Goal: Task Accomplishment & Management: Manage account settings

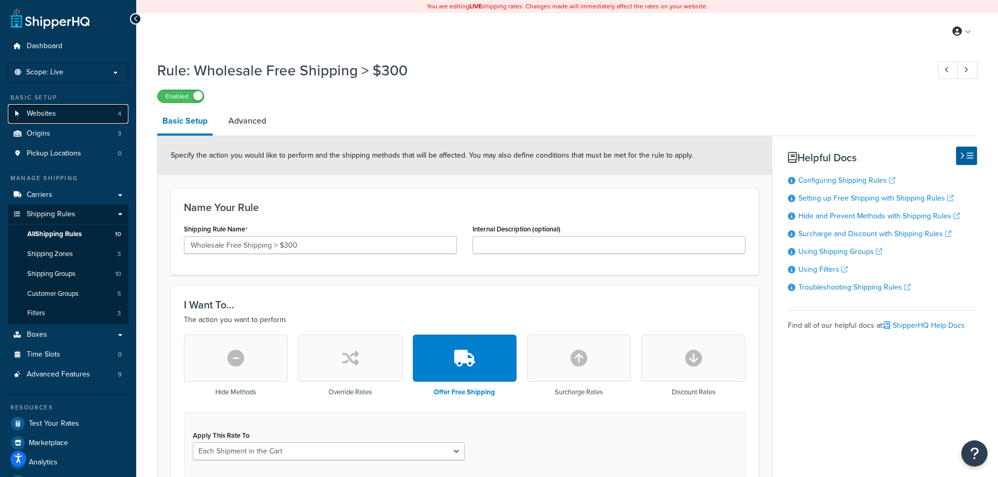
click at [72, 115] on link "Websites 4" at bounding box center [68, 113] width 121 height 19
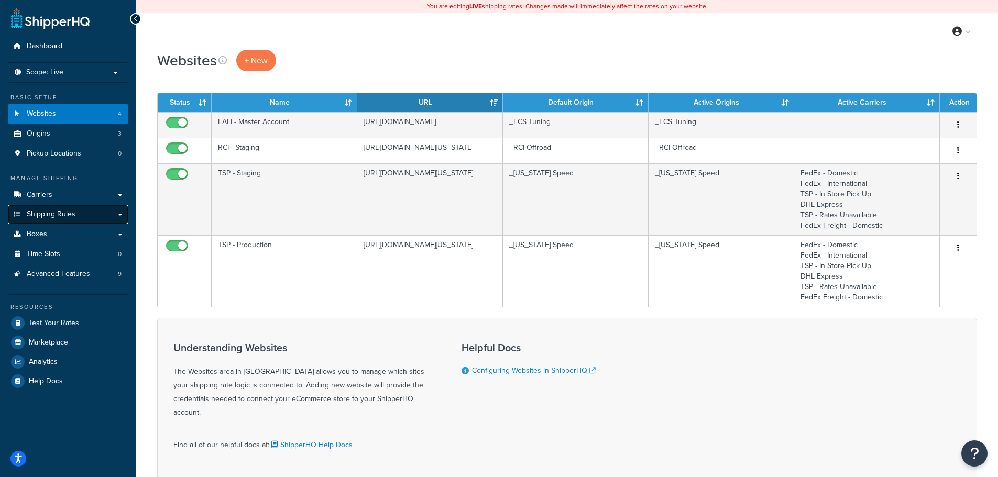
click at [84, 214] on link "Shipping Rules" at bounding box center [68, 214] width 121 height 19
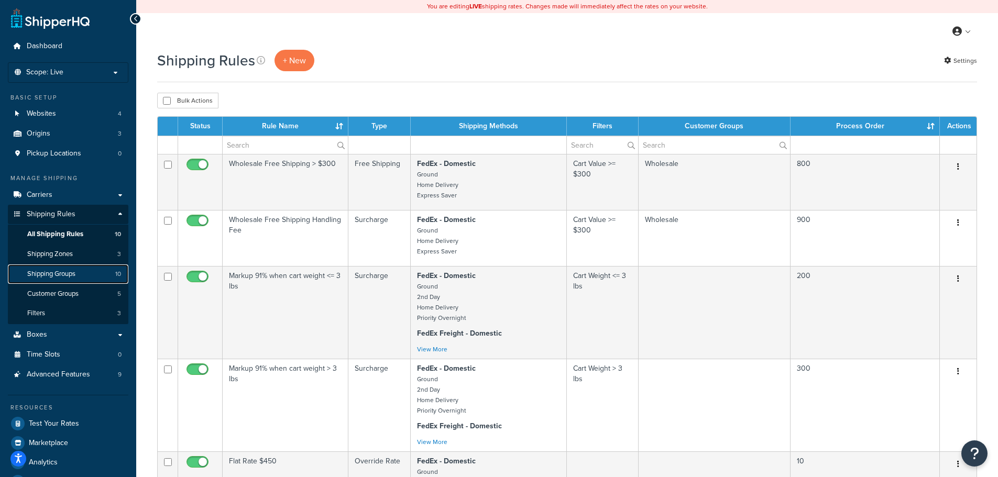
click at [81, 269] on link "Shipping Groups 10" at bounding box center [68, 274] width 121 height 19
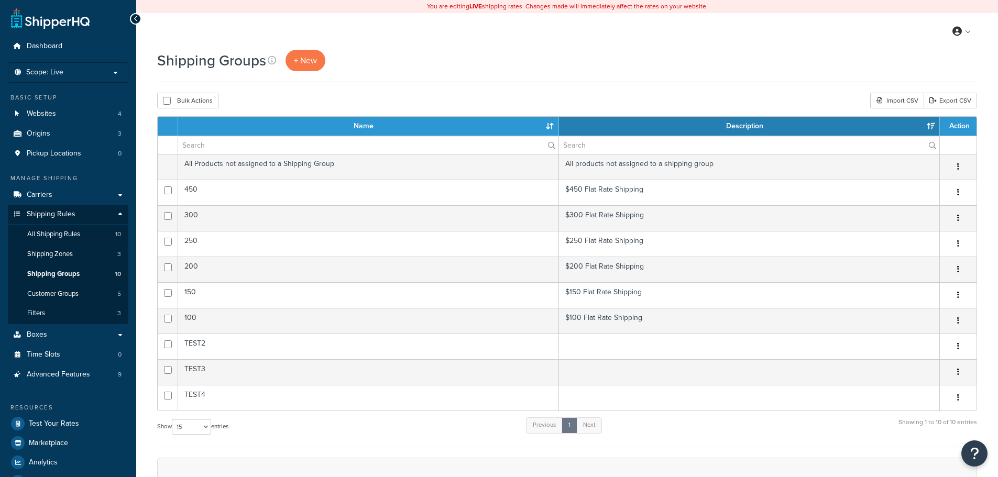
select select "15"
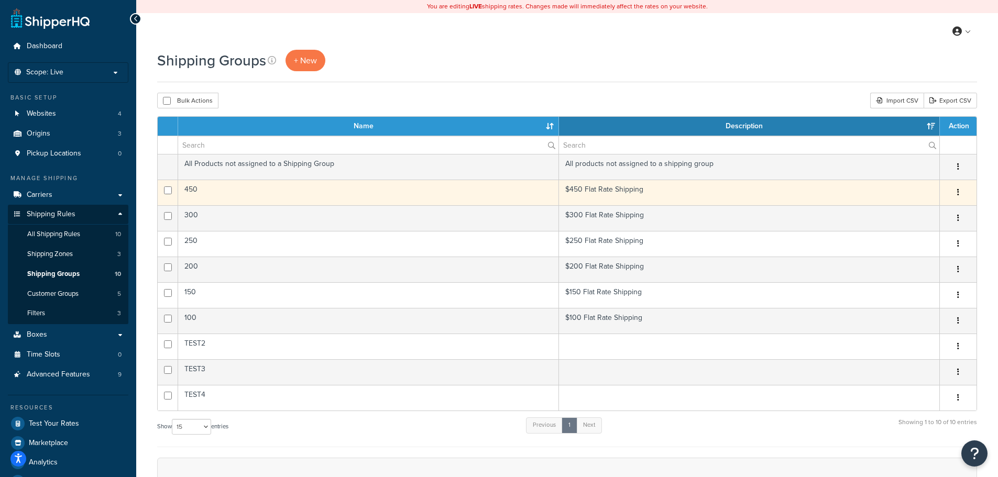
scroll to position [52, 0]
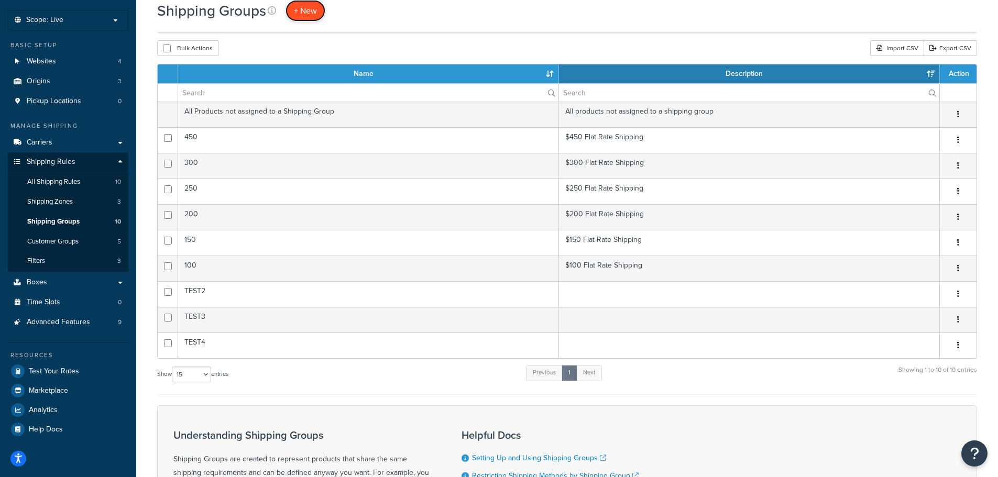
click at [308, 12] on span "+ New" at bounding box center [305, 11] width 23 height 12
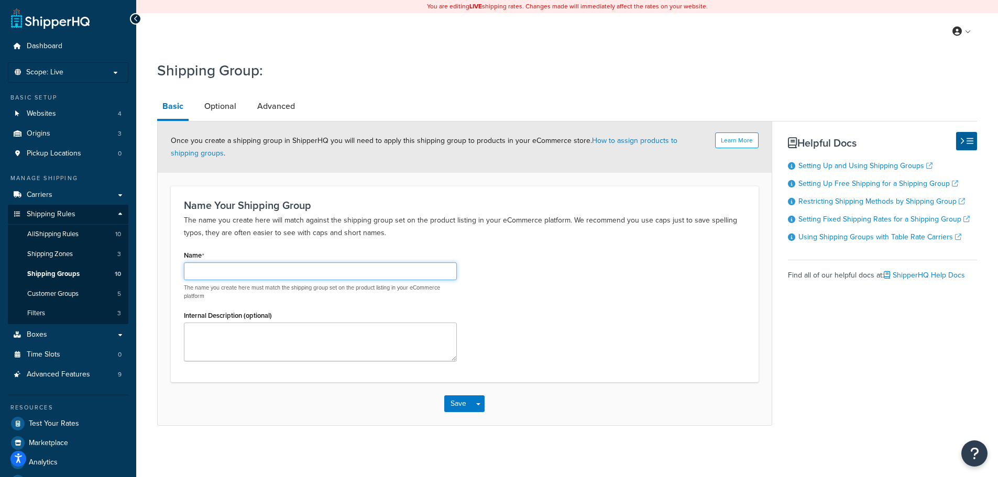
click at [254, 271] on input "Name" at bounding box center [320, 272] width 273 height 18
type input "TEST123"
click at [281, 106] on link "Advanced" at bounding box center [276, 106] width 48 height 25
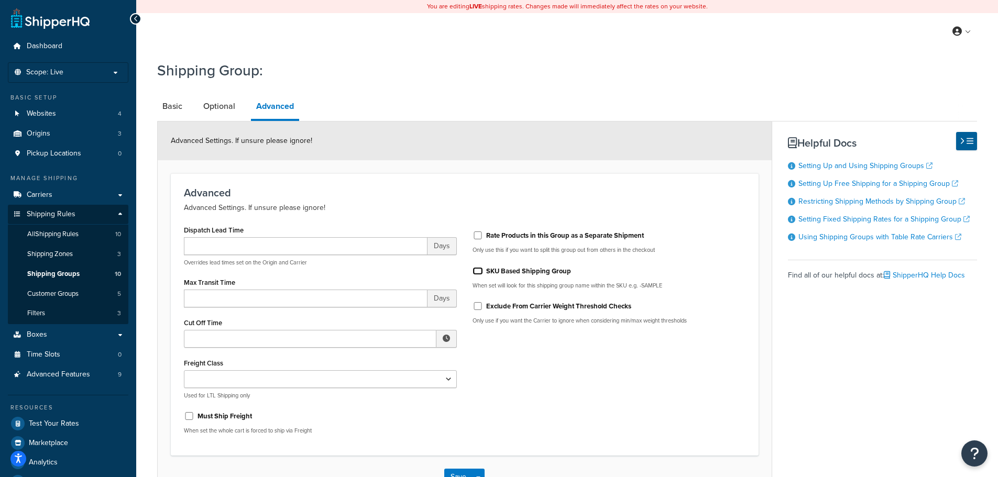
click at [481, 274] on input "SKU Based Shipping Group" at bounding box center [478, 271] width 10 height 8
checkbox input "true"
click at [225, 111] on link "Optional" at bounding box center [219, 106] width 42 height 25
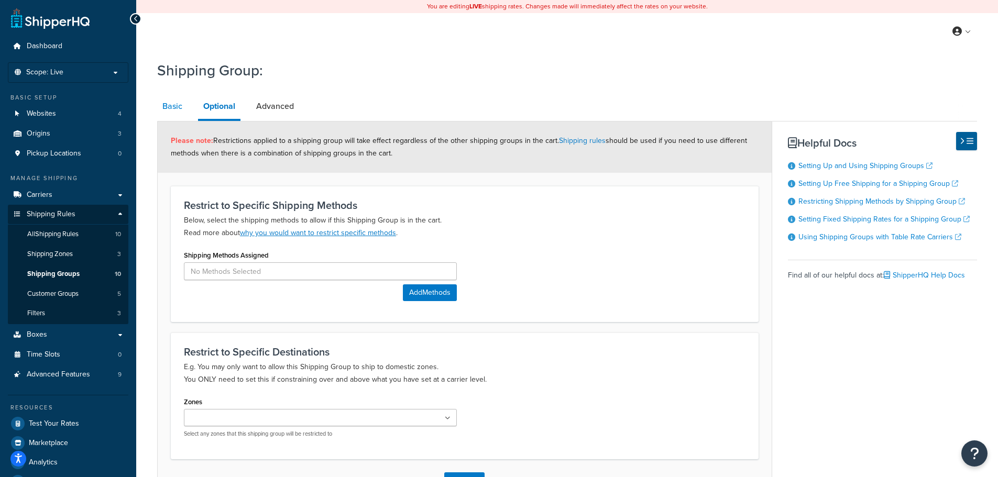
click at [170, 106] on link "Basic" at bounding box center [172, 106] width 30 height 25
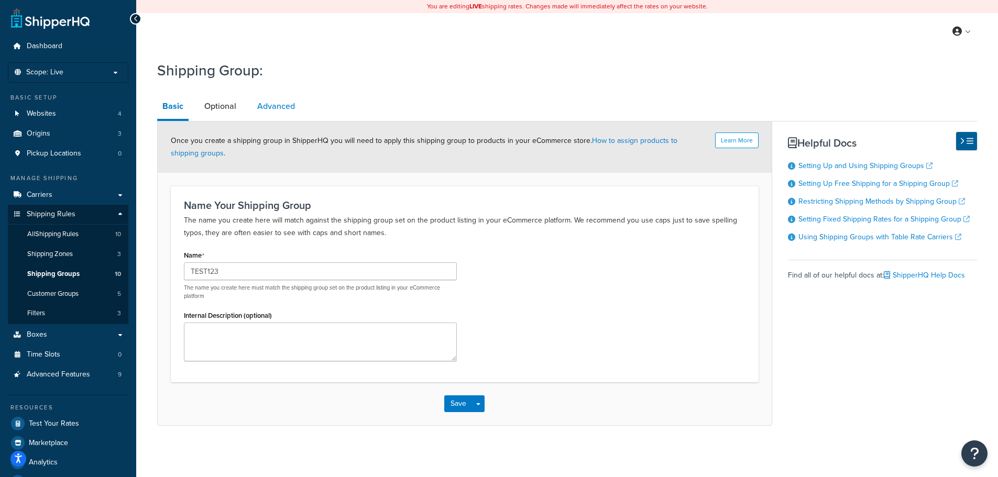
click at [271, 105] on link "Advanced" at bounding box center [276, 106] width 48 height 25
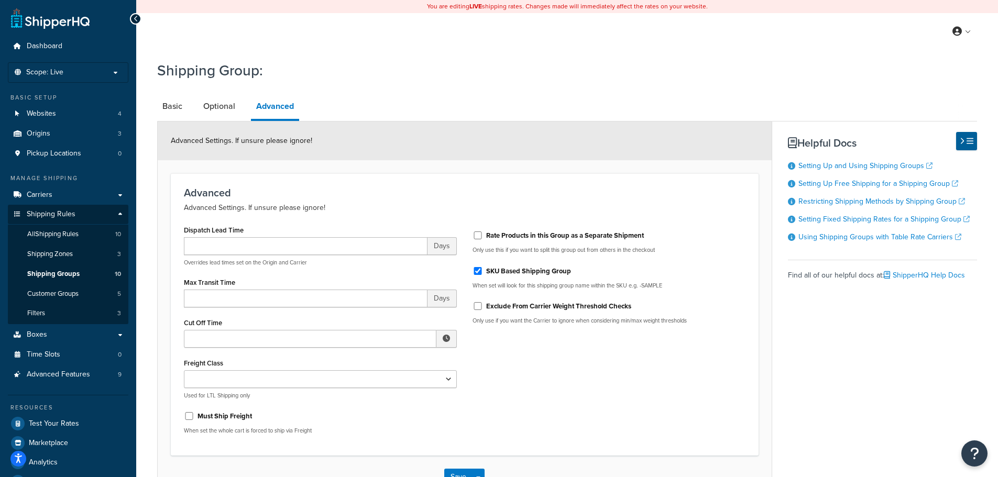
click at [481, 275] on div "SKU Based Shipping Group" at bounding box center [609, 271] width 273 height 16
click at [479, 269] on input "SKU Based Shipping Group" at bounding box center [478, 271] width 10 height 8
checkbox input "false"
click at [223, 112] on link "Optional" at bounding box center [219, 106] width 42 height 25
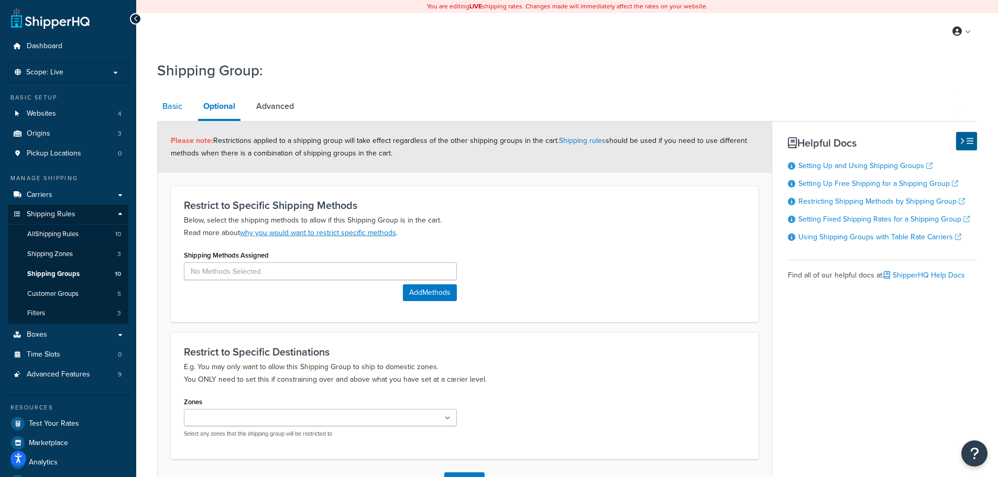
click at [176, 104] on link "Basic" at bounding box center [172, 106] width 30 height 25
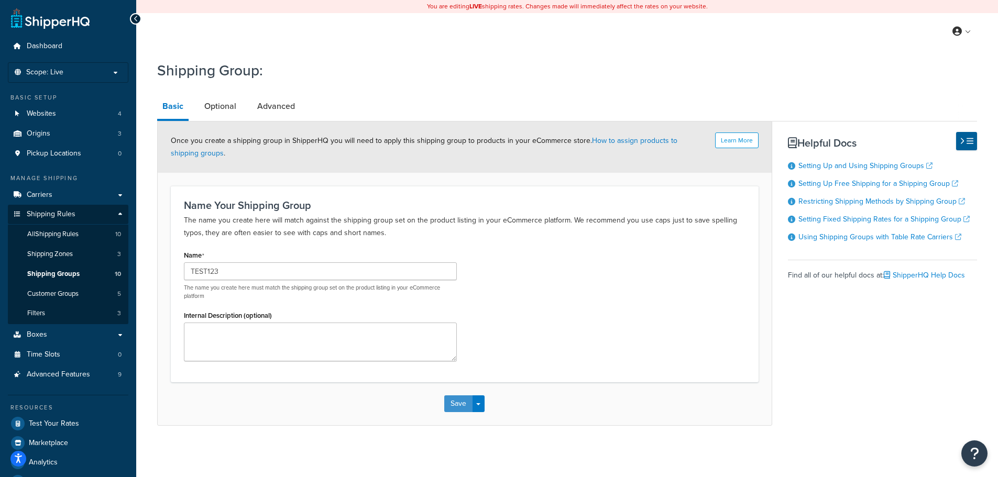
click at [461, 403] on button "Save" at bounding box center [458, 404] width 28 height 17
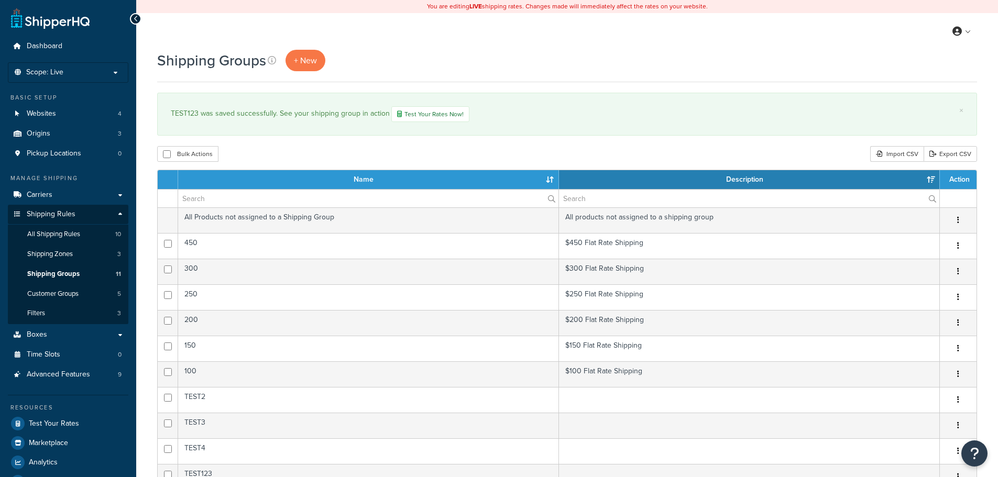
select select "15"
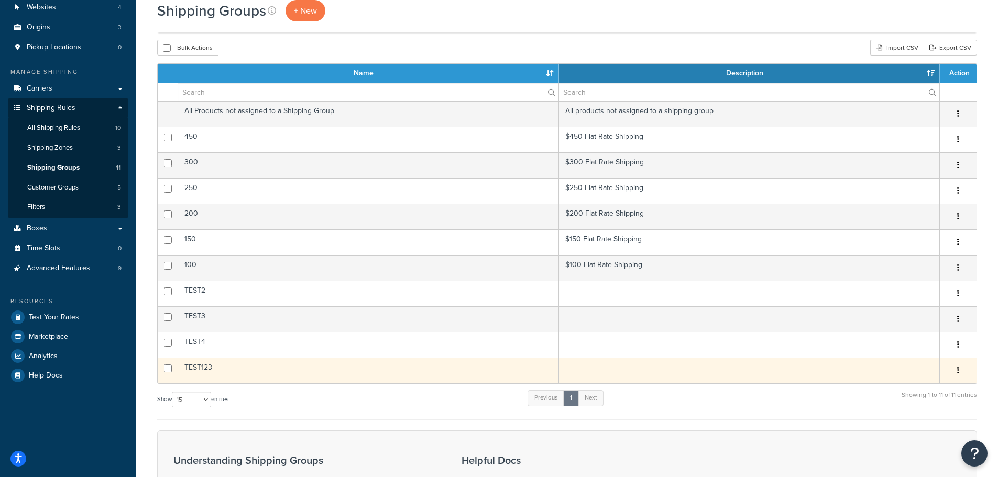
scroll to position [105, 0]
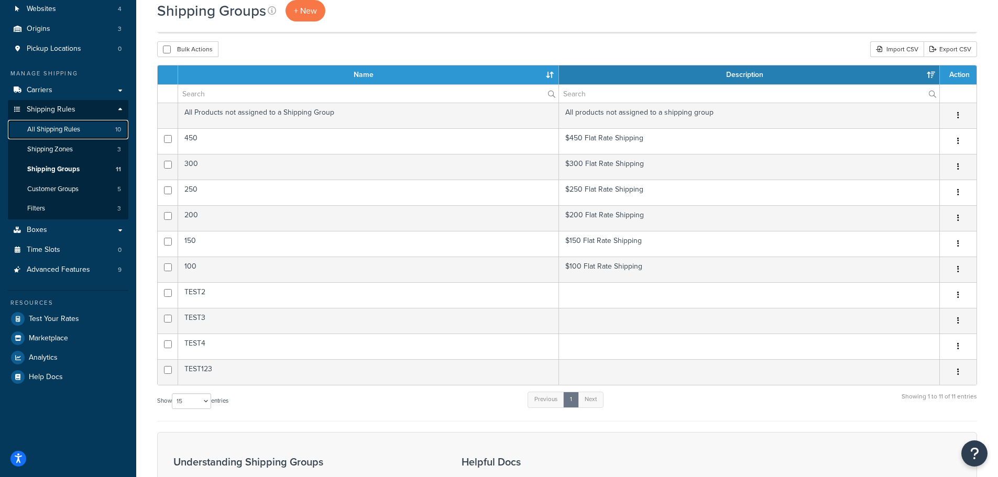
click at [98, 130] on link "All Shipping Rules 10" at bounding box center [68, 129] width 121 height 19
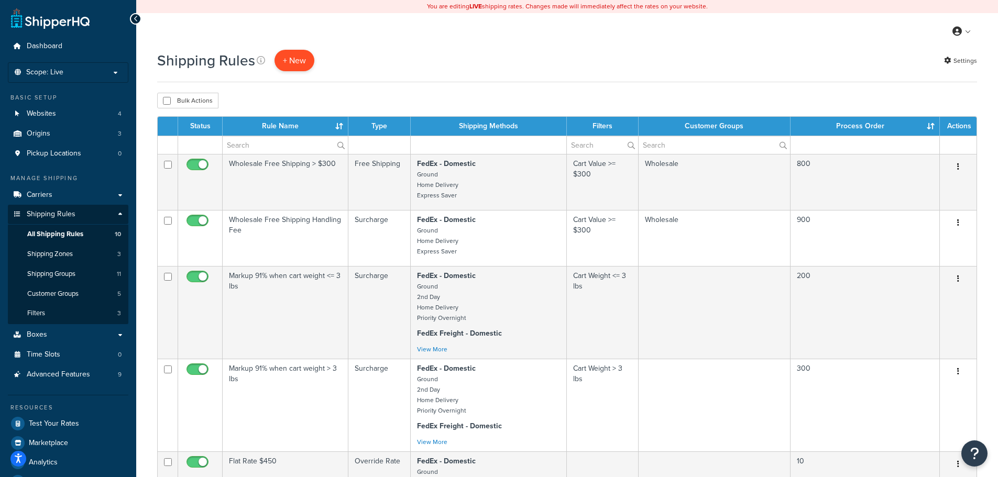
click at [301, 62] on p "+ New" at bounding box center [295, 60] width 40 height 21
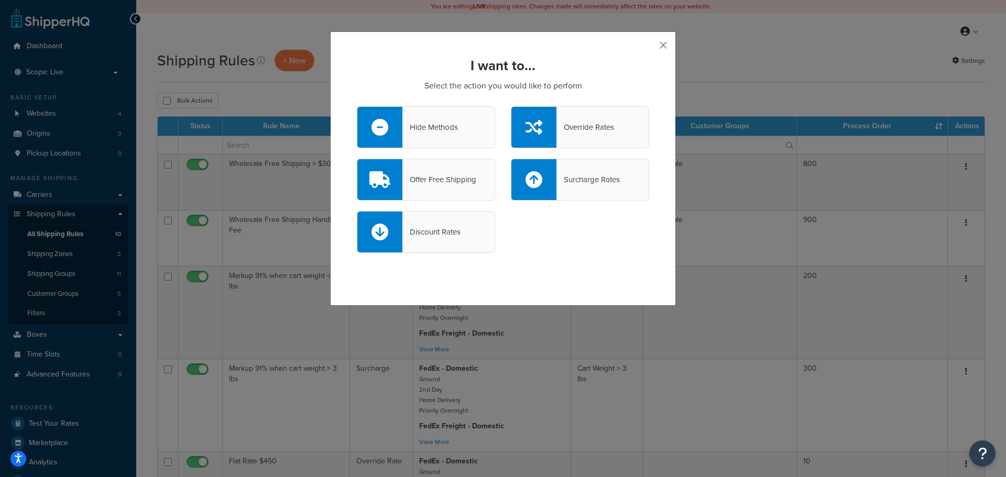
click at [649, 48] on button "button" at bounding box center [648, 49] width 3 height 3
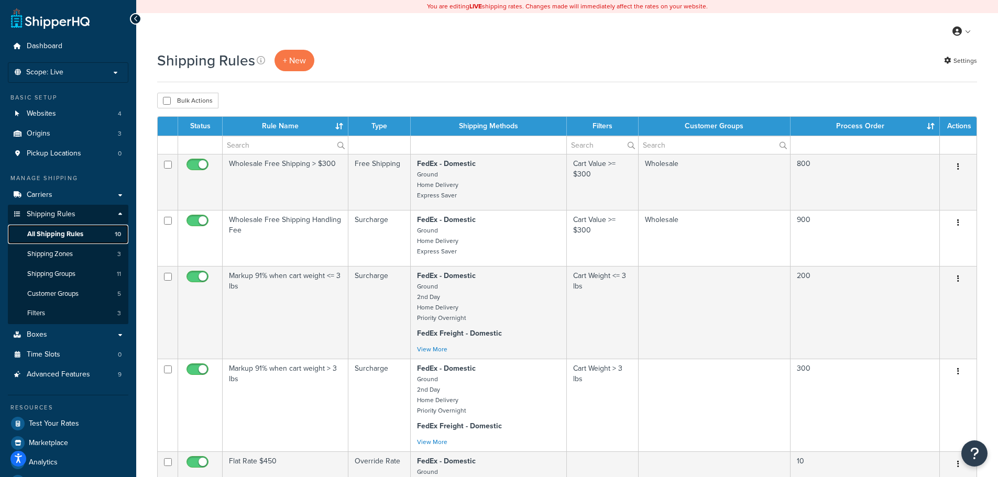
click at [82, 230] on span "All Shipping Rules" at bounding box center [55, 234] width 56 height 9
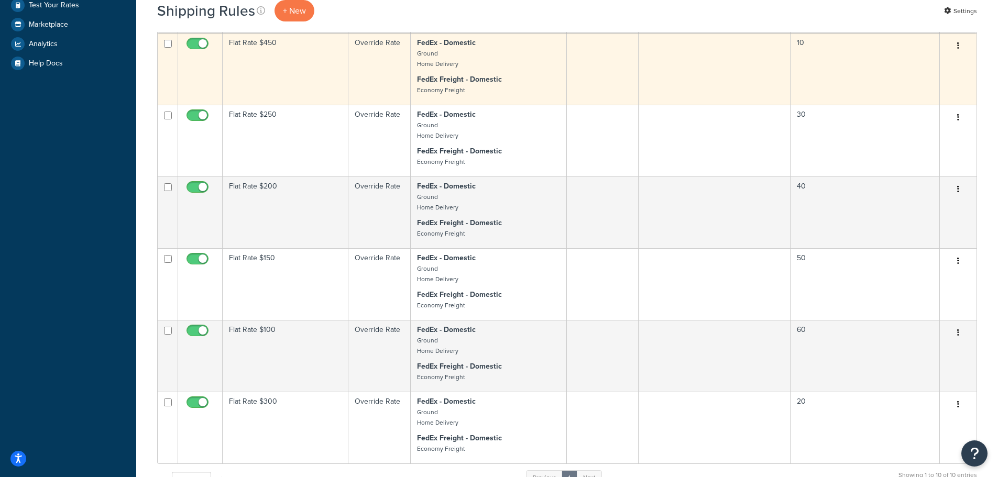
scroll to position [419, 0]
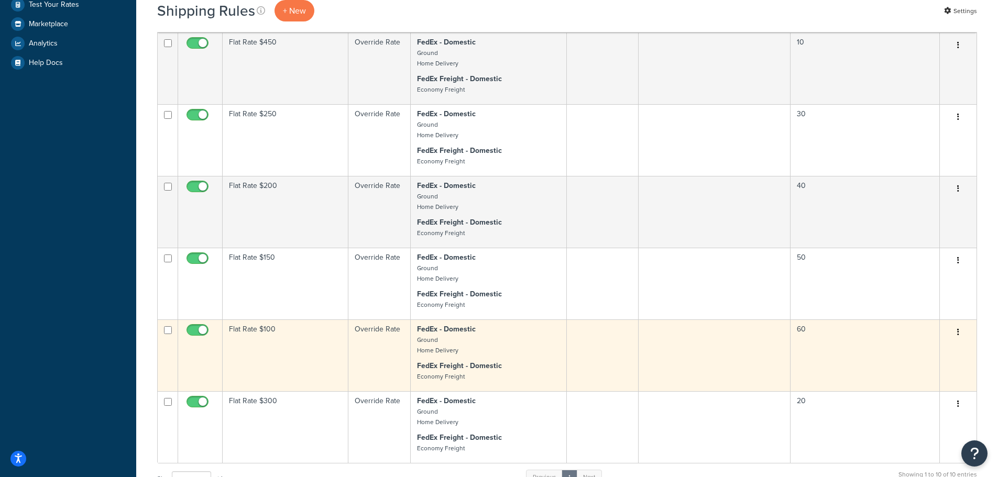
click at [297, 345] on td "Flat Rate $100" at bounding box center [286, 356] width 126 height 72
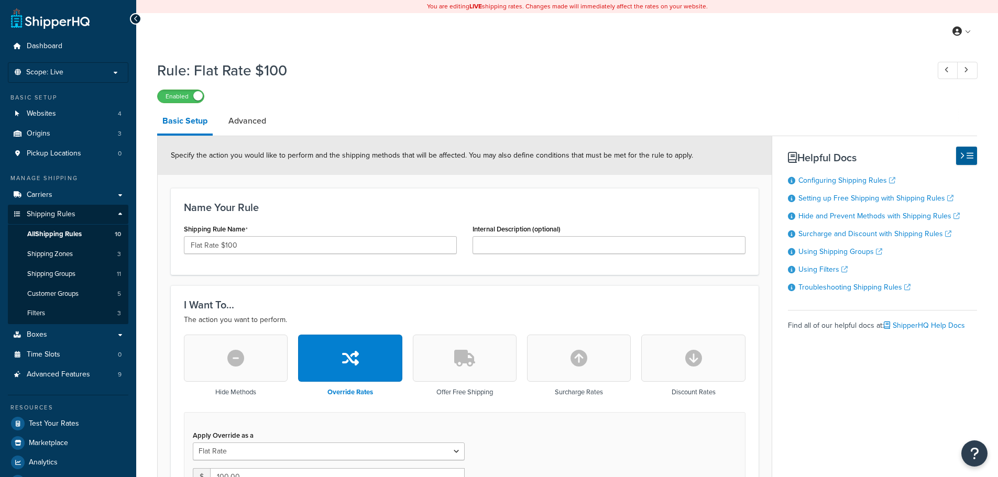
select select "ITEM"
click at [258, 125] on link "Advanced" at bounding box center [247, 120] width 48 height 25
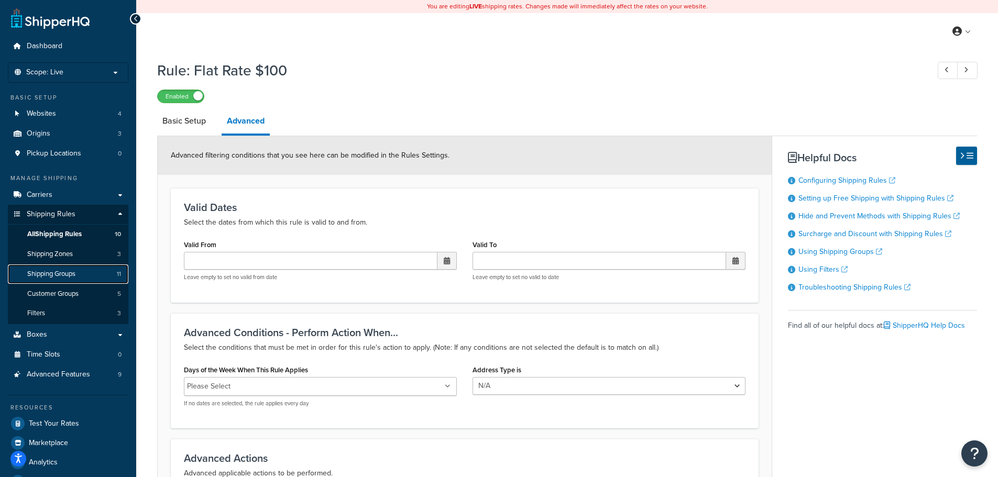
click at [88, 278] on link "Shipping Groups 11" at bounding box center [68, 274] width 121 height 19
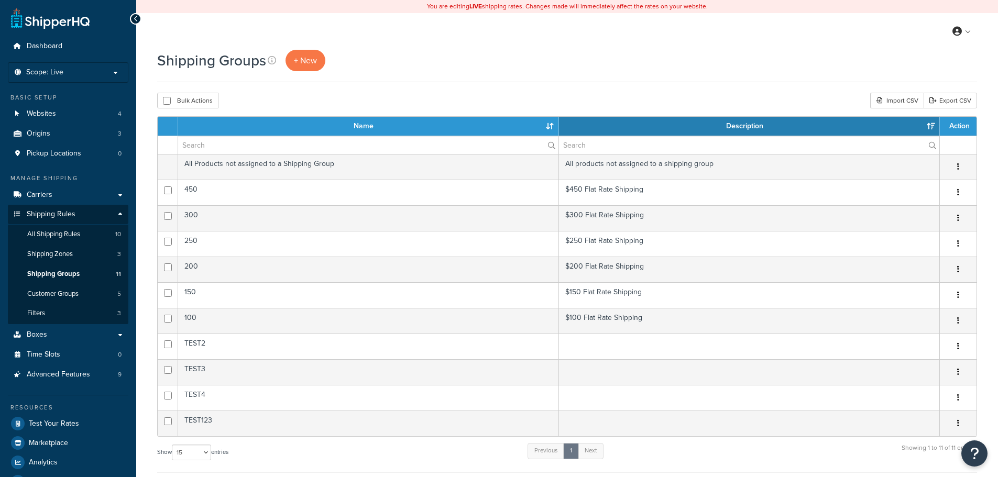
select select "15"
click at [58, 115] on link "Websites 4" at bounding box center [68, 113] width 121 height 19
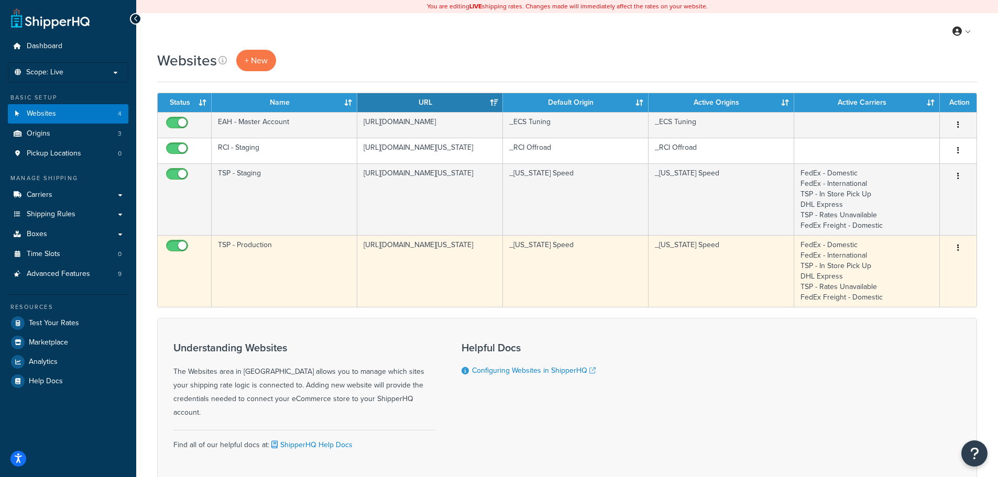
click at [304, 252] on td "TSP - Production" at bounding box center [285, 271] width 146 height 72
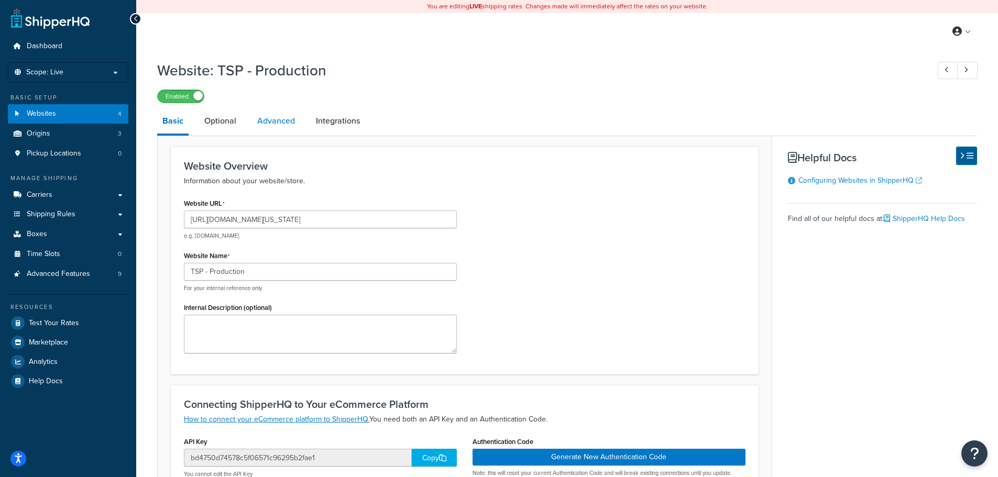
click at [299, 119] on link "Advanced" at bounding box center [276, 120] width 48 height 25
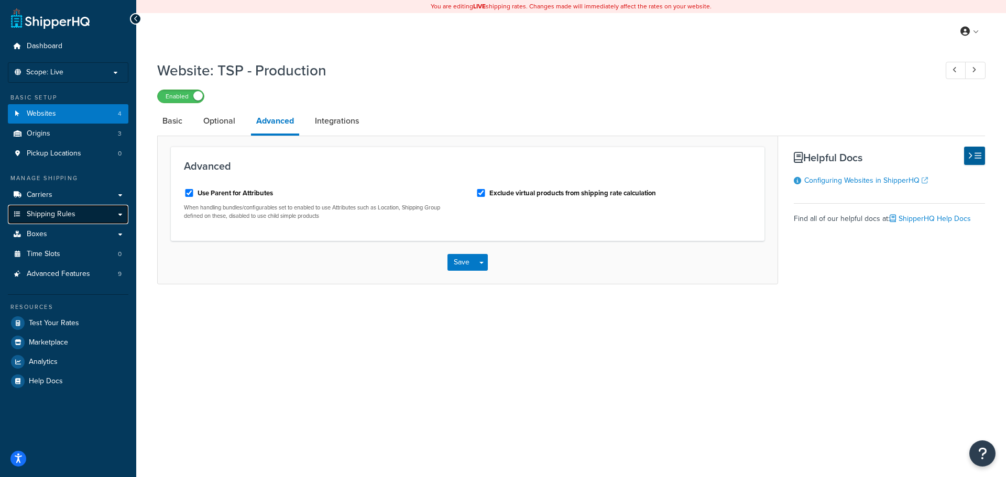
click at [84, 214] on link "Shipping Rules" at bounding box center [68, 214] width 121 height 19
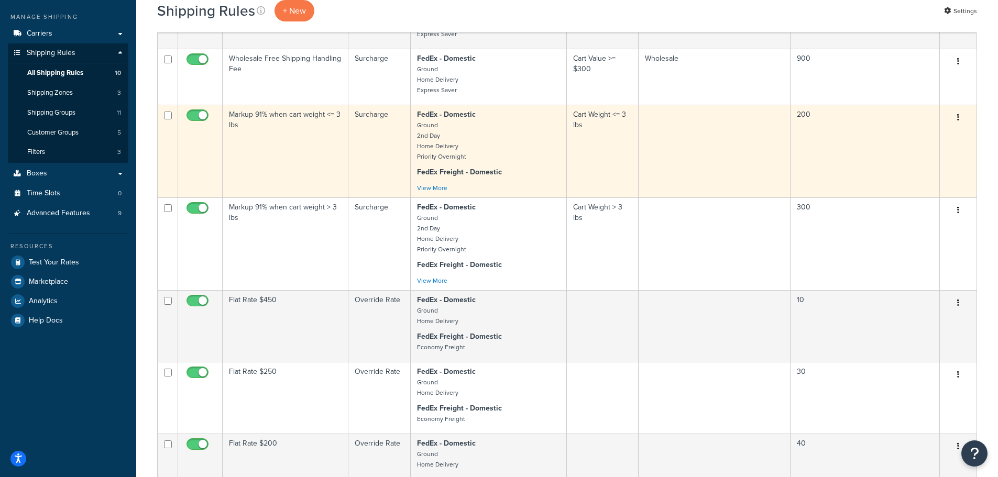
scroll to position [157, 0]
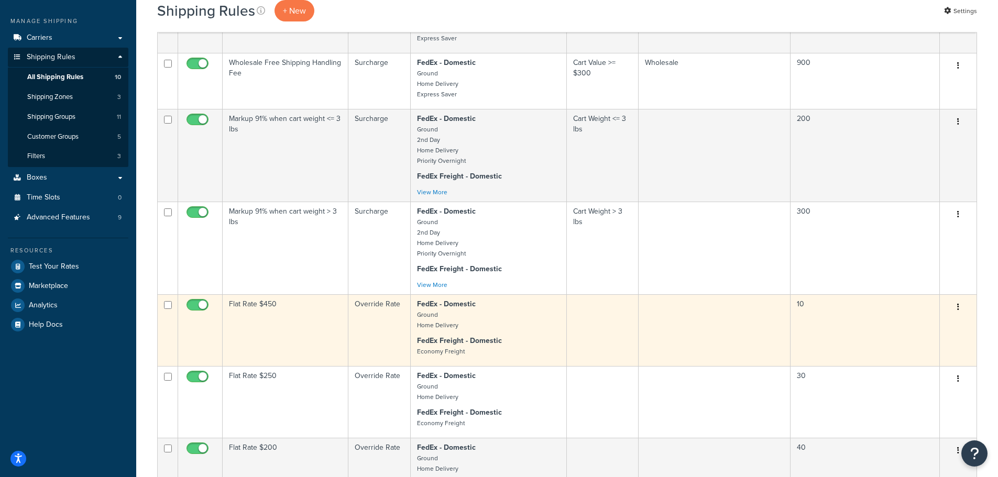
click at [316, 331] on td "Flat Rate $450" at bounding box center [286, 330] width 126 height 72
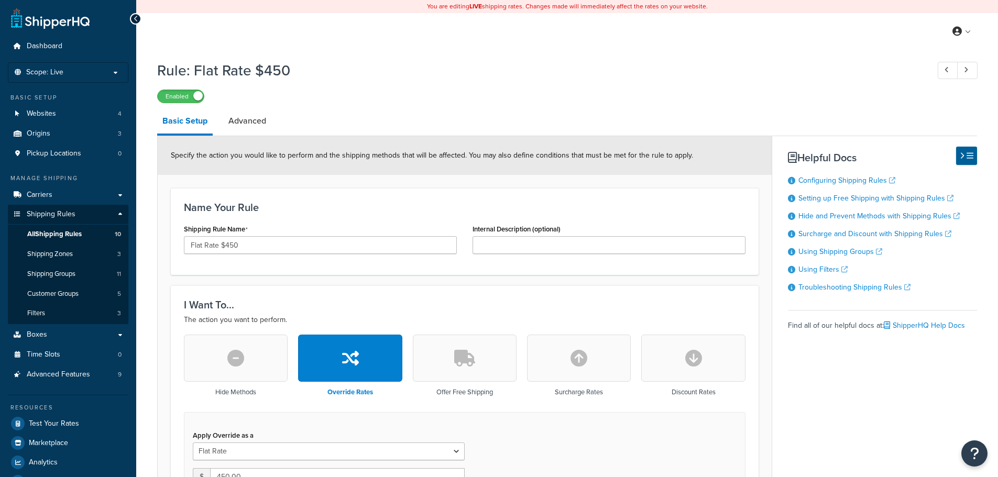
select select "ITEM"
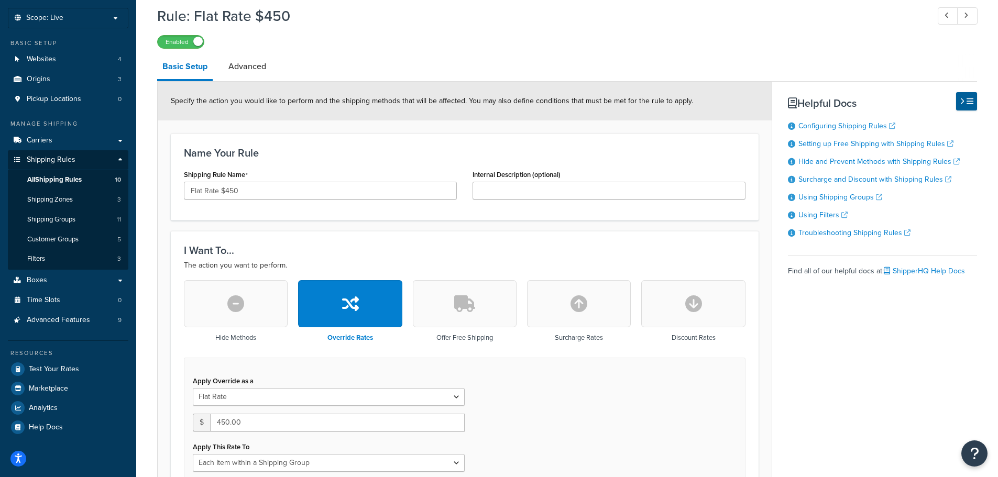
scroll to position [52, 0]
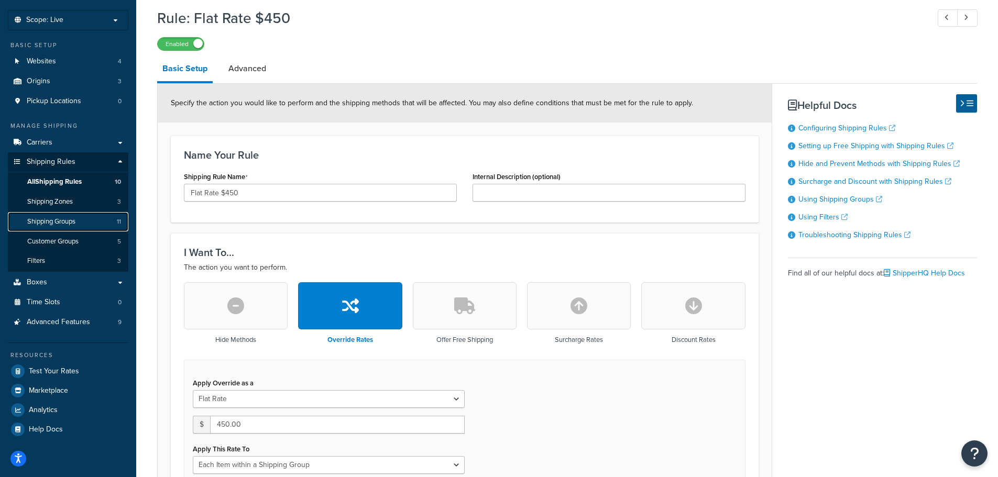
click at [83, 219] on link "Shipping Groups 11" at bounding box center [68, 221] width 121 height 19
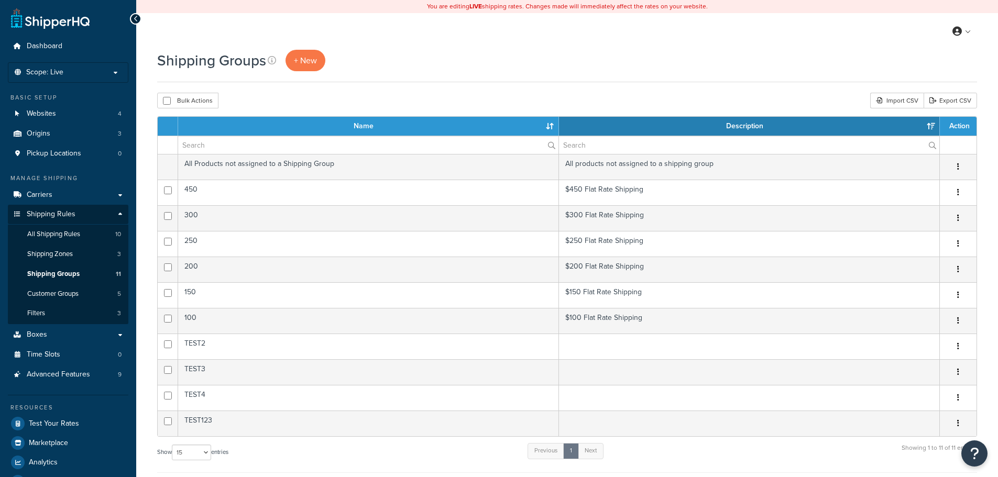
select select "15"
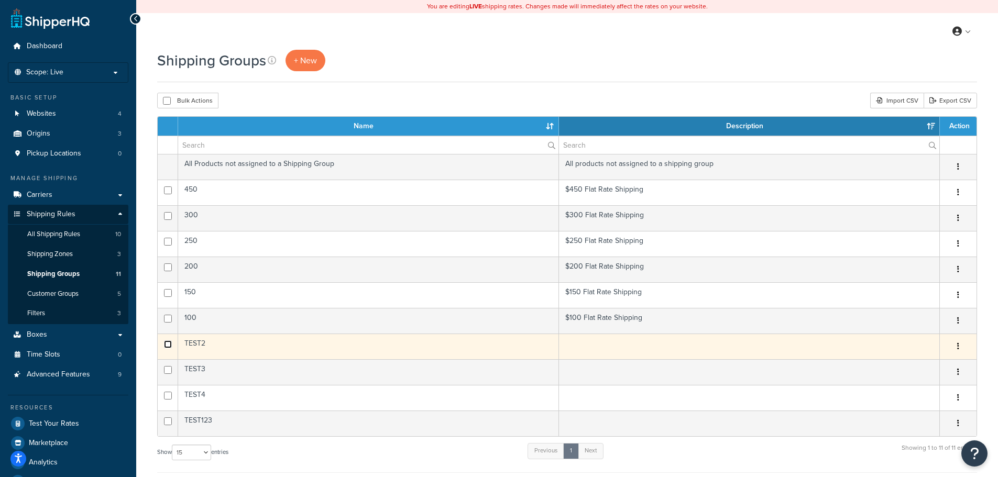
click at [169, 346] on input "checkbox" at bounding box center [168, 345] width 8 height 8
checkbox input "true"
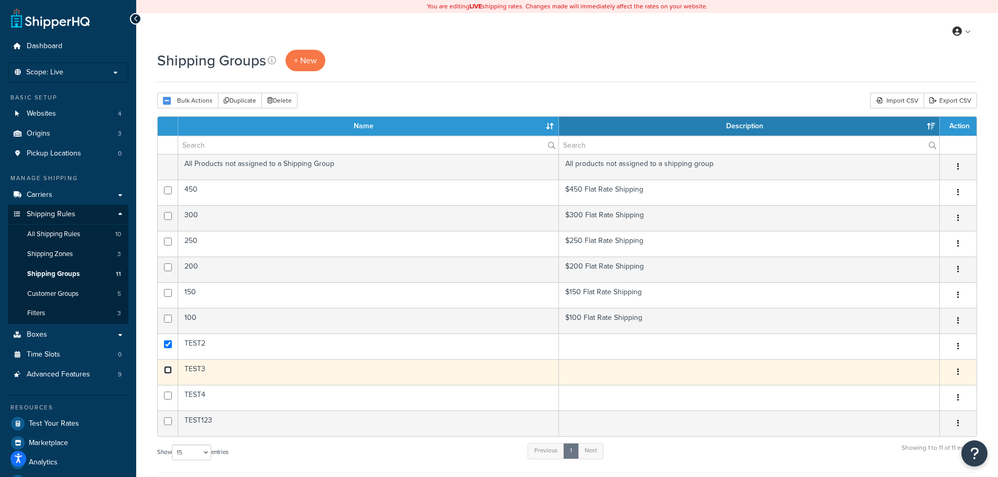
click at [170, 367] on input "checkbox" at bounding box center [168, 370] width 8 height 8
checkbox input "true"
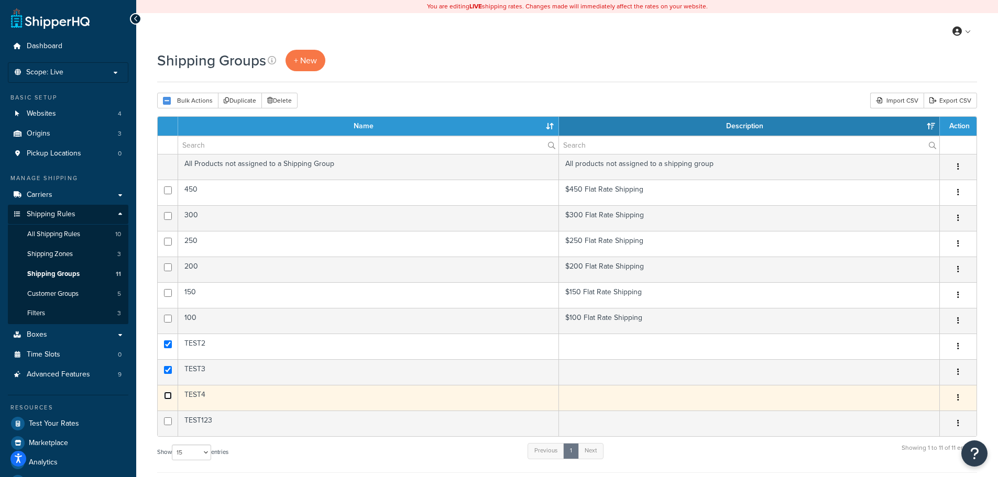
click at [167, 393] on input "checkbox" at bounding box center [168, 396] width 8 height 8
checkbox input "true"
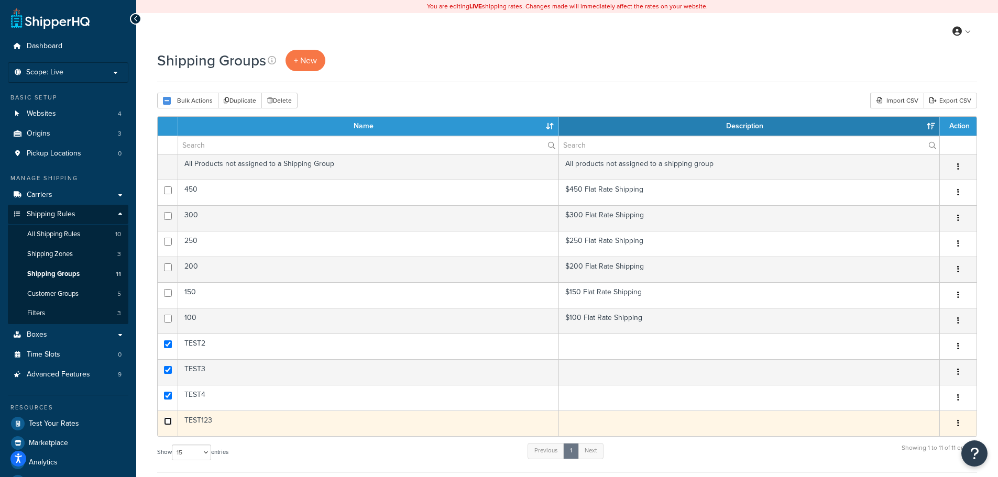
click at [169, 420] on input "checkbox" at bounding box center [168, 422] width 8 height 8
checkbox input "true"
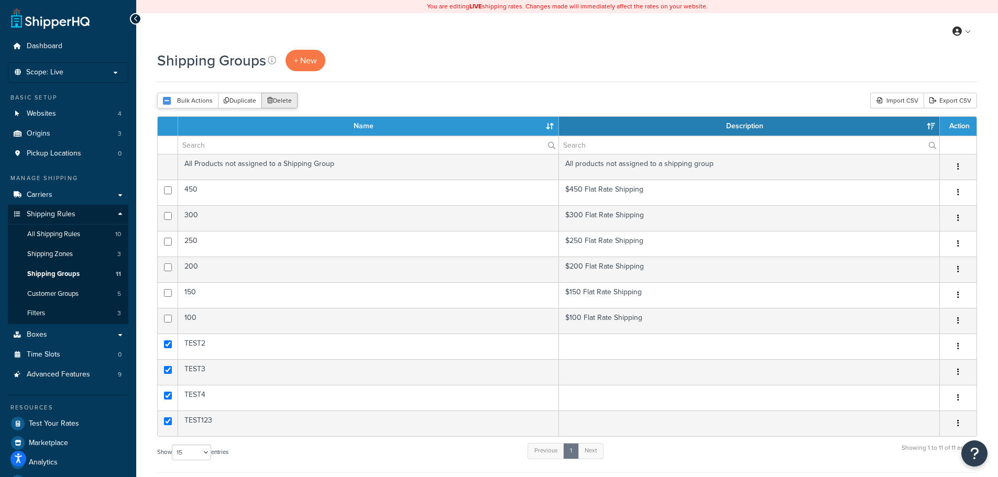
click at [287, 97] on button "Delete" at bounding box center [279, 101] width 36 height 16
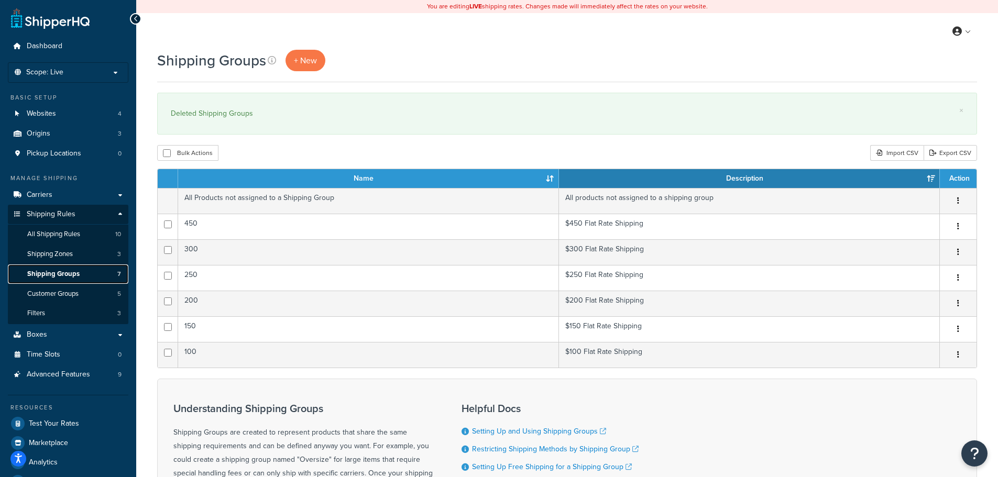
click at [86, 273] on link "Shipping Groups 7" at bounding box center [68, 274] width 121 height 19
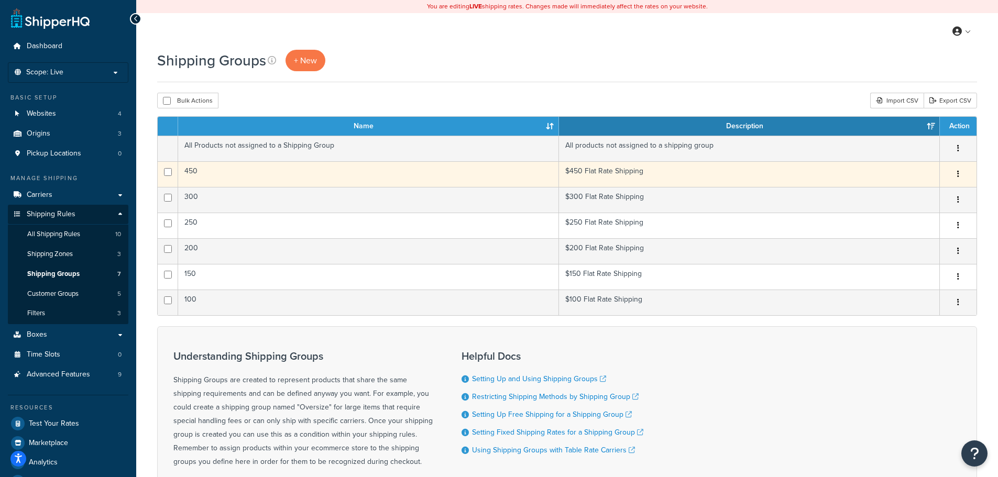
click at [289, 173] on td "450" at bounding box center [368, 174] width 381 height 26
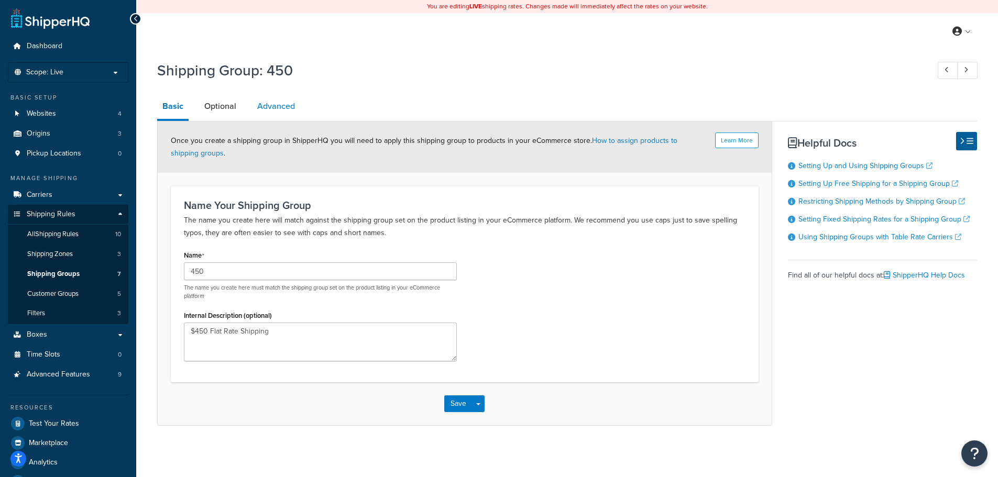
click at [296, 105] on link "Advanced" at bounding box center [276, 106] width 48 height 25
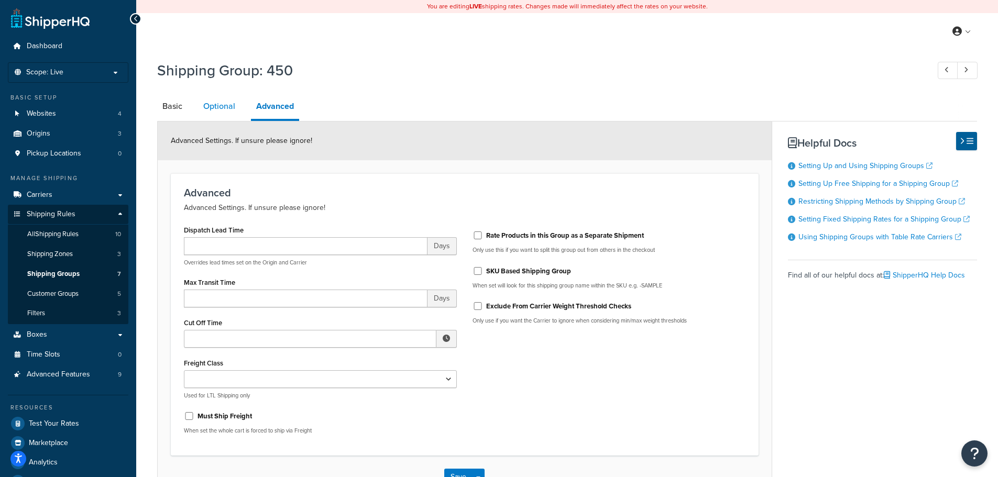
click at [229, 108] on link "Optional" at bounding box center [219, 106] width 42 height 25
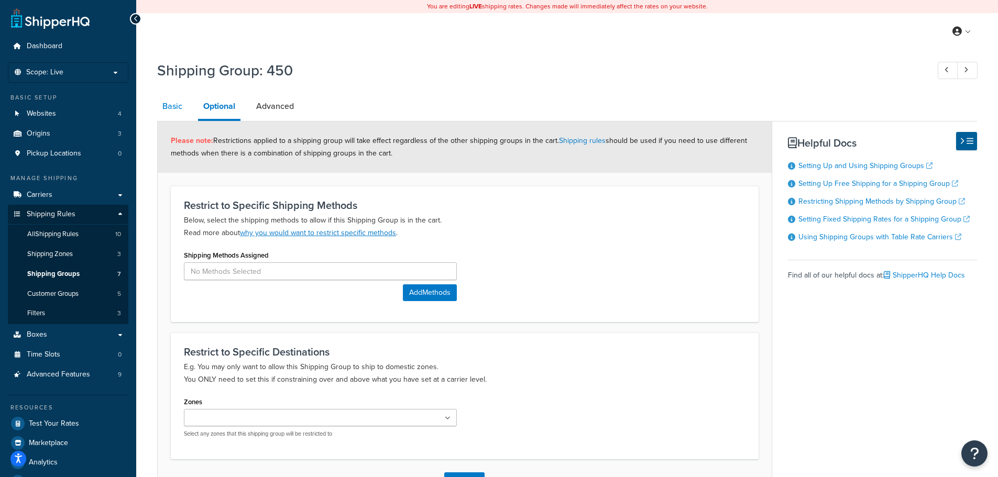
click at [174, 108] on link "Basic" at bounding box center [172, 106] width 30 height 25
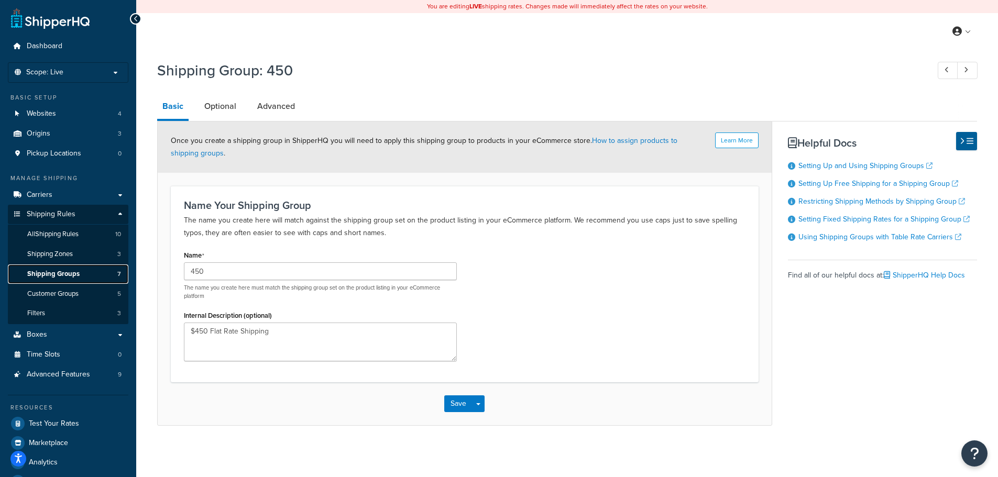
click at [76, 278] on span "Shipping Groups" at bounding box center [53, 274] width 52 height 9
click at [62, 270] on span "Shipping Groups" at bounding box center [53, 274] width 52 height 9
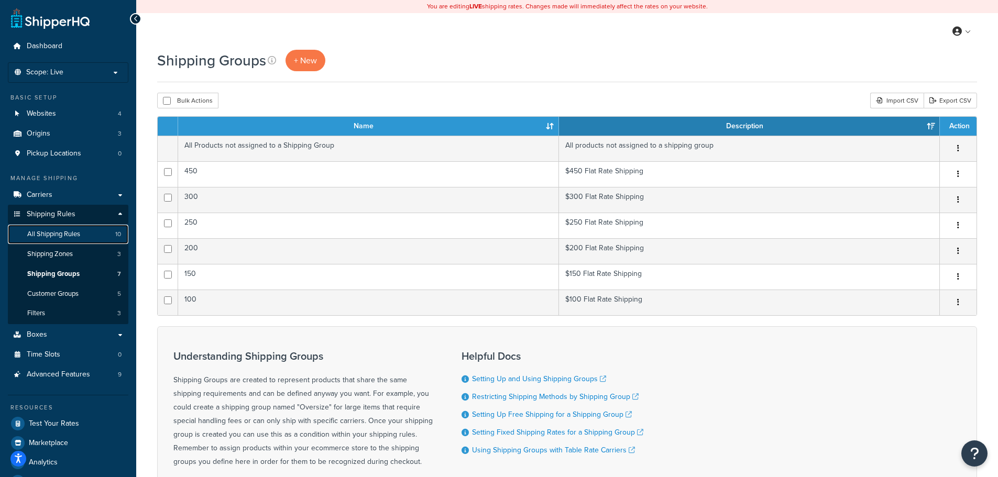
click at [63, 232] on span "All Shipping Rules" at bounding box center [53, 234] width 53 height 9
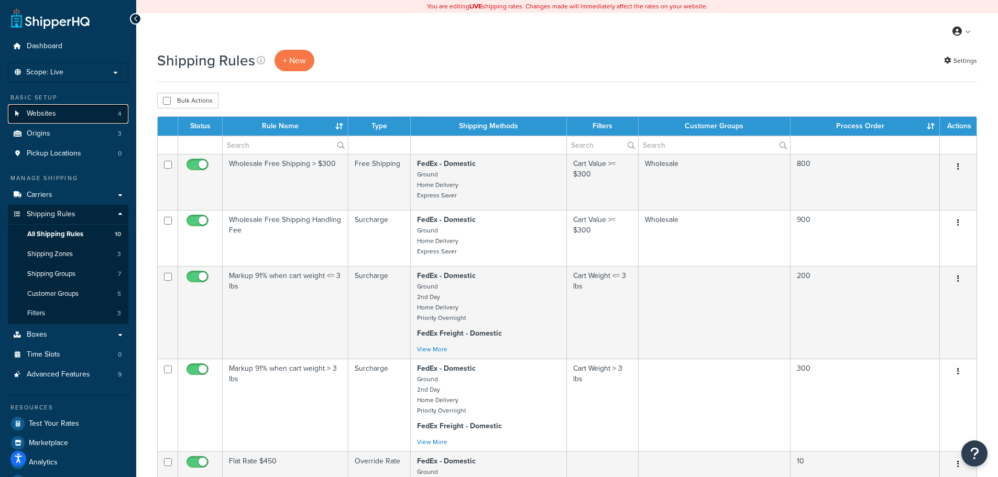
click at [85, 119] on link "Websites 4" at bounding box center [68, 113] width 121 height 19
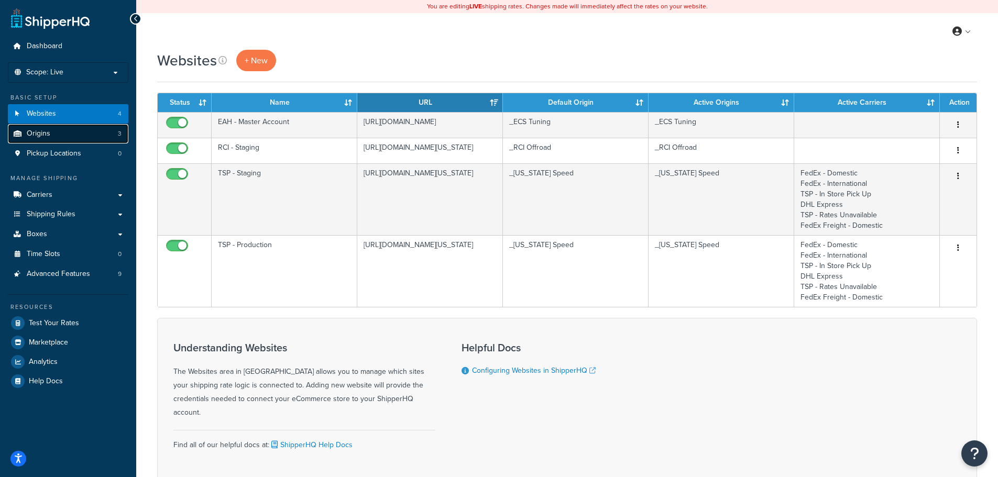
click at [91, 138] on link "Origins 3" at bounding box center [68, 133] width 121 height 19
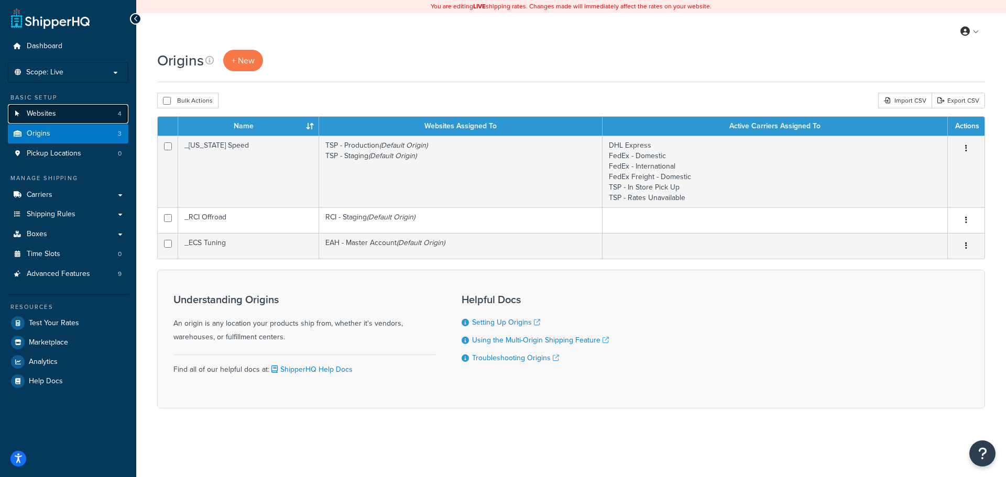
click at [86, 115] on link "Websites 4" at bounding box center [68, 113] width 121 height 19
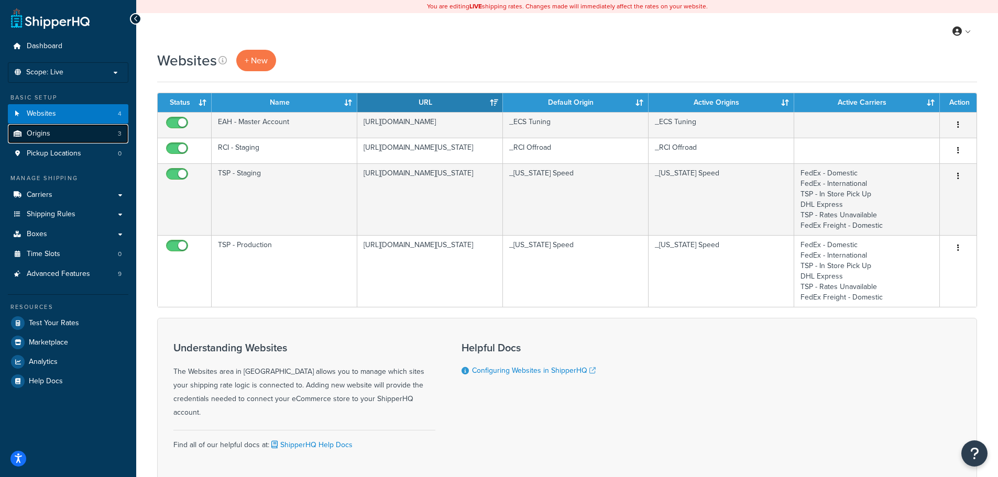
click at [87, 135] on link "Origins 3" at bounding box center [68, 133] width 121 height 19
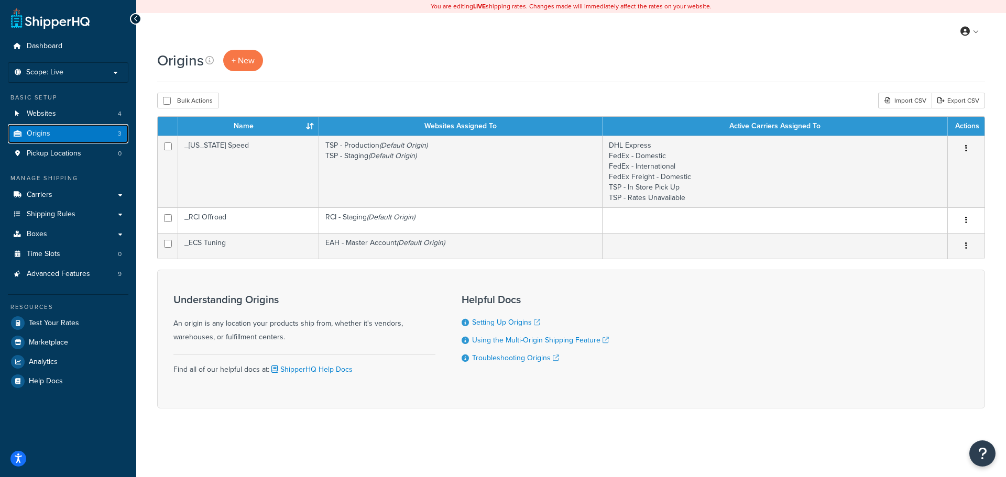
click at [69, 135] on link "Origins 3" at bounding box center [68, 133] width 121 height 19
click at [258, 63] on link "+ New" at bounding box center [243, 60] width 40 height 21
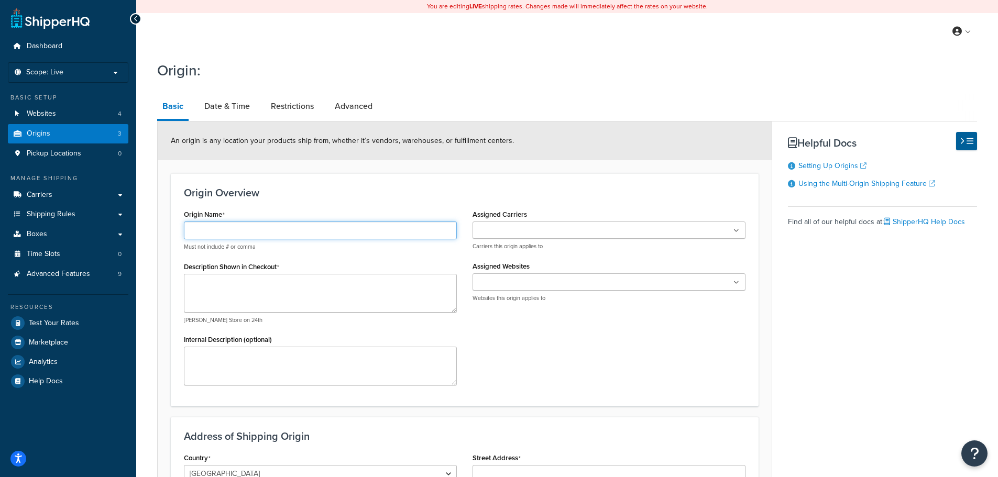
click at [286, 230] on input "Origin Name" at bounding box center [320, 231] width 273 height 18
type input "TEST"
click at [378, 184] on div "Origin Overview Origin Name TEST Must not include # or comma Description Shown …" at bounding box center [465, 289] width 588 height 233
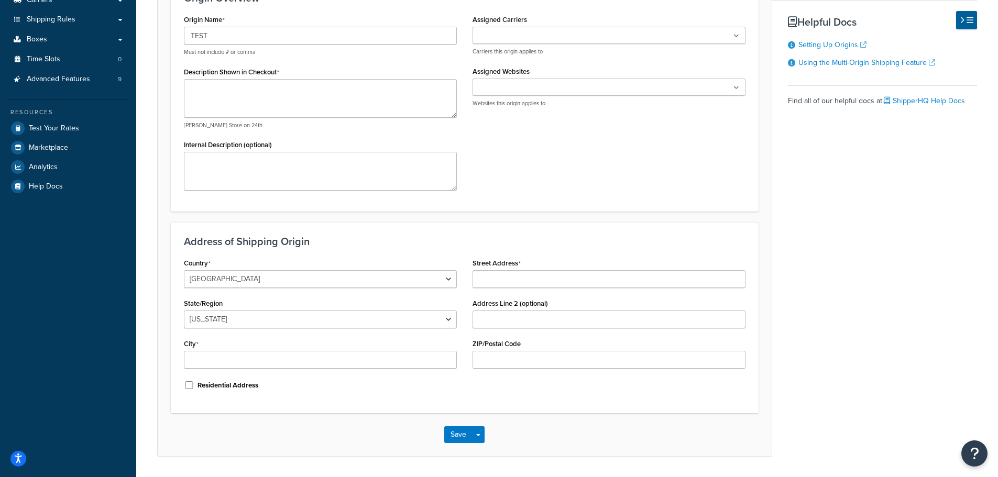
scroll to position [210, 0]
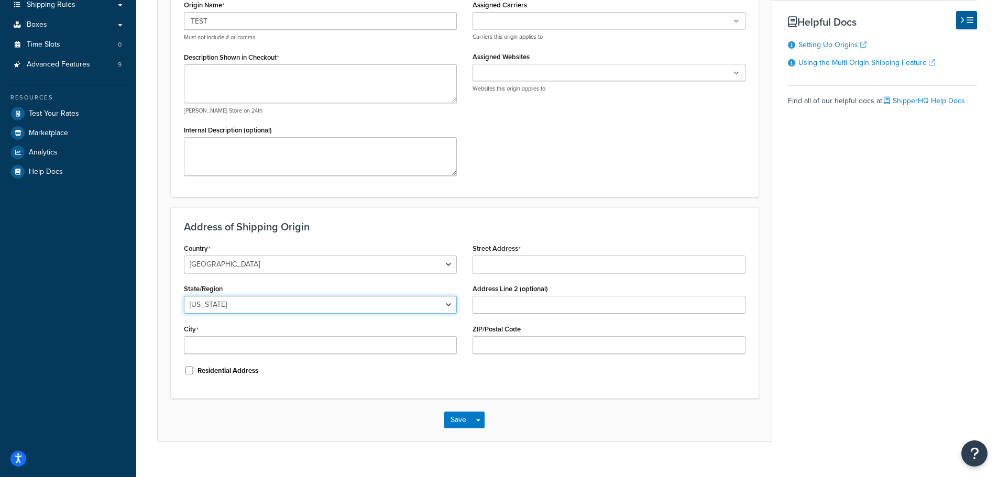
click at [382, 307] on select "Alabama Alaska American Samoa Arizona Arkansas Armed Forces Americas Armed Forc…" at bounding box center [320, 305] width 273 height 18
select select "35"
click at [184, 296] on select "Alabama Alaska American Samoa Arizona Arkansas Armed Forces Americas Armed Forc…" at bounding box center [320, 305] width 273 height 18
click at [518, 264] on input "Street Address" at bounding box center [609, 265] width 273 height 18
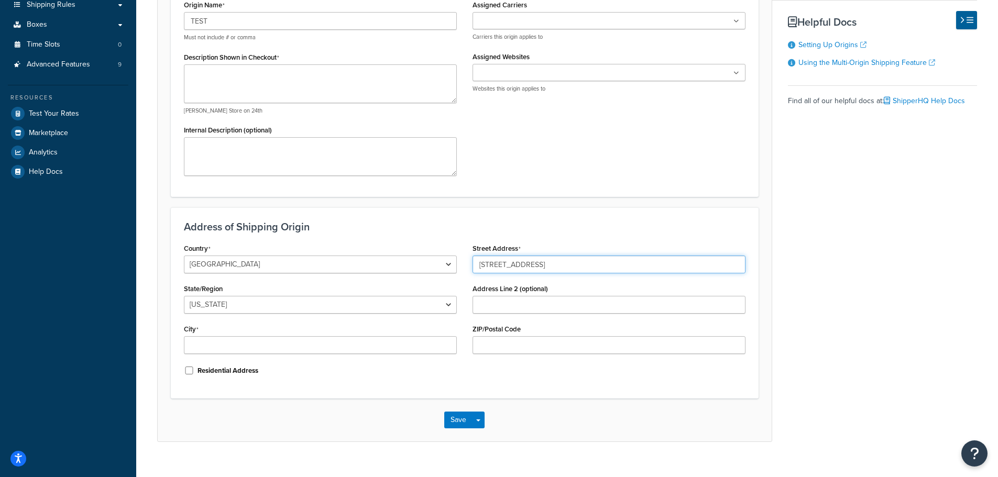
type input "120 North State Rd"
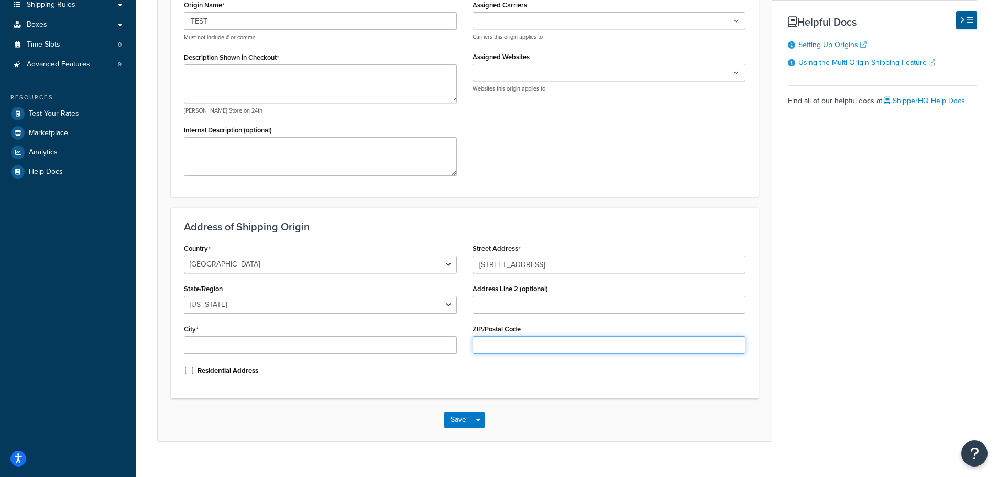
click at [510, 342] on input "ZIP/Postal Code" at bounding box center [609, 345] width 273 height 18
type input "44256"
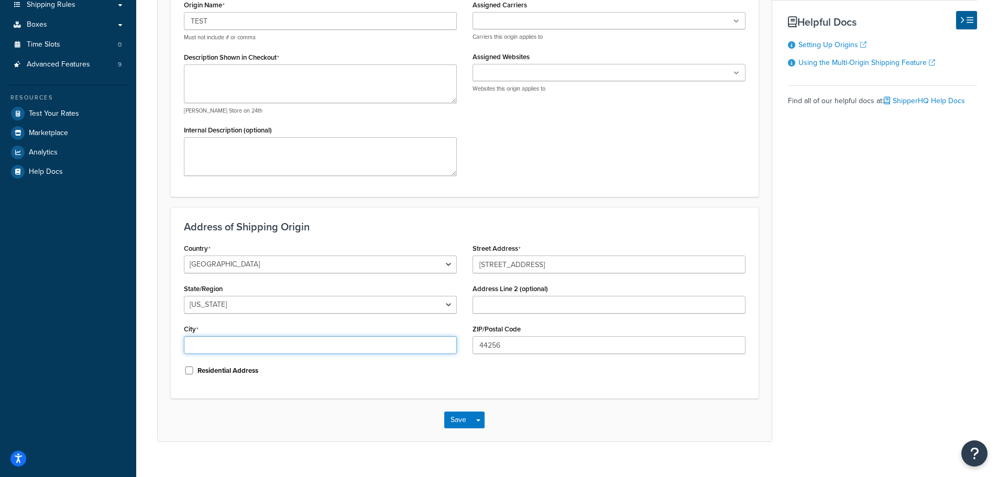
click at [386, 346] on input "City" at bounding box center [320, 345] width 273 height 18
type input "medina"
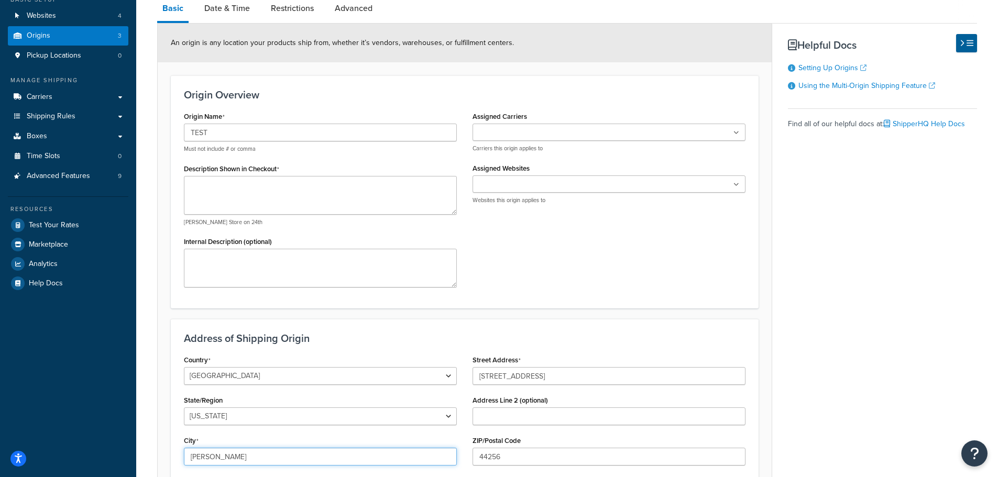
scroll to position [0, 0]
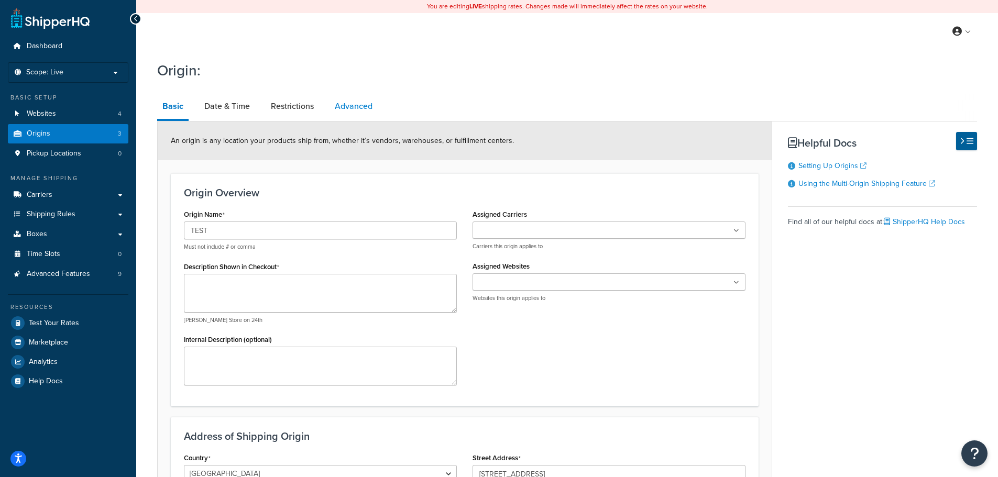
click at [357, 94] on link "Advanced" at bounding box center [354, 106] width 48 height 25
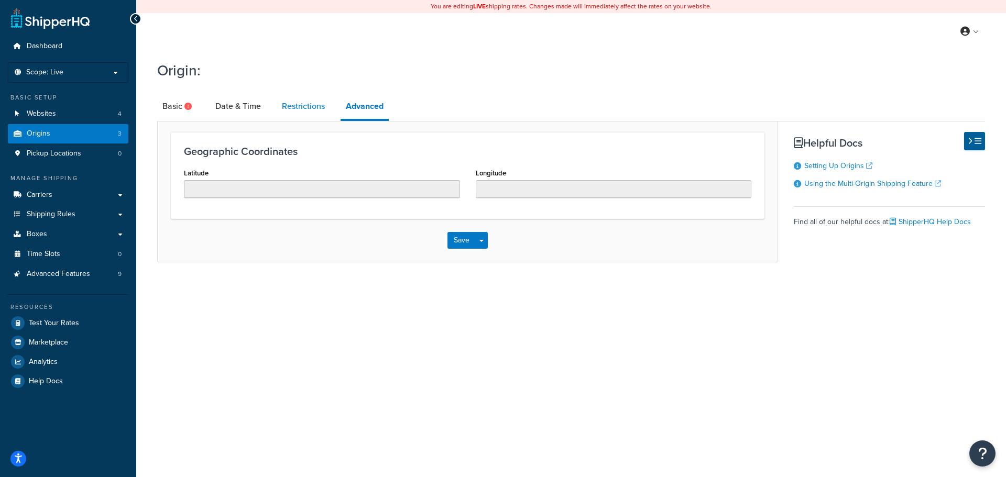
click at [311, 111] on link "Restrictions" at bounding box center [303, 106] width 53 height 25
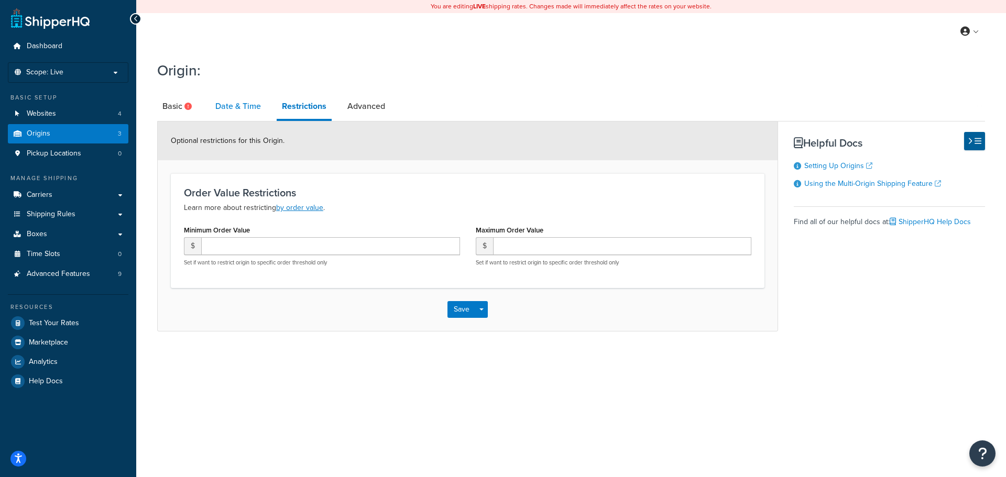
click at [253, 107] on link "Date & Time" at bounding box center [238, 106] width 56 height 25
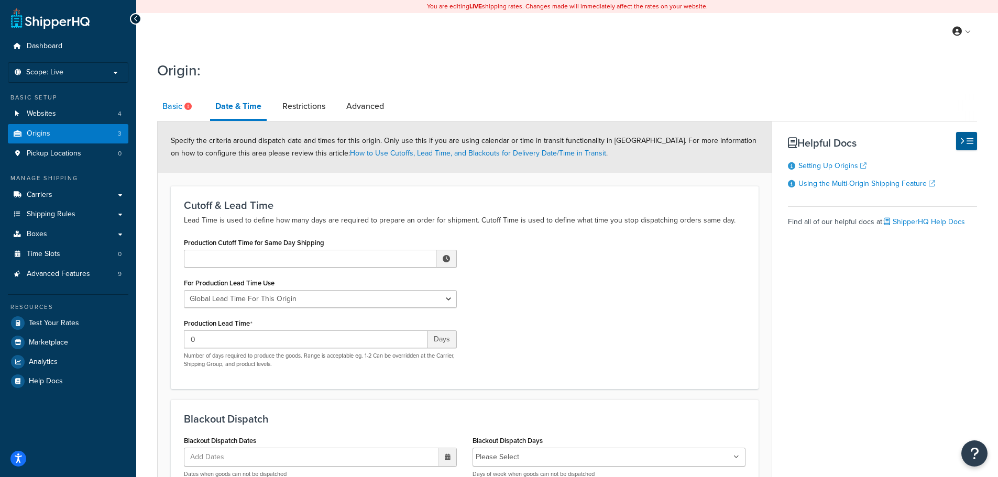
click at [181, 104] on link "Basic" at bounding box center [178, 106] width 42 height 25
select select "35"
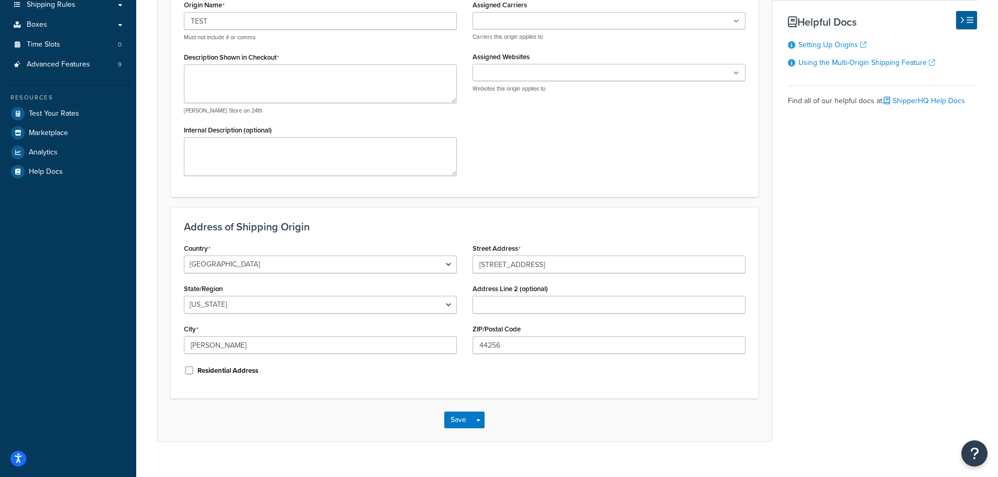
scroll to position [227, 0]
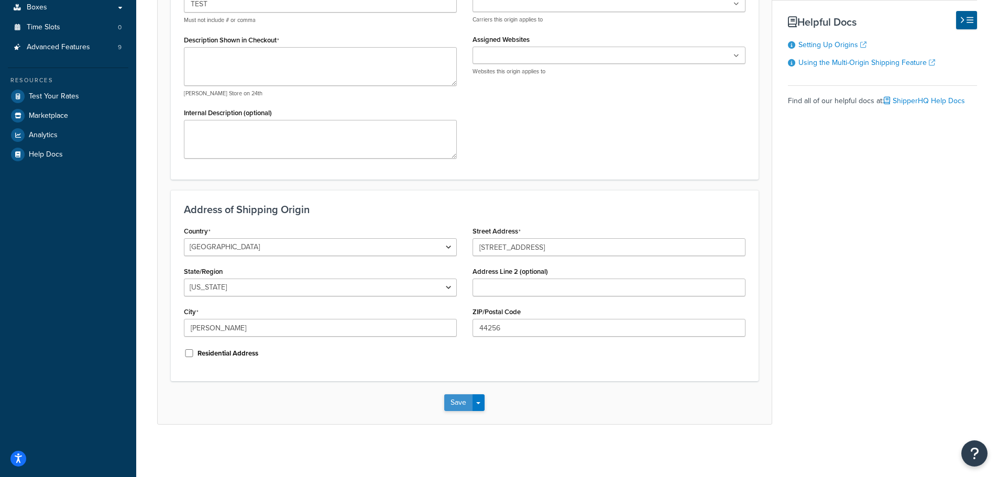
click at [469, 406] on button "Save" at bounding box center [458, 403] width 28 height 17
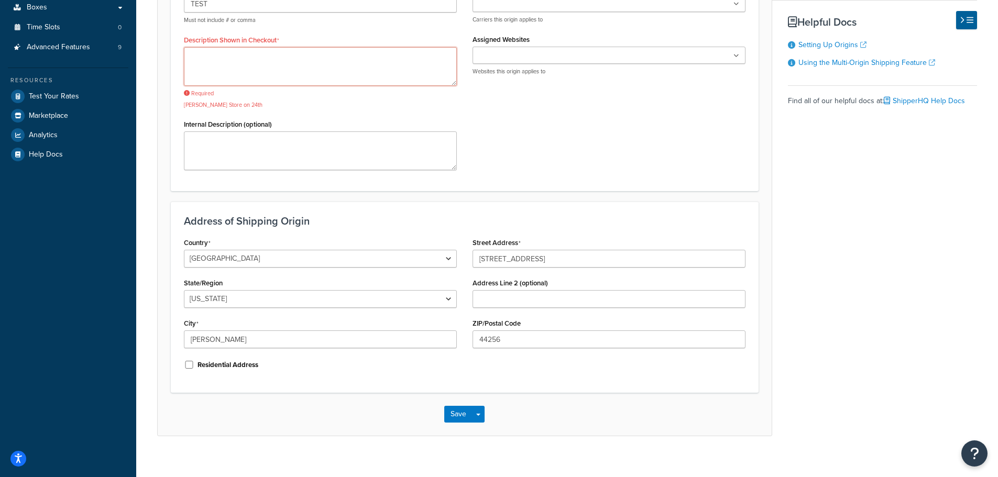
click at [311, 68] on textarea "Description Shown in Checkout" at bounding box center [320, 66] width 273 height 39
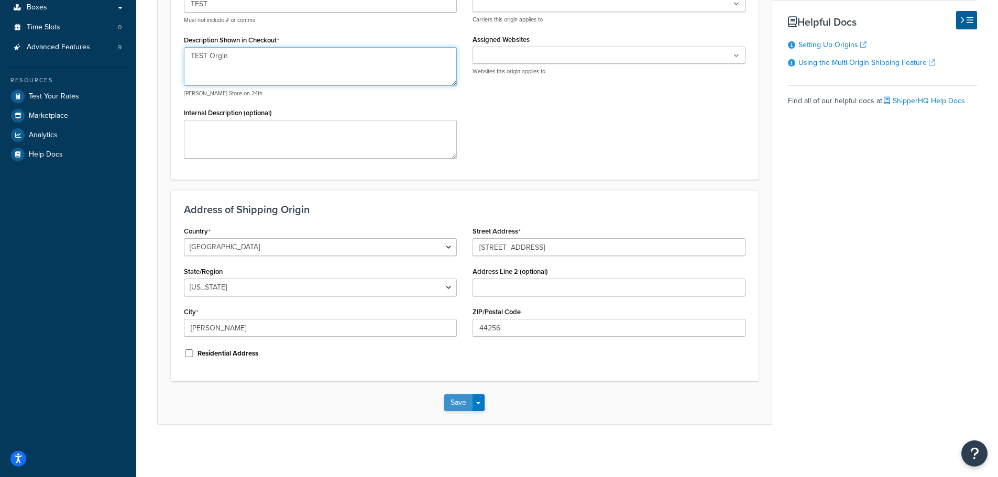
type textarea "TEST Orgin"
click at [450, 403] on button "Save" at bounding box center [458, 403] width 28 height 17
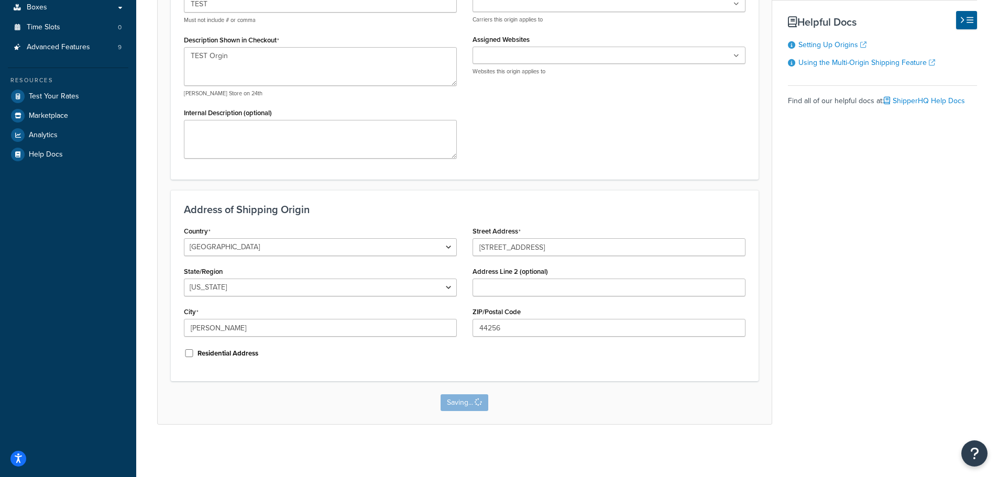
scroll to position [0, 0]
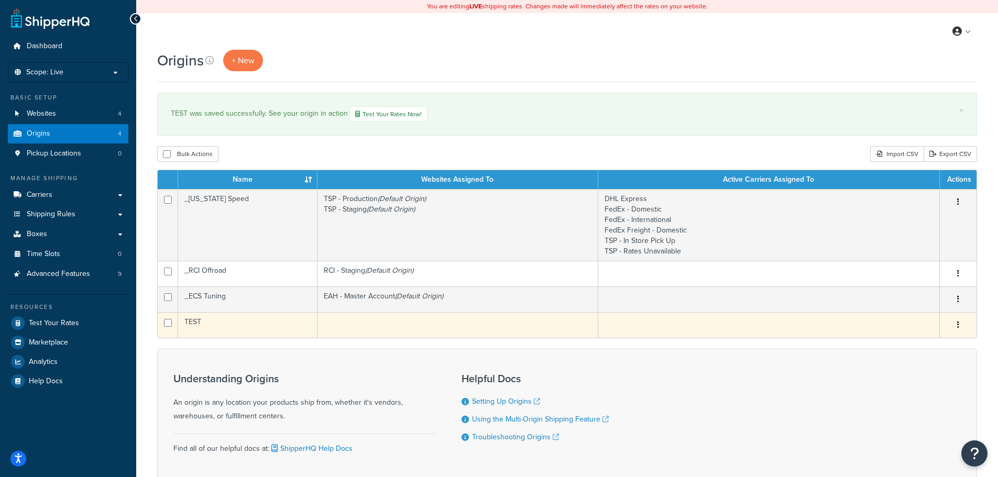
click at [258, 321] on td "TEST" at bounding box center [247, 325] width 139 height 26
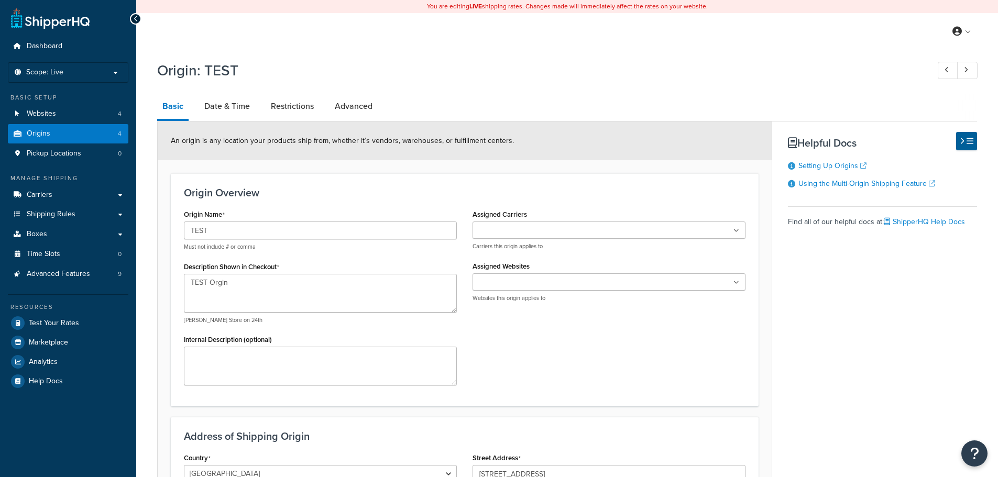
select select "35"
click at [514, 278] on input "Assigned Websites" at bounding box center [522, 283] width 93 height 12
click at [624, 400] on div "Origin Overview Origin Name TEST Must not include # or comma Description Shown …" at bounding box center [465, 289] width 588 height 233
click at [291, 283] on textarea "TEST Orgin" at bounding box center [320, 293] width 273 height 39
type textarea "TEST Origin"
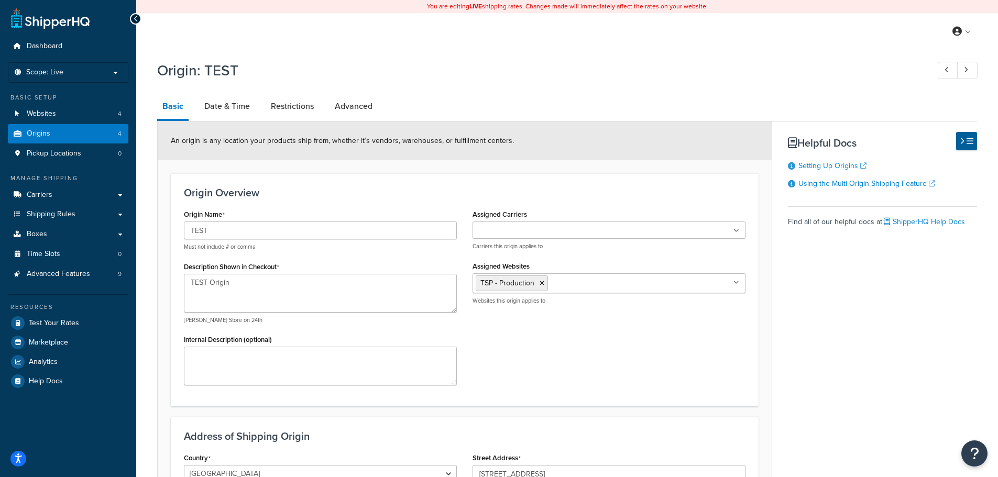
click at [492, 353] on div "Origin Name TEST Must not include # or comma Description Shown in Checkout TEST…" at bounding box center [464, 300] width 577 height 187
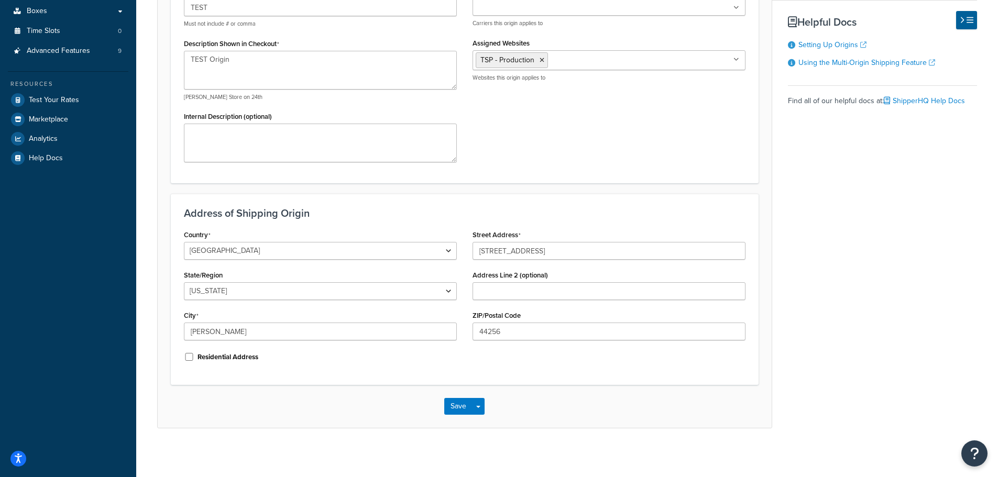
scroll to position [227, 0]
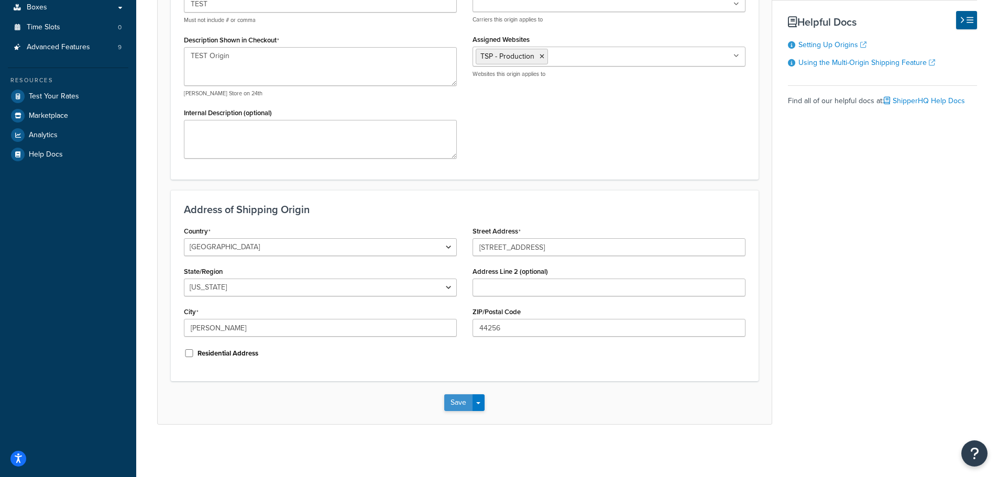
click at [467, 406] on button "Save" at bounding box center [458, 403] width 28 height 17
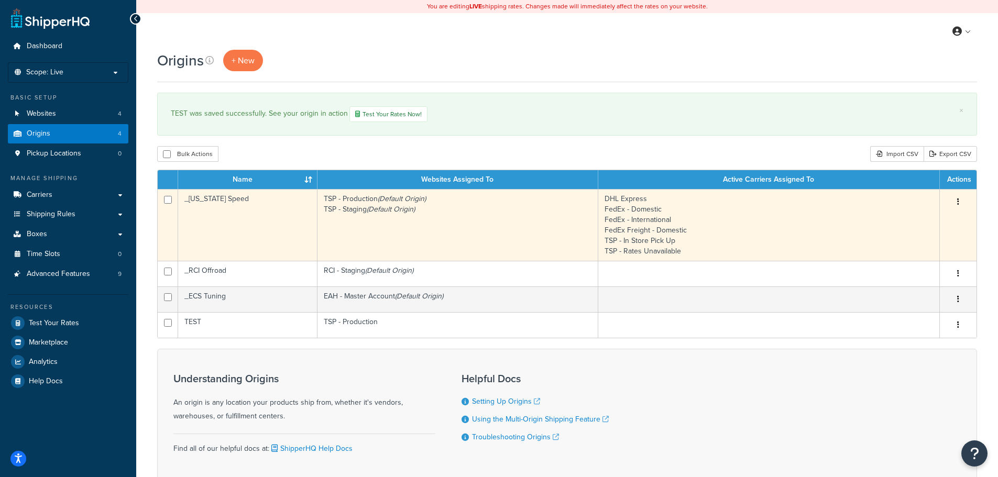
click at [371, 222] on td "TSP - Production (Default Origin) TSP - Staging (Default Origin)" at bounding box center [458, 225] width 281 height 72
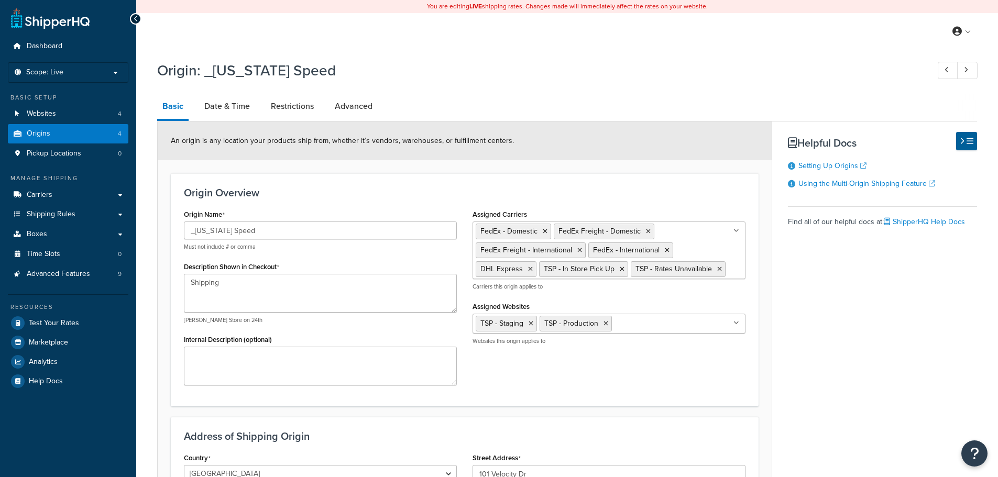
select select "43"
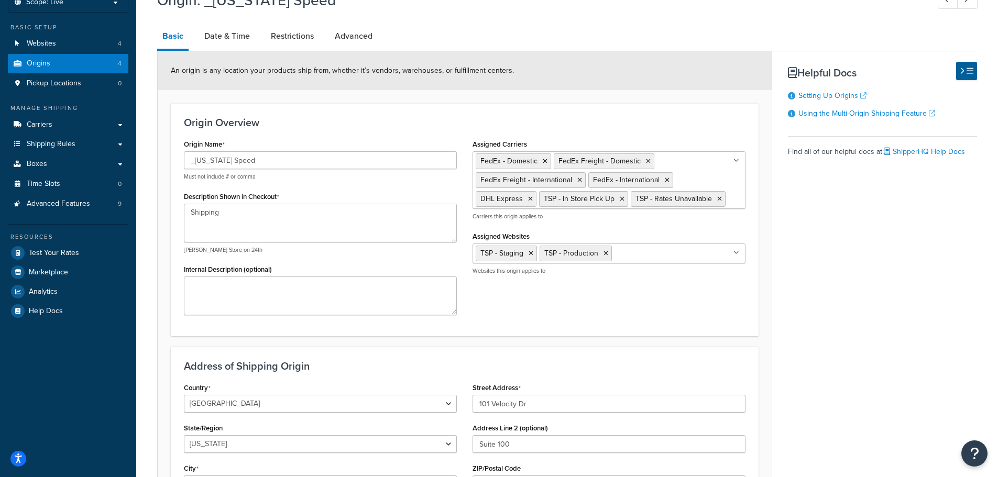
scroll to position [70, 0]
click at [213, 35] on link "Date & Time" at bounding box center [227, 36] width 56 height 25
select select "PER_SHIPPING_METHOD_TYPE"
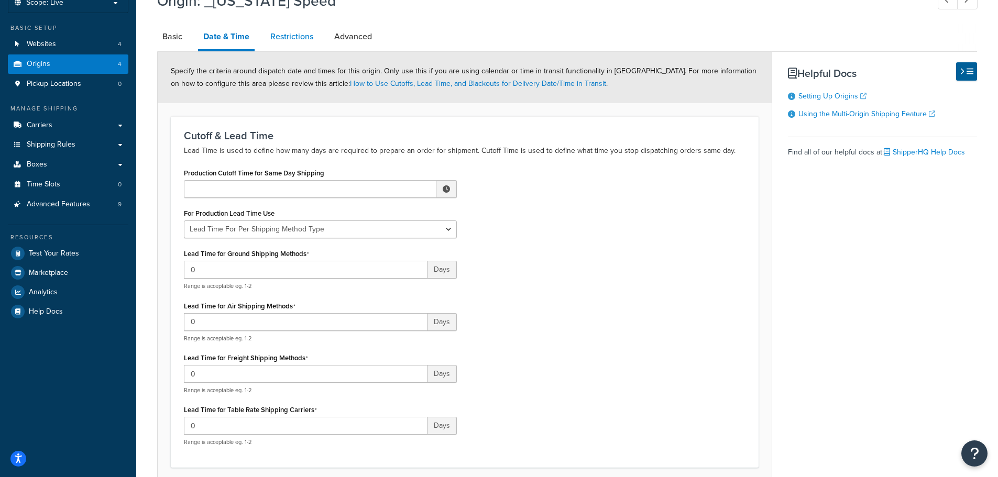
click at [294, 35] on link "Restrictions" at bounding box center [291, 36] width 53 height 25
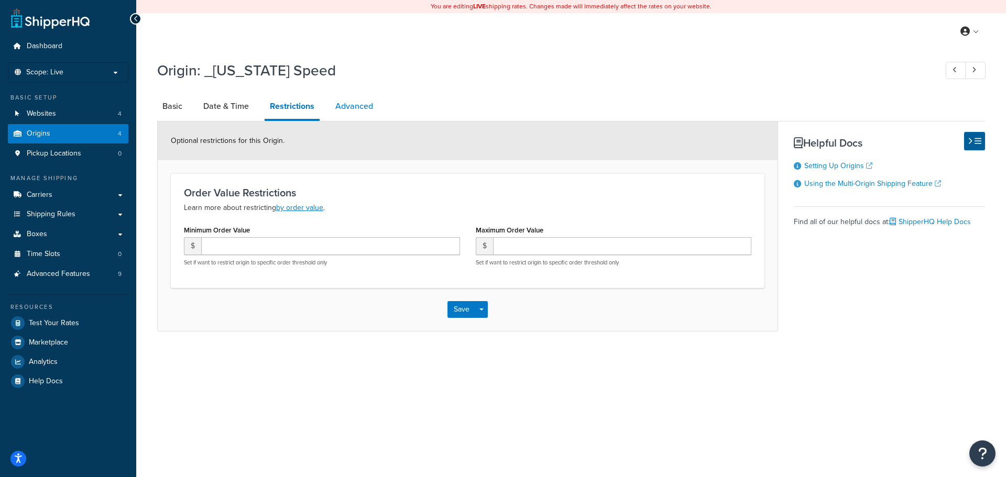
click at [347, 100] on link "Advanced" at bounding box center [354, 106] width 48 height 25
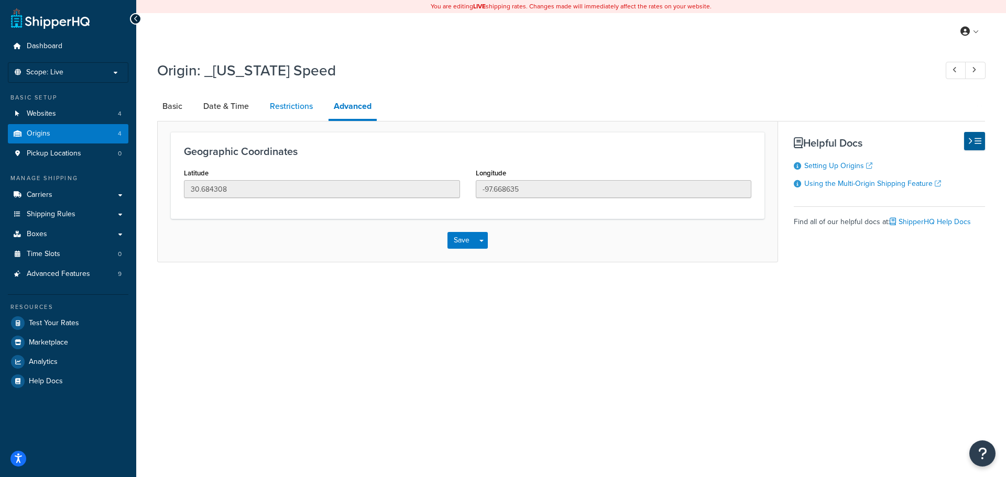
click at [292, 107] on link "Restrictions" at bounding box center [291, 106] width 53 height 25
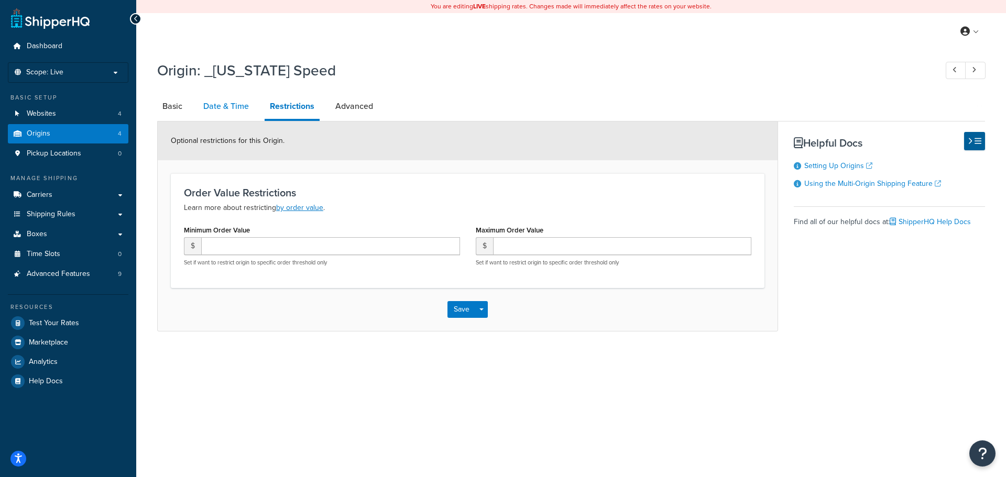
click at [223, 110] on link "Date & Time" at bounding box center [226, 106] width 56 height 25
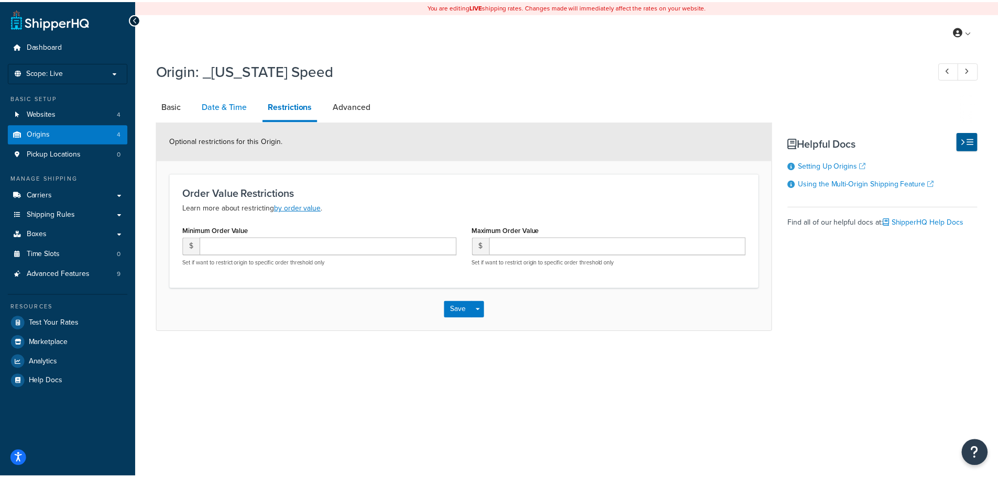
select select "PER_SHIPPING_METHOD_TYPE"
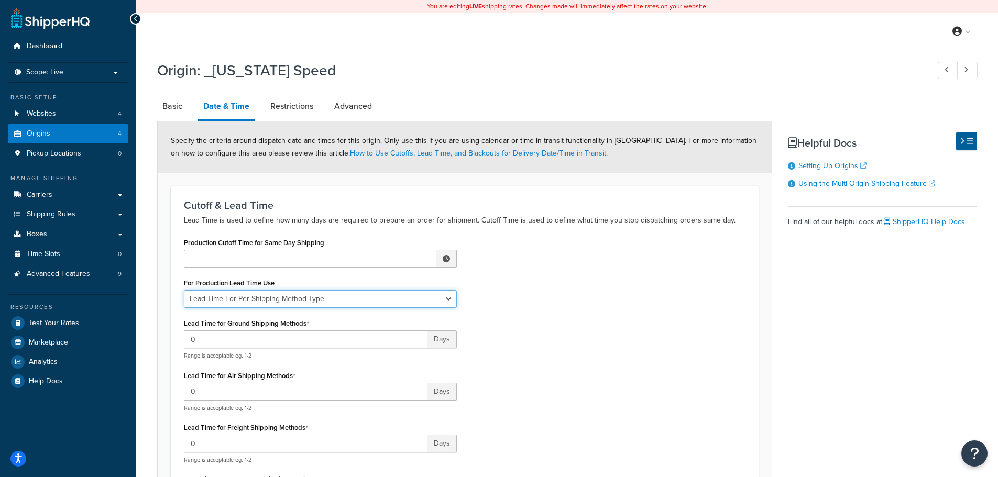
click at [449, 301] on select "Global Lead Time For This Origin Lead Time For Per Shipping Method Type" at bounding box center [320, 299] width 273 height 18
click at [479, 293] on div "Production Cutoff Time for Same Day Shipping ▲ 12 ▼ : ▲ 00 ▼ ▲ AM ▼ For Product…" at bounding box center [464, 379] width 577 height 289
click at [158, 107] on link "Basic" at bounding box center [172, 106] width 30 height 25
select select "43"
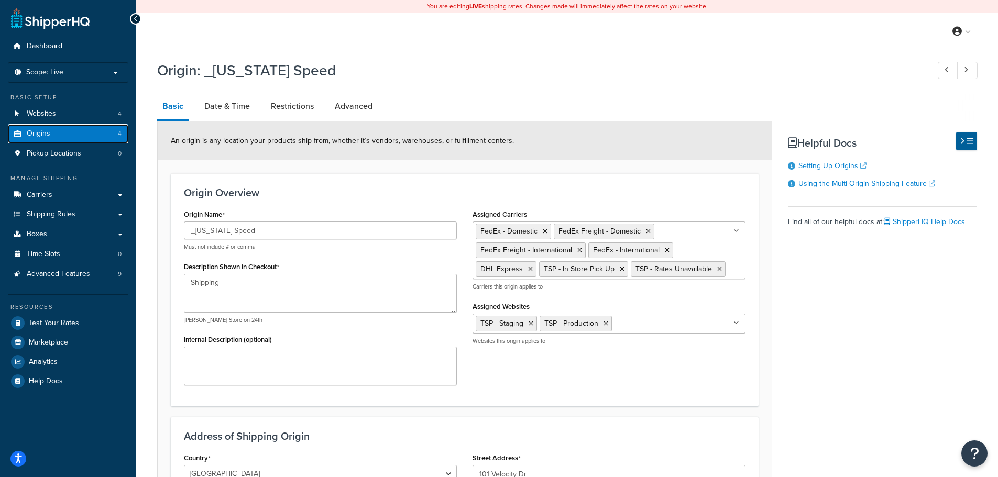
click at [73, 134] on link "Origins 4" at bounding box center [68, 133] width 121 height 19
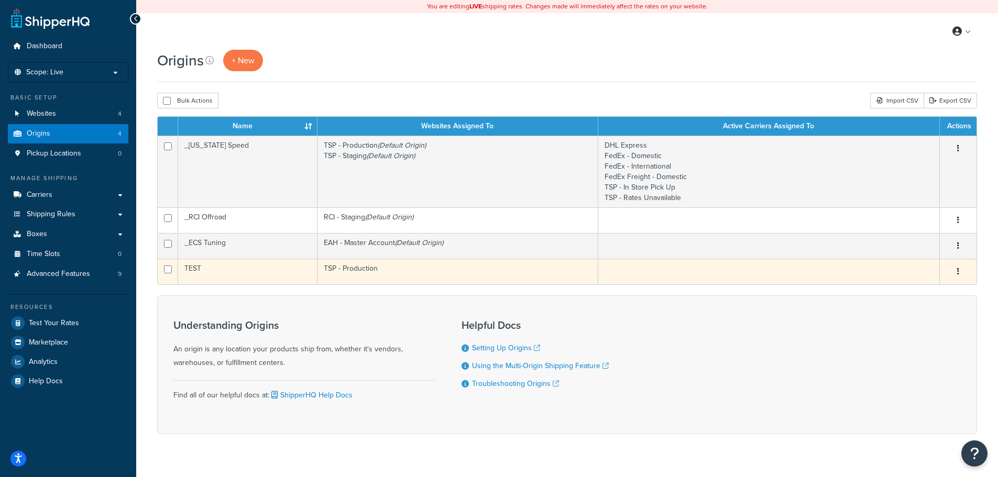
click at [233, 272] on td "TEST" at bounding box center [247, 272] width 139 height 26
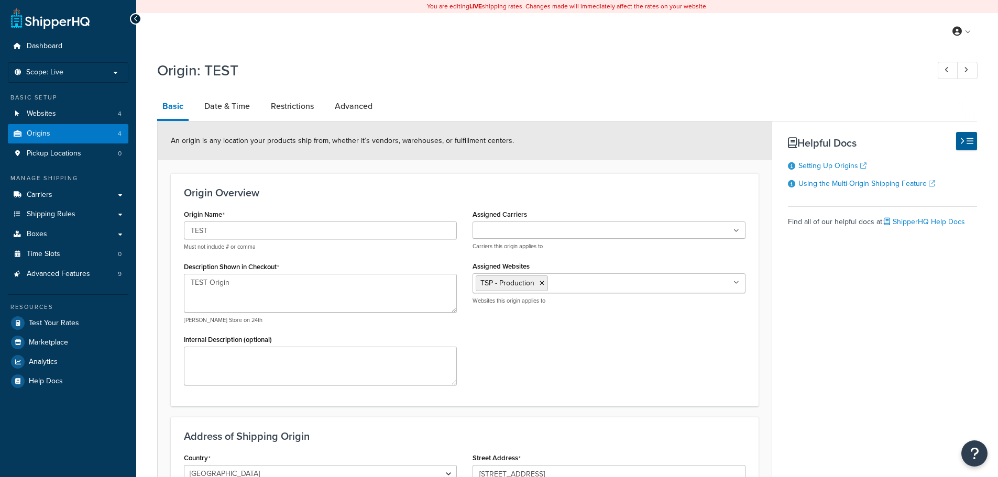
select select "35"
click at [221, 93] on div "Origin: TEST Basic Date & Time Restrictions Advanced An origin is any location …" at bounding box center [567, 353] width 820 height 597
click at [221, 103] on link "Date & Time" at bounding box center [227, 106] width 56 height 25
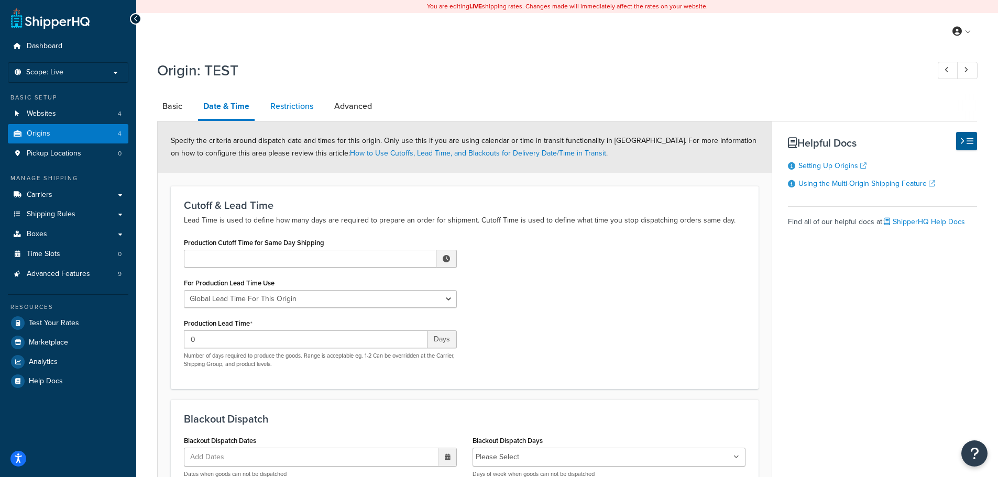
click at [283, 105] on link "Restrictions" at bounding box center [291, 106] width 53 height 25
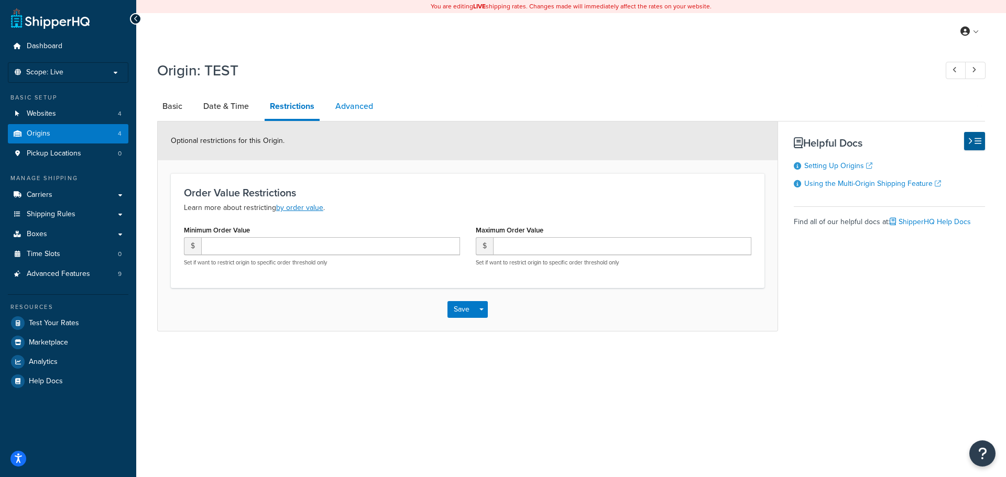
click at [362, 108] on link "Advanced" at bounding box center [354, 106] width 48 height 25
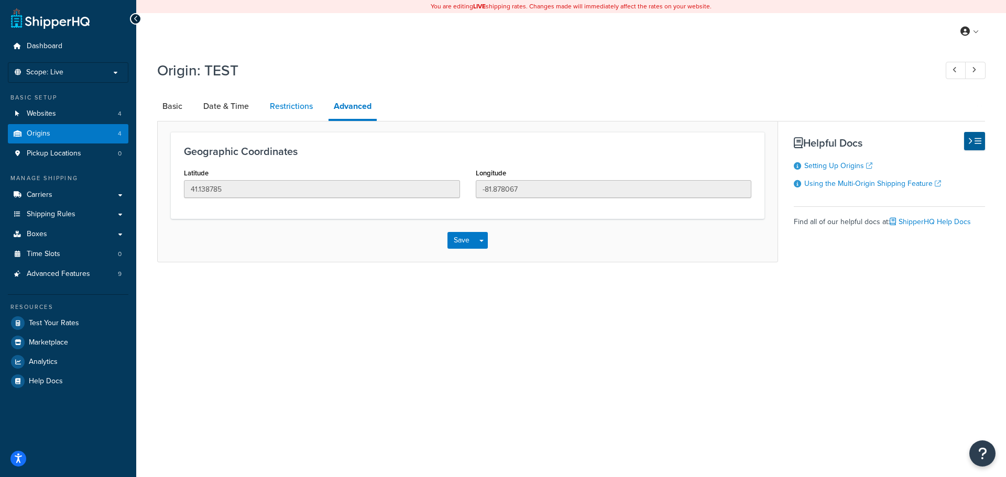
click at [290, 106] on link "Restrictions" at bounding box center [291, 106] width 53 height 25
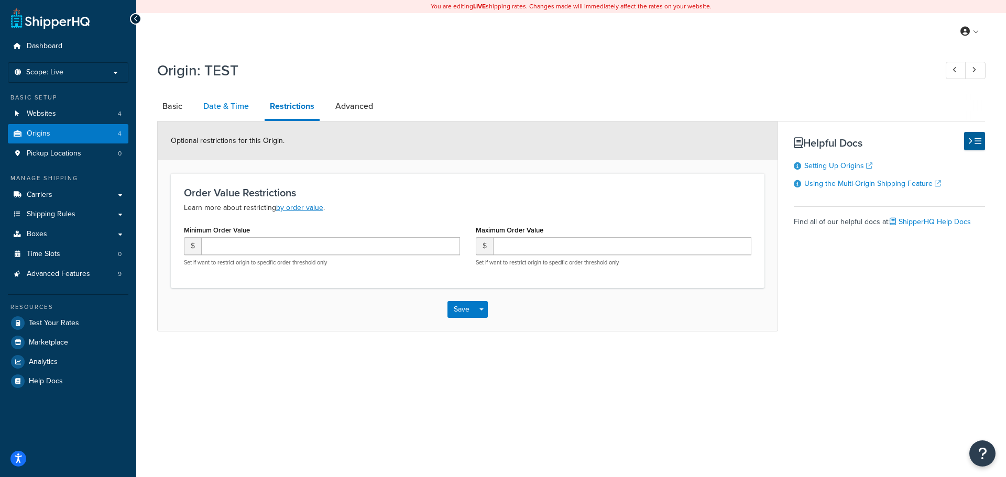
click at [223, 107] on link "Date & Time" at bounding box center [226, 106] width 56 height 25
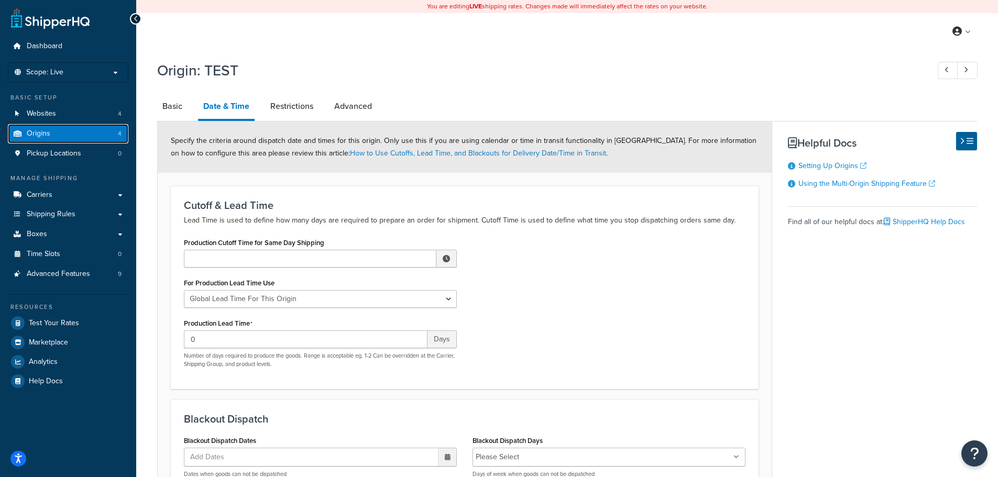
click at [68, 136] on link "Origins 4" at bounding box center [68, 133] width 121 height 19
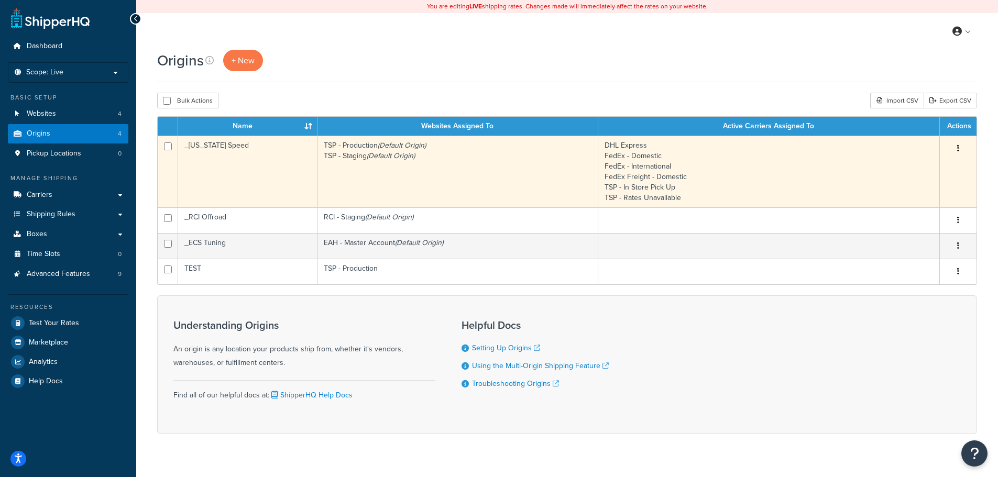
click at [244, 166] on td "_[US_STATE] Speed" at bounding box center [247, 172] width 139 height 72
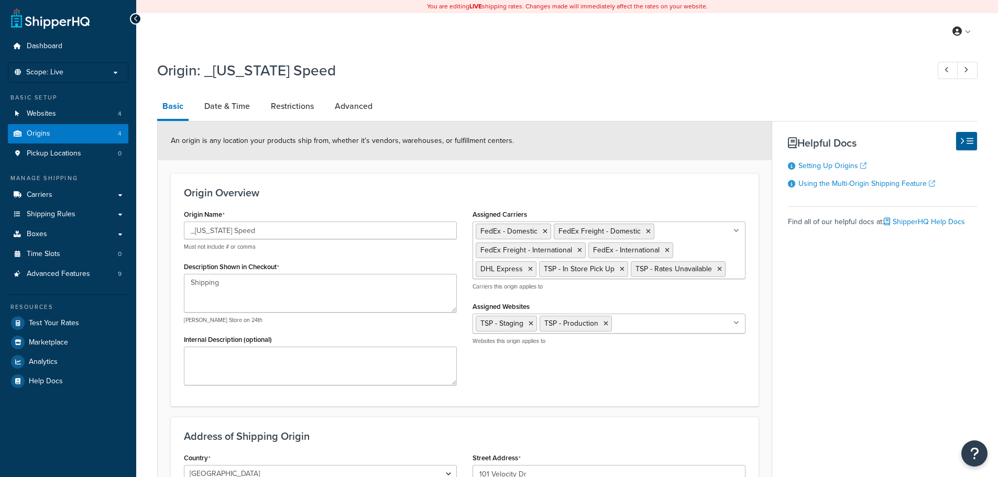
select select "43"
click at [820, 168] on link "Setting Up Origins" at bounding box center [833, 165] width 68 height 11
click at [65, 130] on link "Origins 4" at bounding box center [68, 133] width 121 height 19
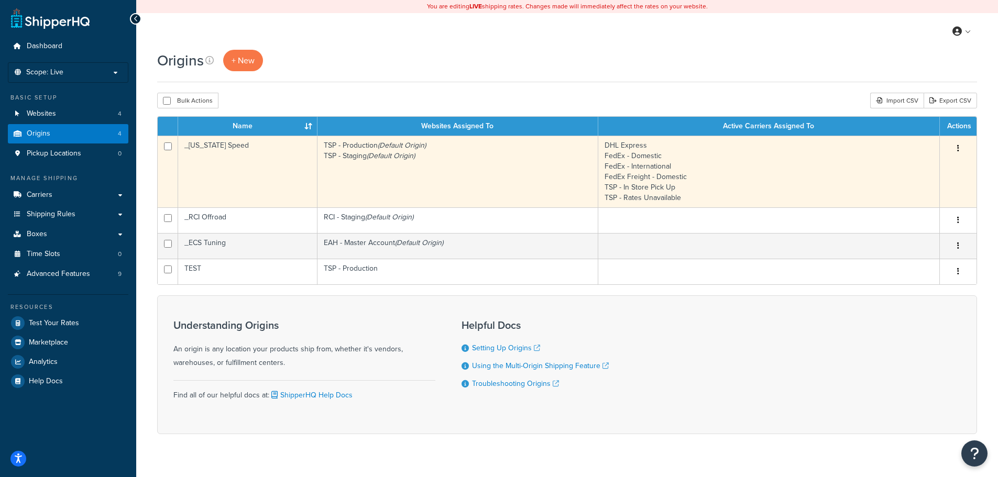
click at [961, 148] on button "button" at bounding box center [958, 148] width 15 height 17
click at [940, 169] on link "Edit" at bounding box center [923, 168] width 83 height 21
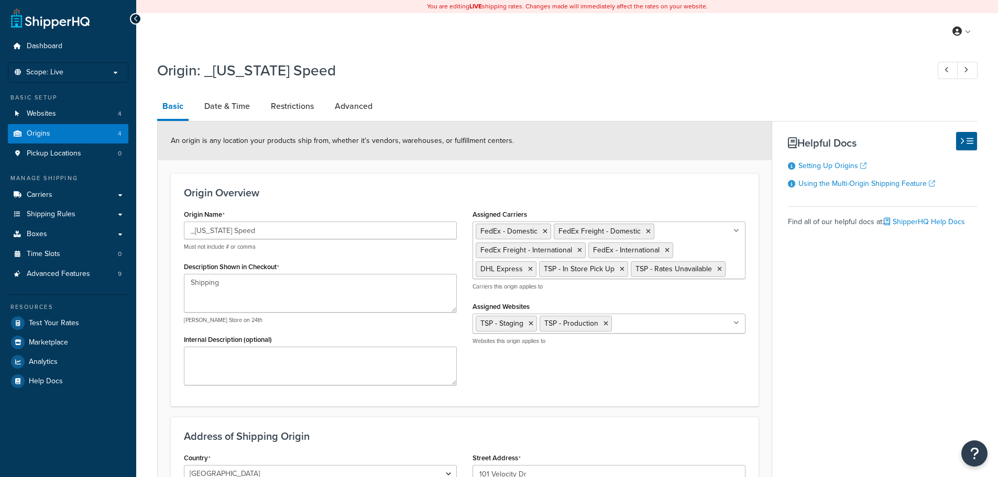
select select "43"
click at [231, 97] on link "Date & Time" at bounding box center [227, 106] width 56 height 25
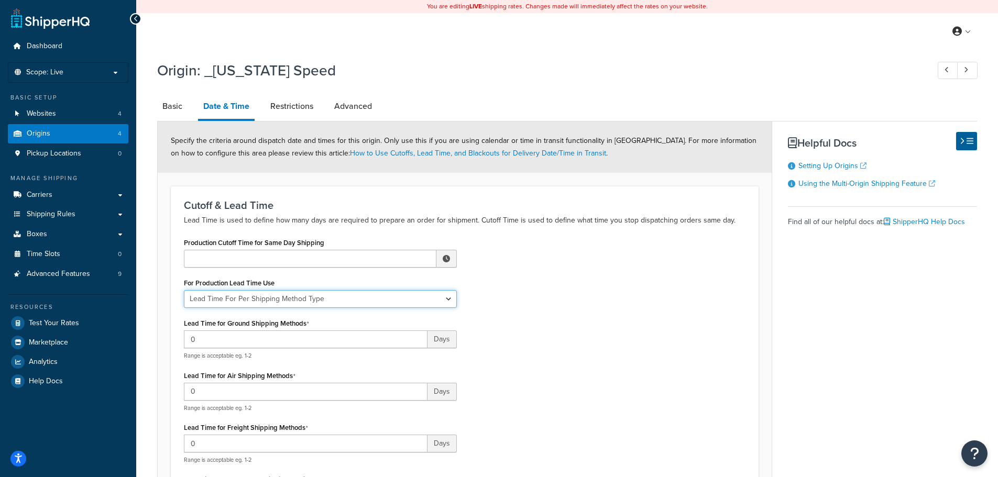
click at [380, 297] on select "Global Lead Time For This Origin Lead Time For Per Shipping Method Type" at bounding box center [320, 299] width 273 height 18
click at [184, 290] on select "Global Lead Time For This Origin Lead Time For Per Shipping Method Type" at bounding box center [320, 299] width 273 height 18
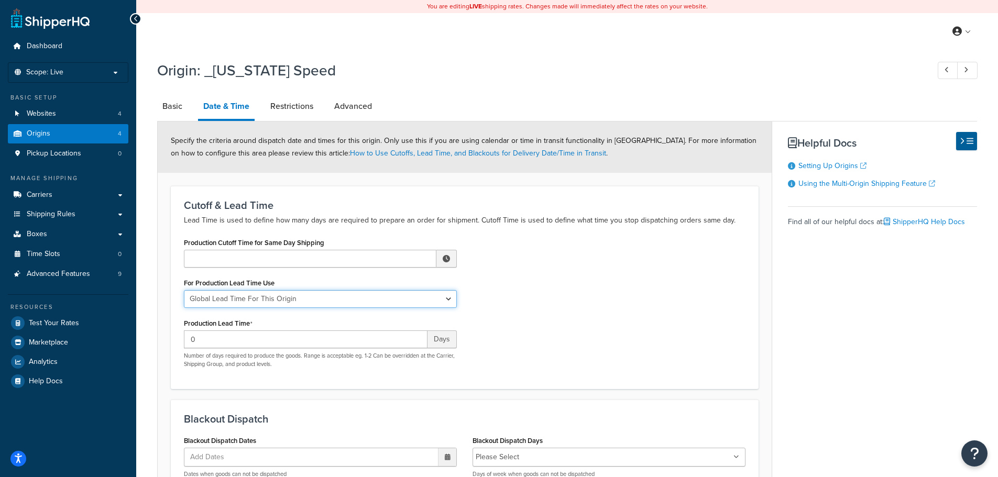
scroll to position [210, 0]
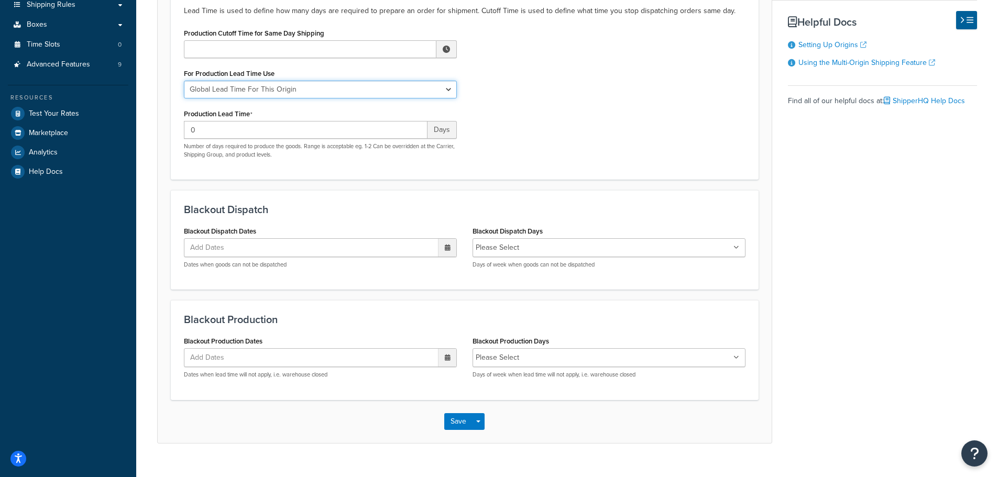
click at [357, 88] on select "Global Lead Time For This Origin Lead Time For Per Shipping Method Type" at bounding box center [320, 90] width 273 height 18
click at [184, 81] on select "Global Lead Time For This Origin Lead Time For Per Shipping Method Type" at bounding box center [320, 90] width 273 height 18
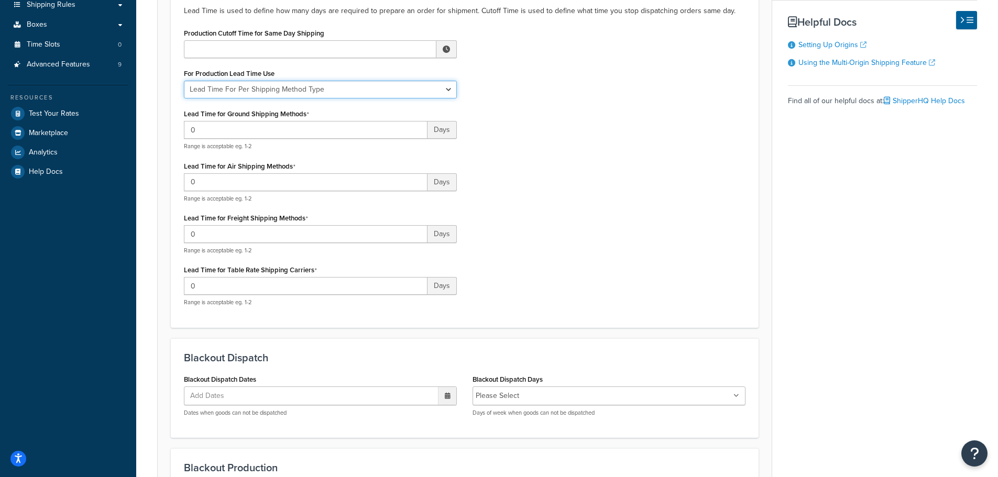
click at [364, 93] on select "Global Lead Time For This Origin Lead Time For Per Shipping Method Type" at bounding box center [320, 90] width 273 height 18
select select "ORIGIN_GLOBAL"
click at [184, 81] on select "Global Lead Time For This Origin Lead Time For Per Shipping Method Type" at bounding box center [320, 90] width 273 height 18
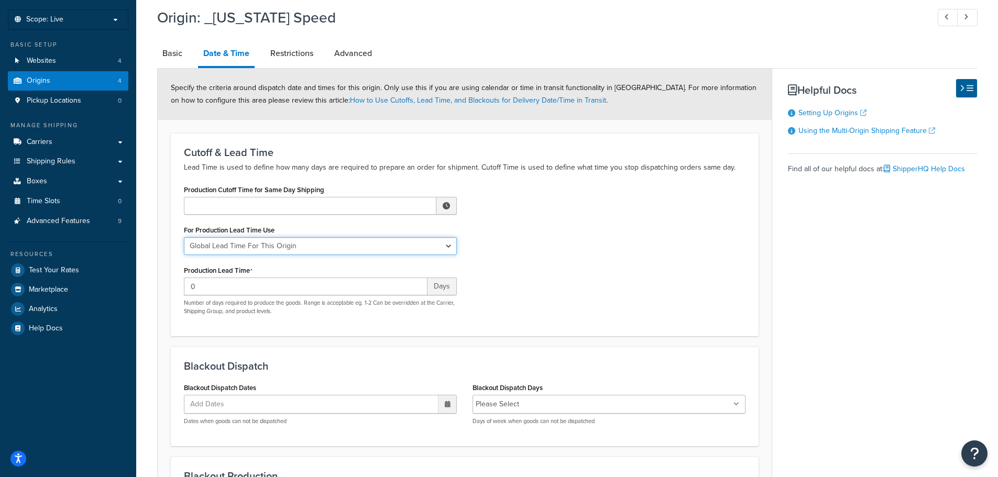
scroll to position [52, 0]
click at [298, 49] on link "Restrictions" at bounding box center [291, 53] width 53 height 25
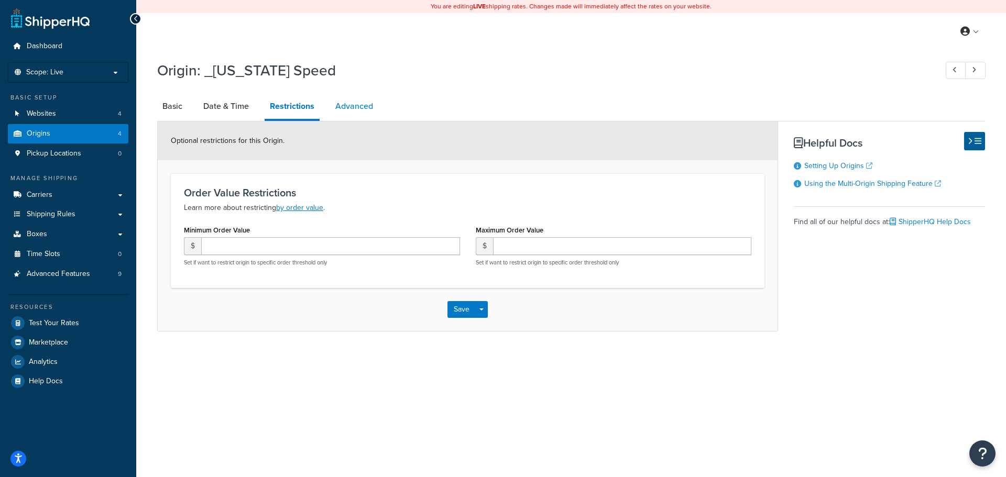
click at [365, 106] on link "Advanced" at bounding box center [354, 106] width 48 height 25
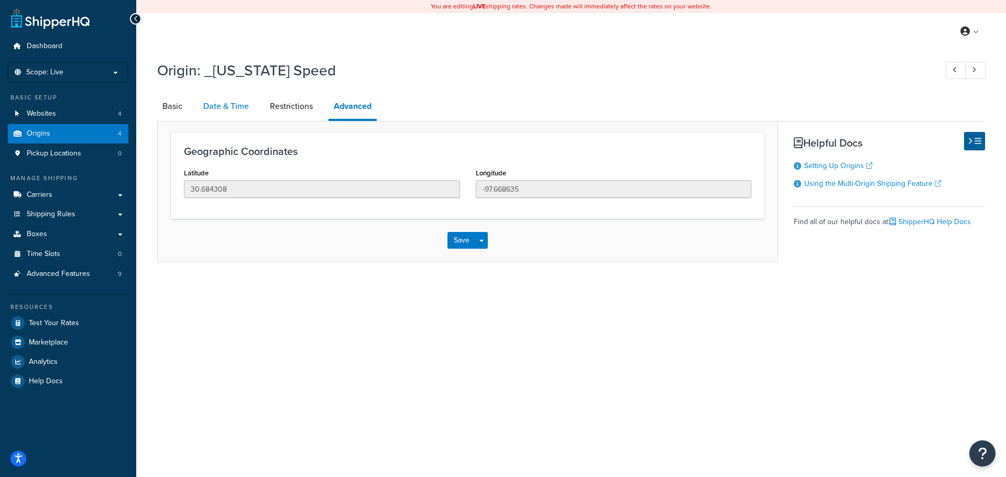
click at [239, 100] on link "Date & Time" at bounding box center [226, 106] width 56 height 25
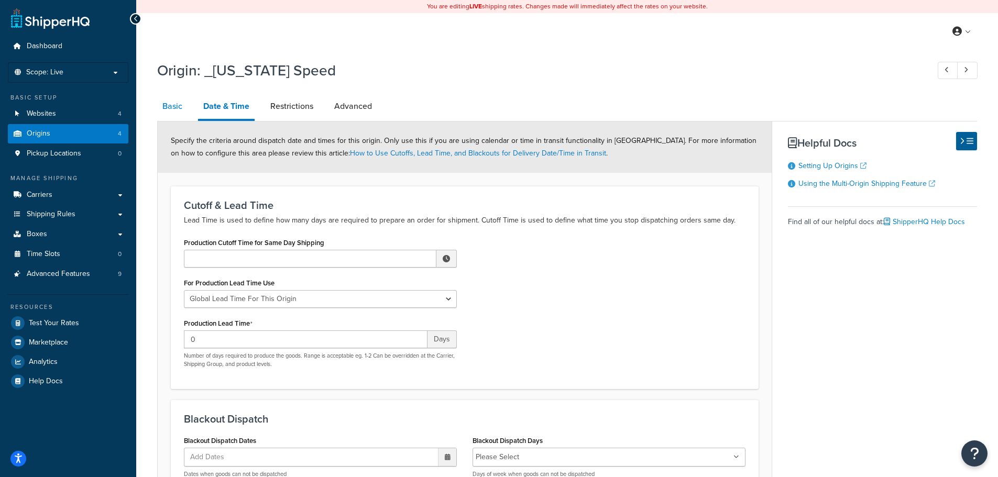
click at [177, 104] on link "Basic" at bounding box center [172, 106] width 30 height 25
select select "43"
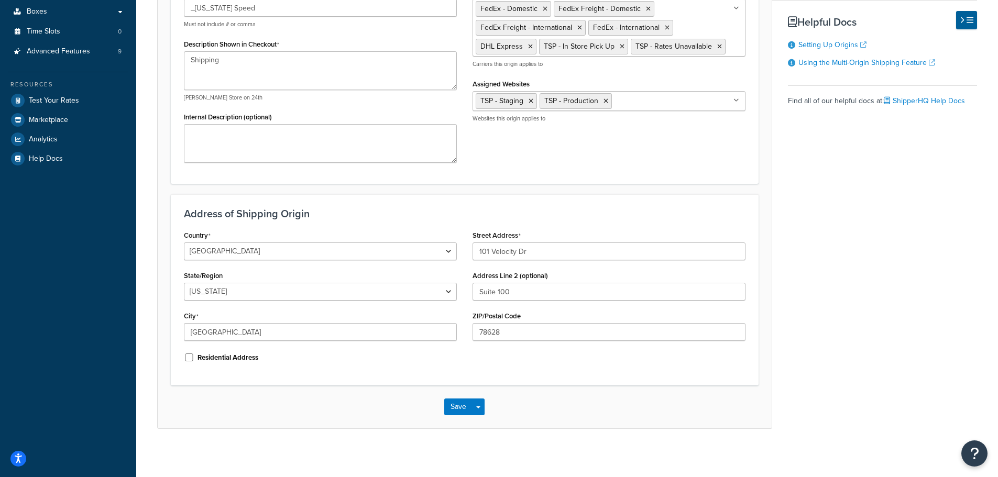
scroll to position [227, 0]
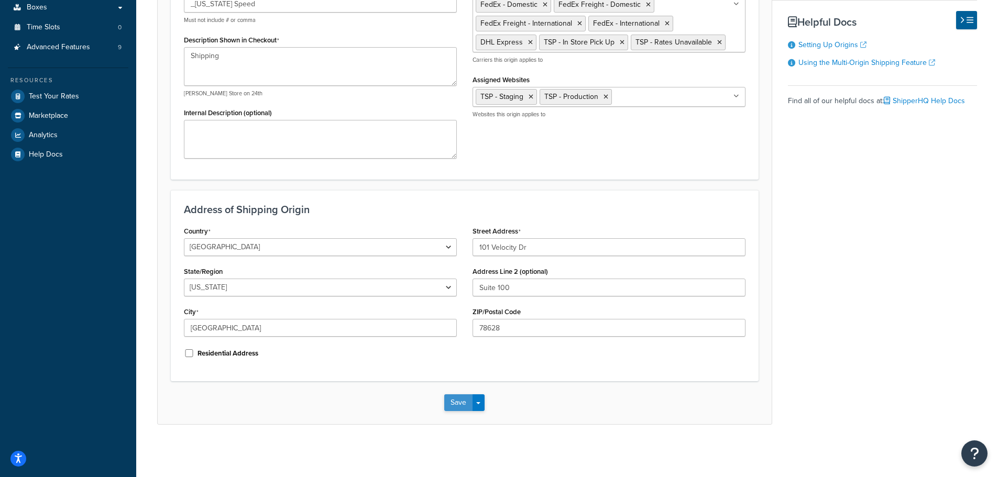
click at [454, 401] on button "Save" at bounding box center [458, 403] width 28 height 17
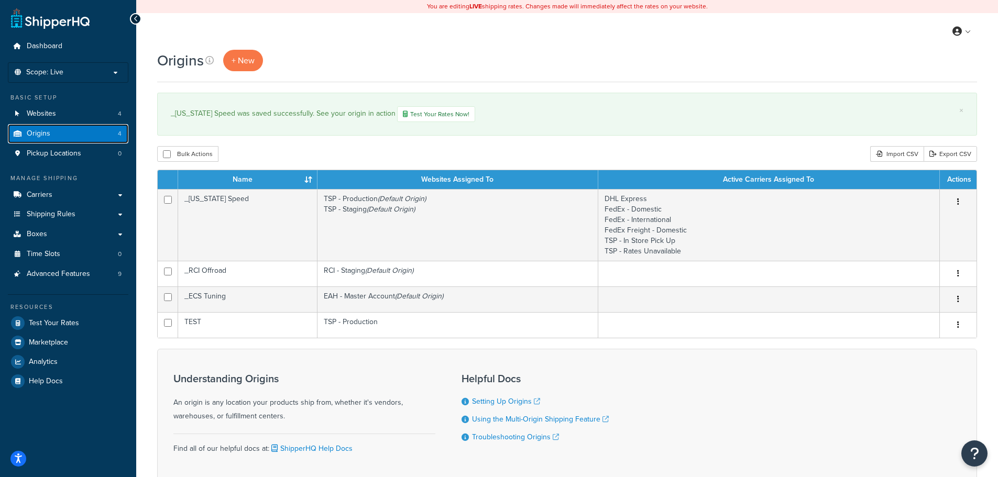
click at [65, 133] on link "Origins 4" at bounding box center [68, 133] width 121 height 19
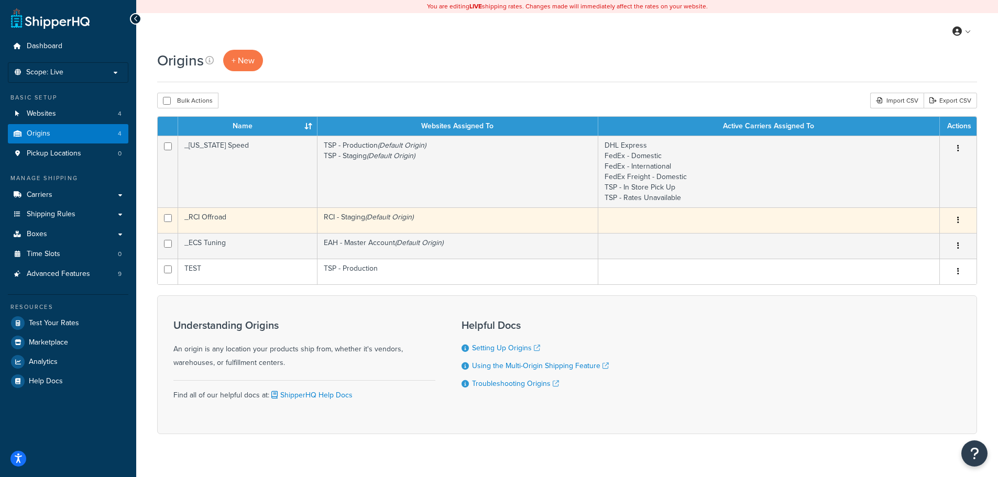
click at [362, 224] on td "RCI - Staging (Default Origin)" at bounding box center [458, 221] width 281 height 26
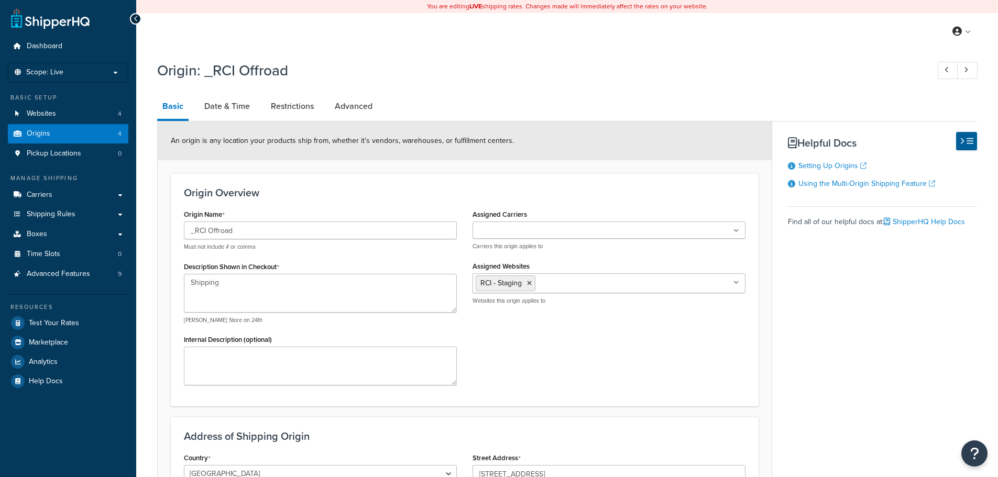
select select "6"
click at [231, 104] on link "Date & Time" at bounding box center [227, 106] width 56 height 25
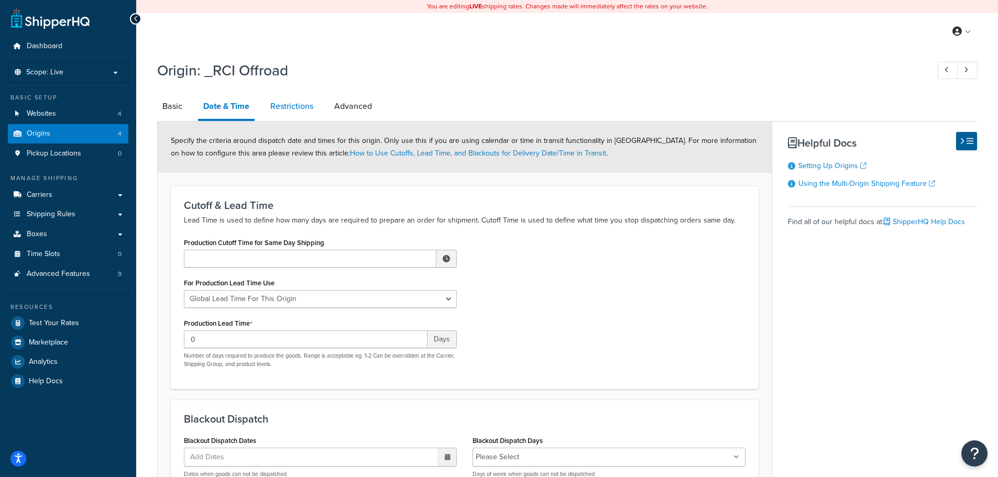
click at [280, 100] on link "Restrictions" at bounding box center [291, 106] width 53 height 25
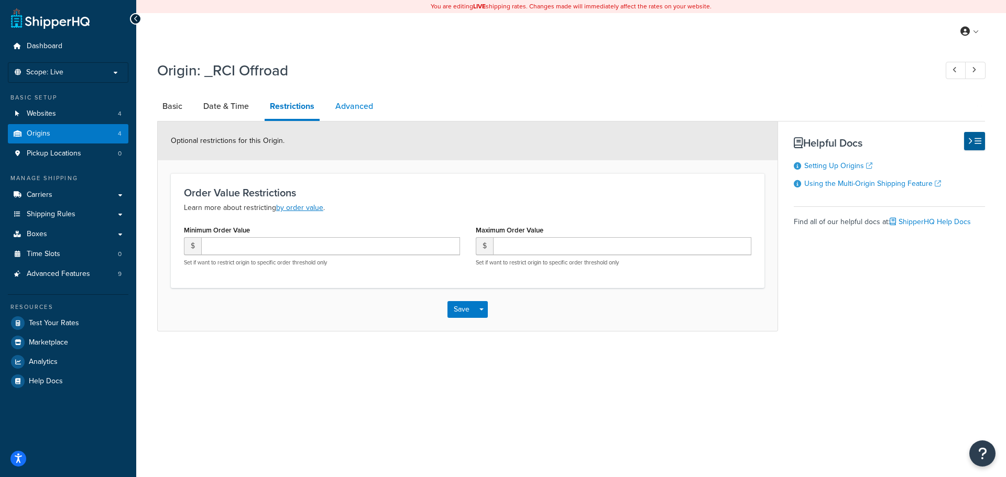
click at [363, 106] on link "Advanced" at bounding box center [354, 106] width 48 height 25
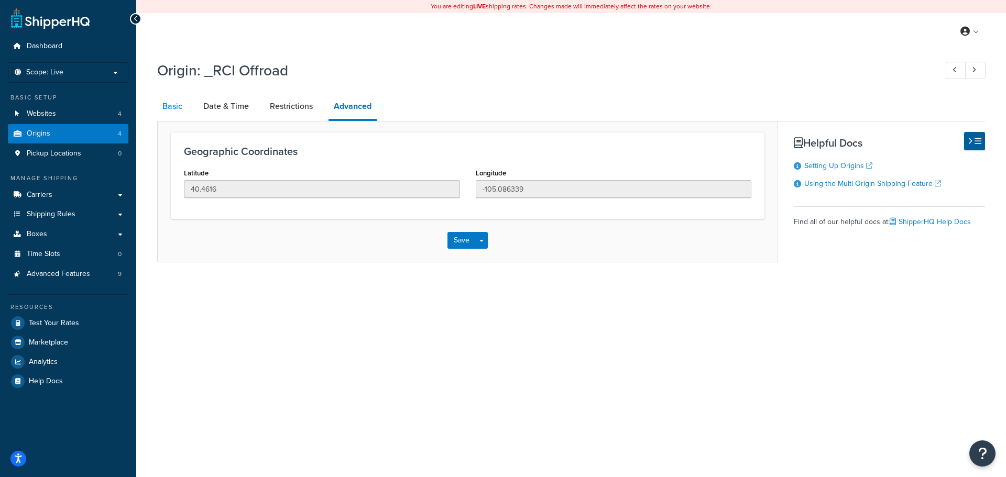
click at [172, 106] on link "Basic" at bounding box center [172, 106] width 30 height 25
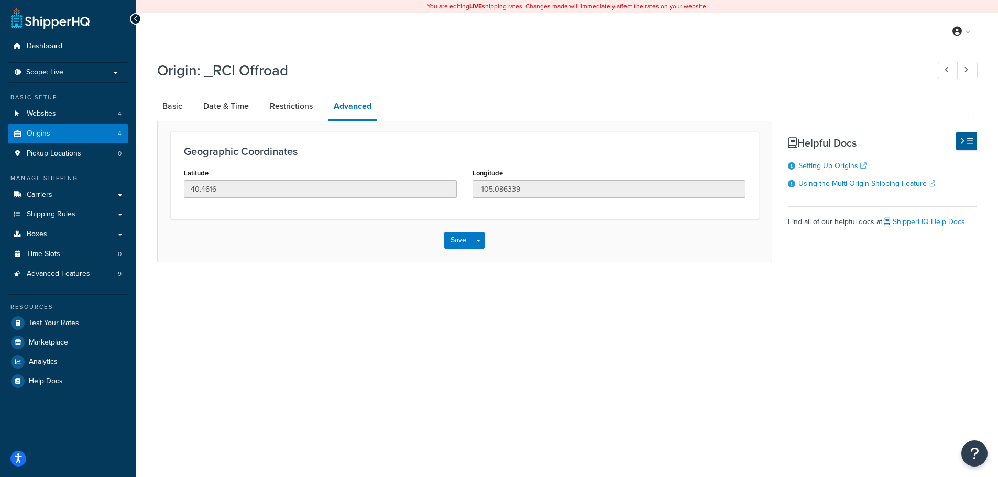
select select "6"
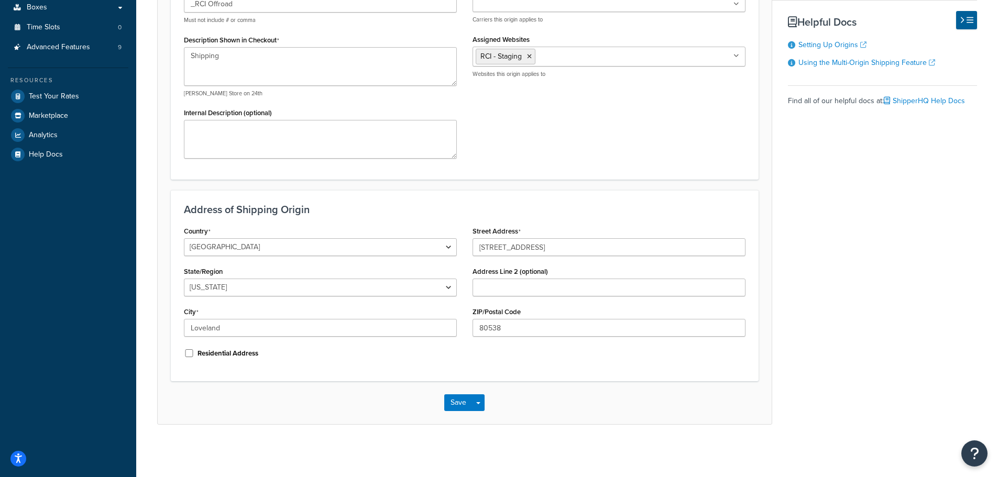
scroll to position [17, 0]
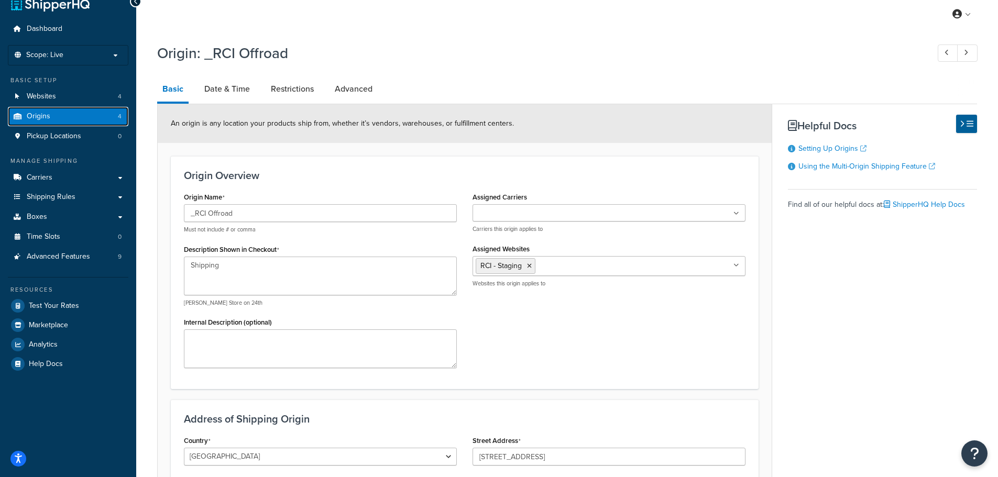
click at [74, 113] on link "Origins 4" at bounding box center [68, 116] width 121 height 19
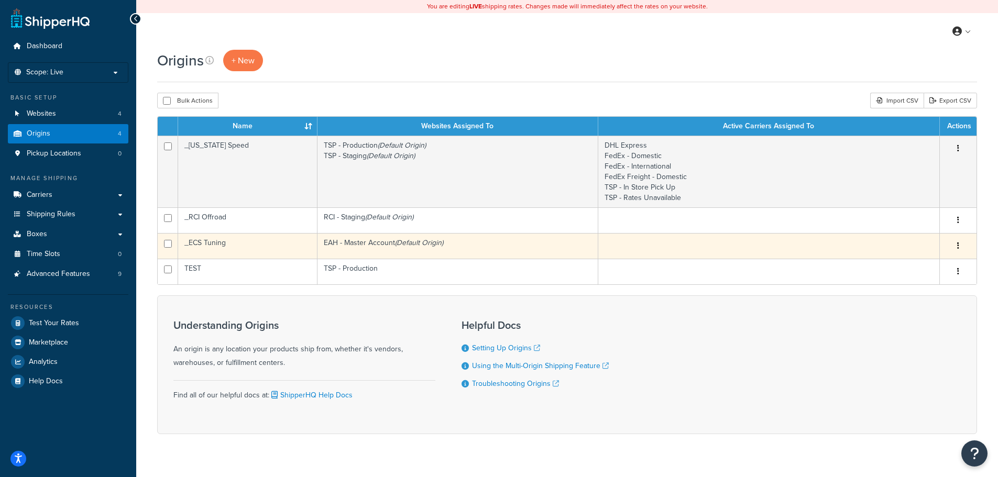
click at [230, 245] on td "_ECS Tuning" at bounding box center [247, 246] width 139 height 26
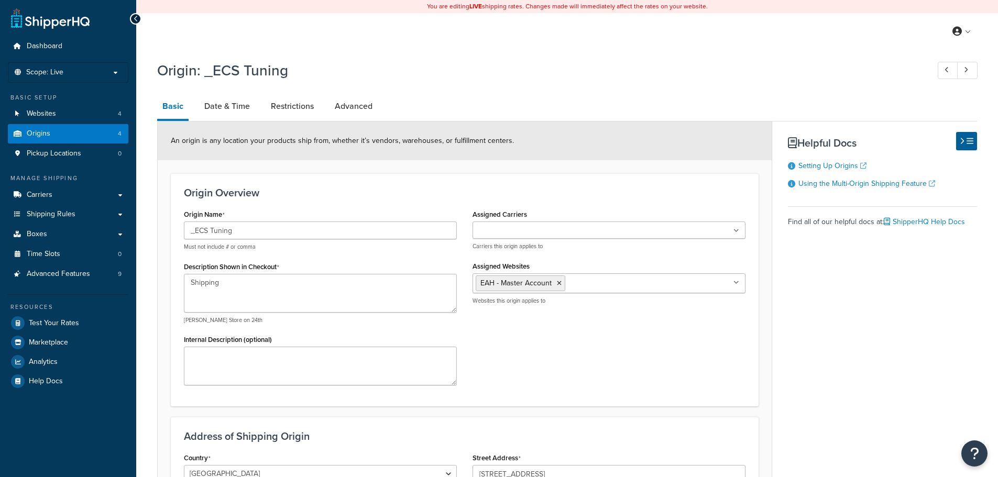
select select "35"
click at [234, 101] on link "Date & Time" at bounding box center [227, 106] width 56 height 25
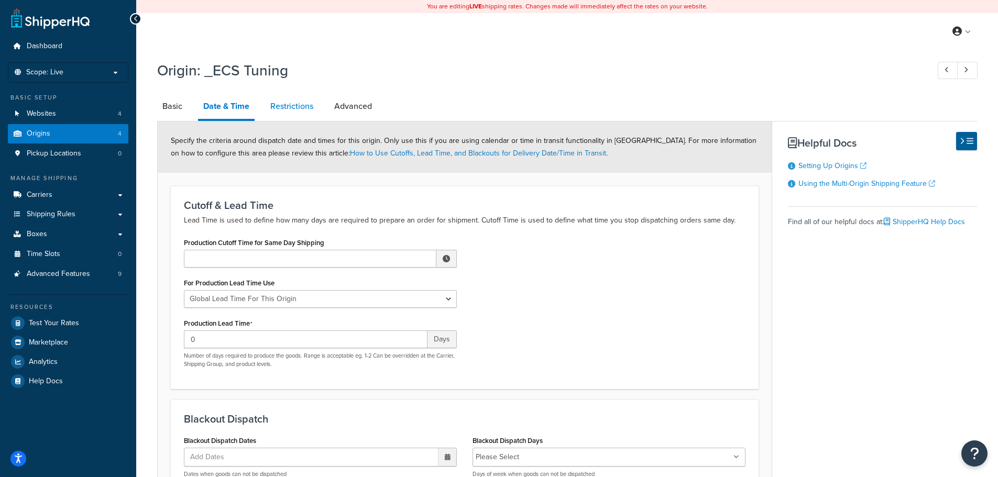
click at [280, 110] on link "Restrictions" at bounding box center [291, 106] width 53 height 25
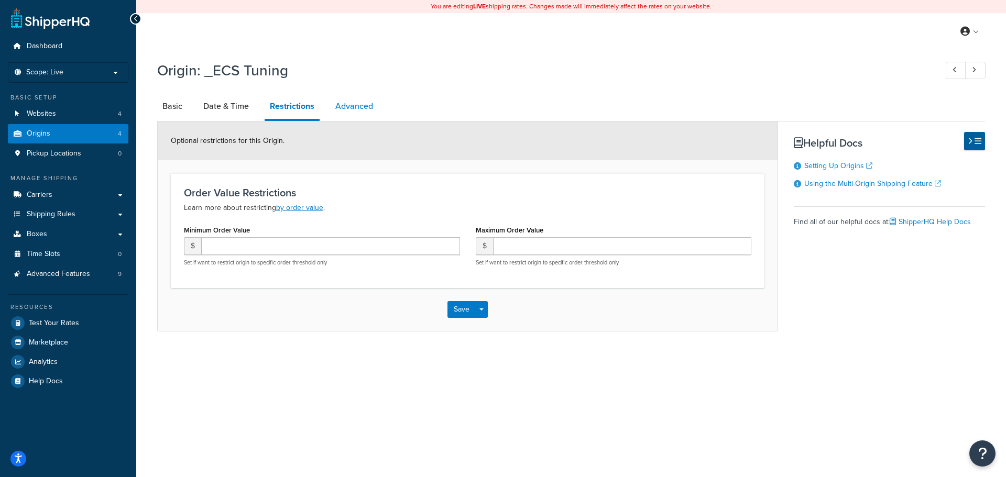
click at [362, 111] on link "Advanced" at bounding box center [354, 106] width 48 height 25
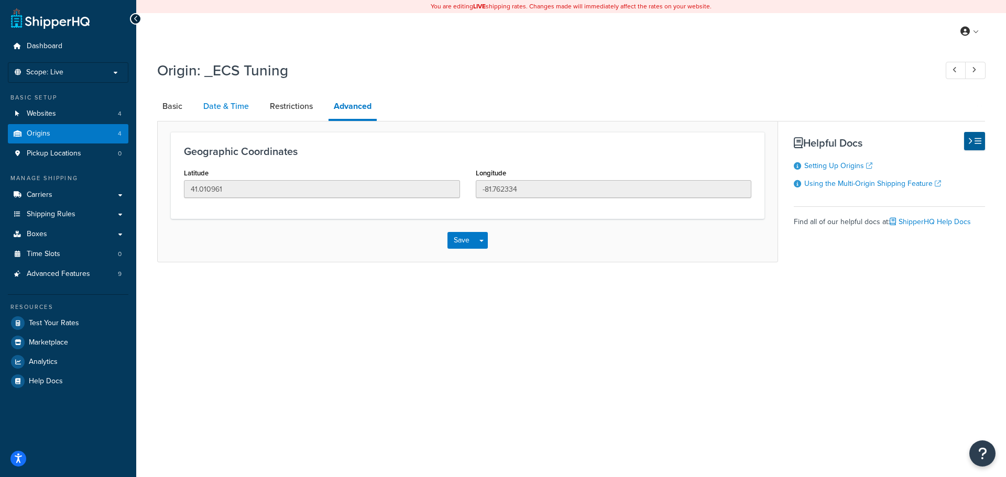
click at [212, 103] on link "Date & Time" at bounding box center [226, 106] width 56 height 25
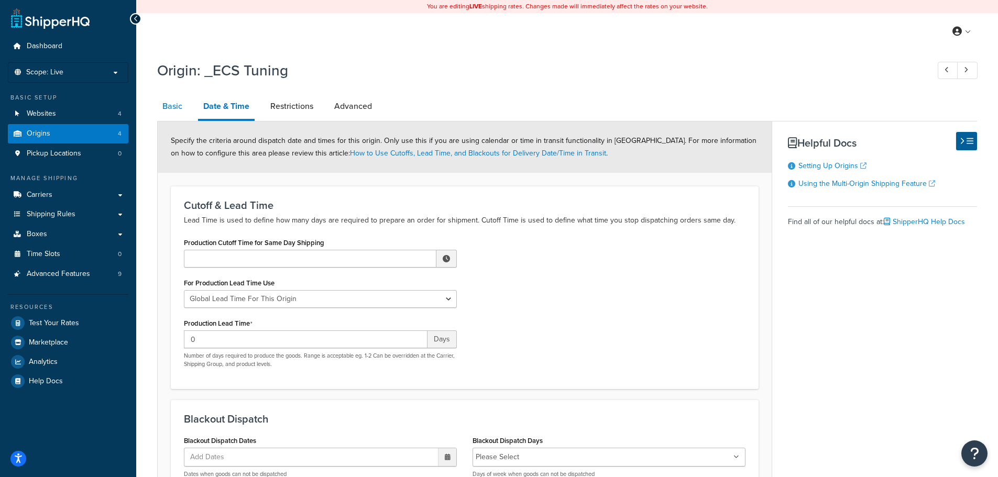
click at [181, 110] on link "Basic" at bounding box center [172, 106] width 30 height 25
select select "35"
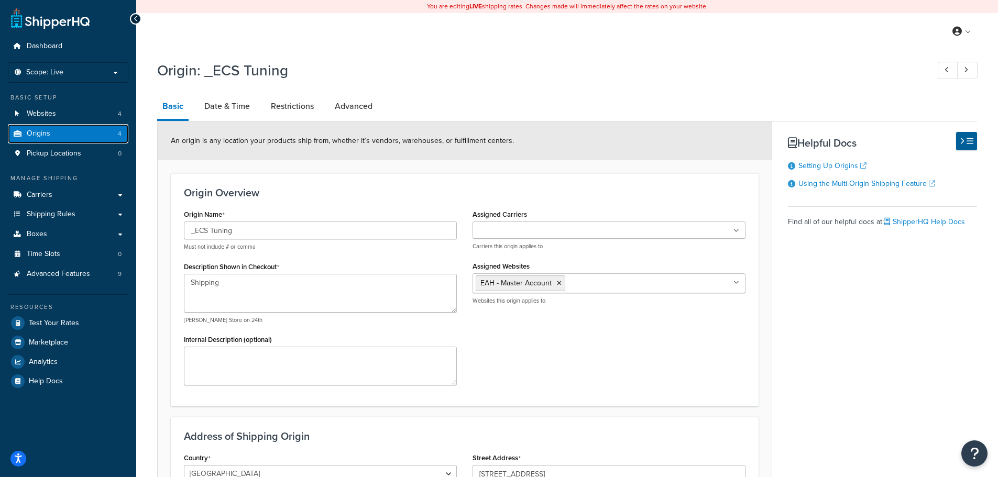
click at [63, 136] on link "Origins 4" at bounding box center [68, 133] width 121 height 19
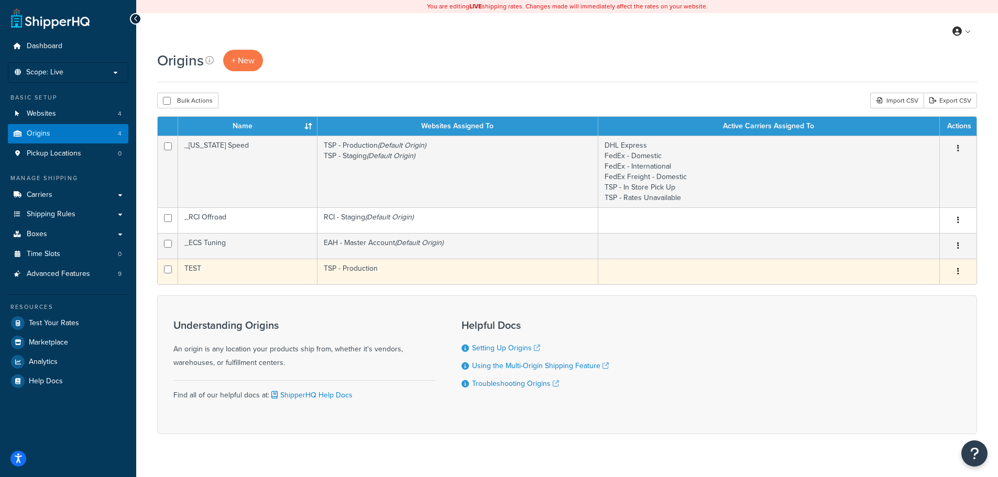
click at [169, 272] on input "checkbox" at bounding box center [168, 270] width 8 height 8
checkbox input "true"
click at [959, 270] on icon "button" at bounding box center [958, 271] width 2 height 7
click at [909, 332] on link "Delete" at bounding box center [923, 334] width 83 height 21
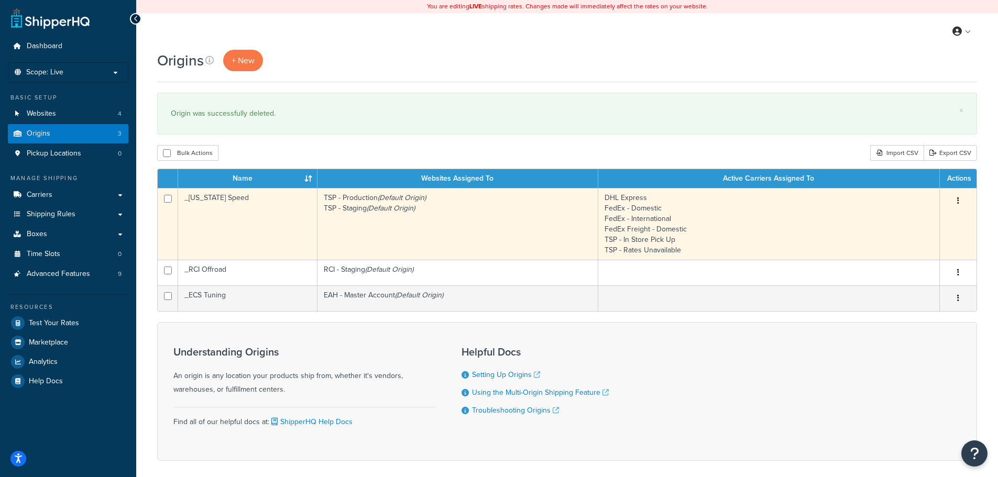
click at [252, 205] on td "_[US_STATE] Speed" at bounding box center [247, 224] width 139 height 72
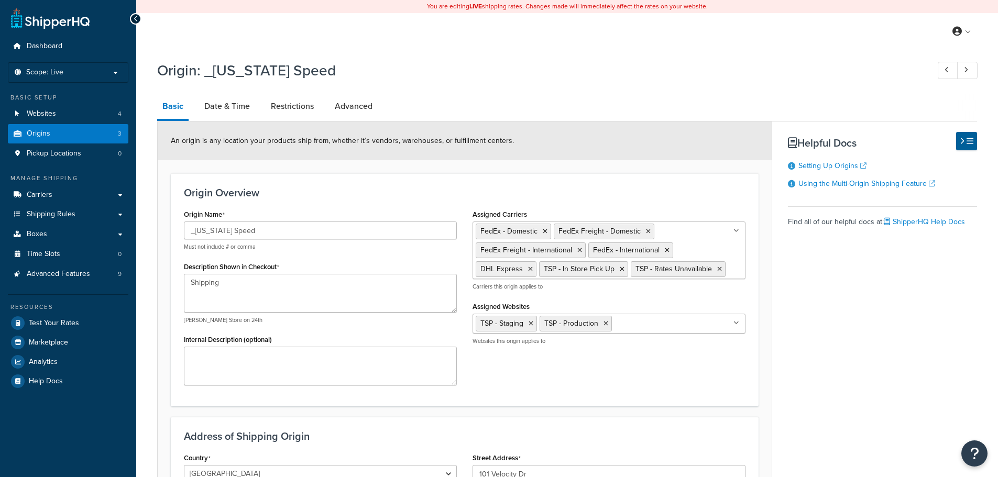
select select "43"
drag, startPoint x: 197, startPoint y: 227, endPoint x: 201, endPoint y: 235, distance: 8.4
click at [197, 227] on input "_Texas Speed" at bounding box center [320, 231] width 273 height 18
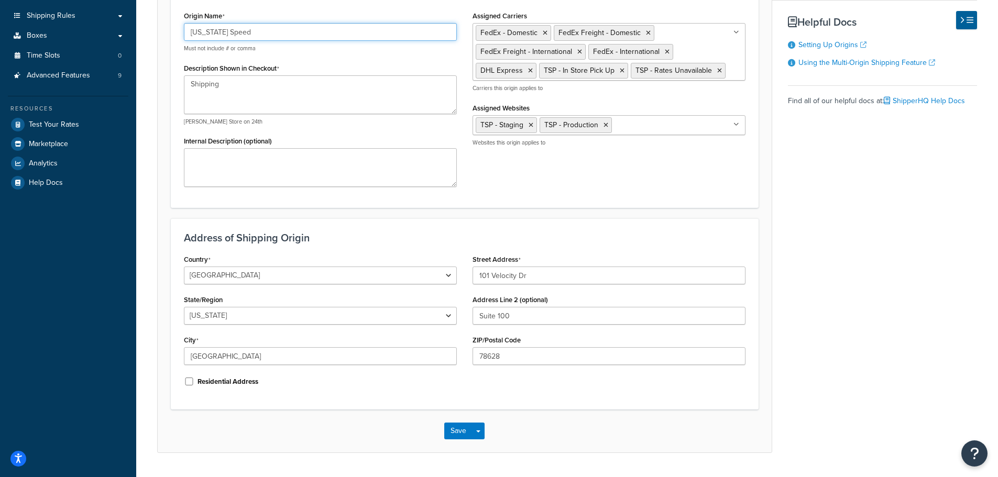
scroll to position [227, 0]
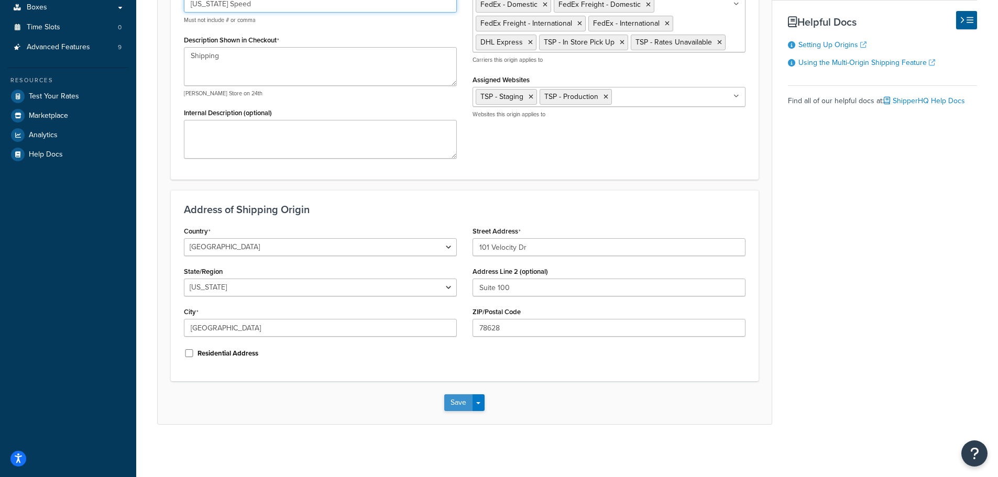
type input "[US_STATE] Speed"
click at [461, 405] on button "Save" at bounding box center [458, 403] width 28 height 17
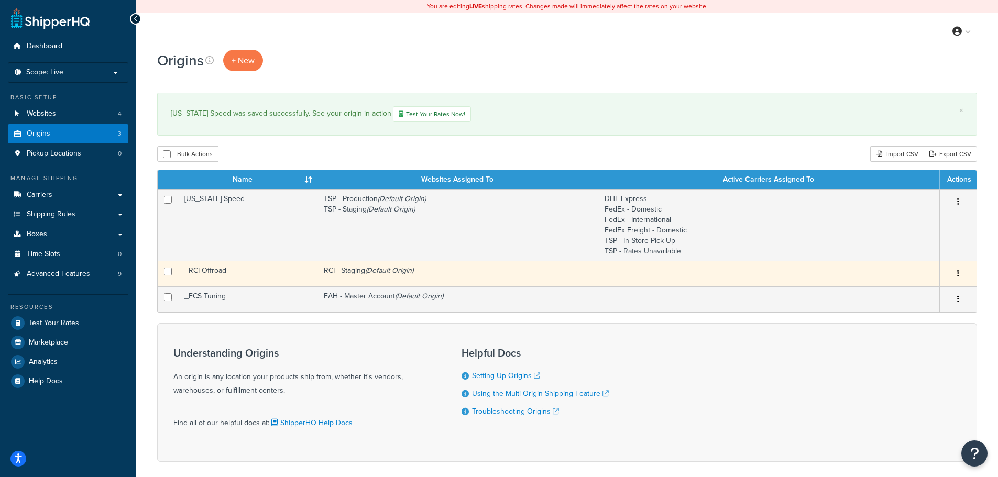
click at [257, 271] on td "_RCI Offroad" at bounding box center [247, 274] width 139 height 26
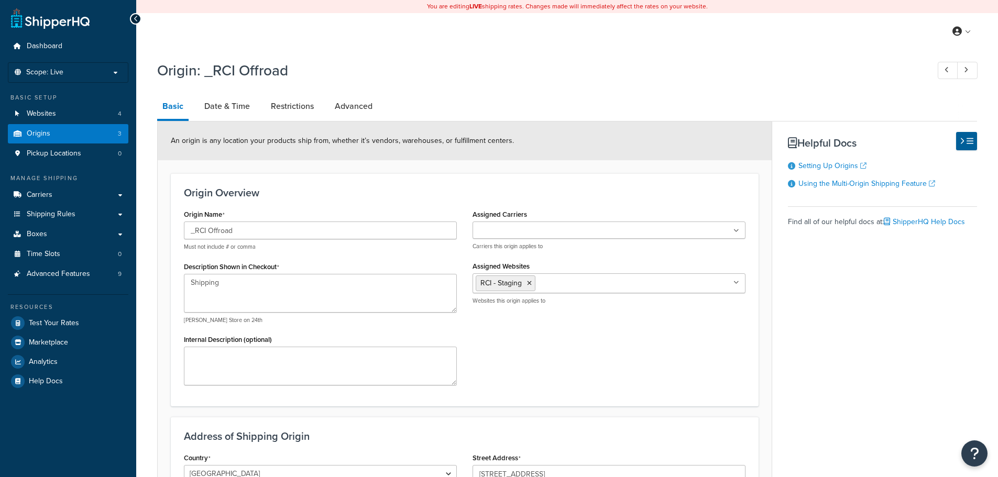
select select "6"
click at [194, 232] on input "_RCI Offroad" at bounding box center [320, 231] width 273 height 18
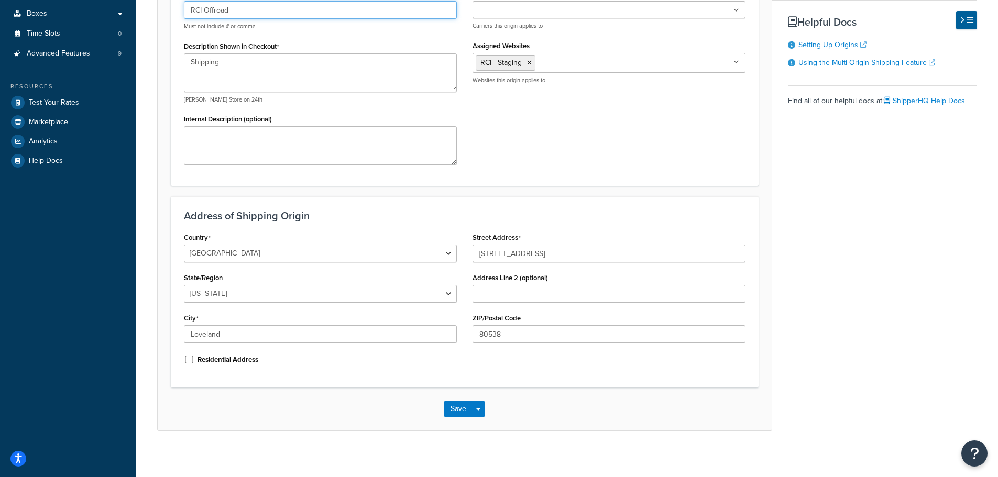
scroll to position [227, 0]
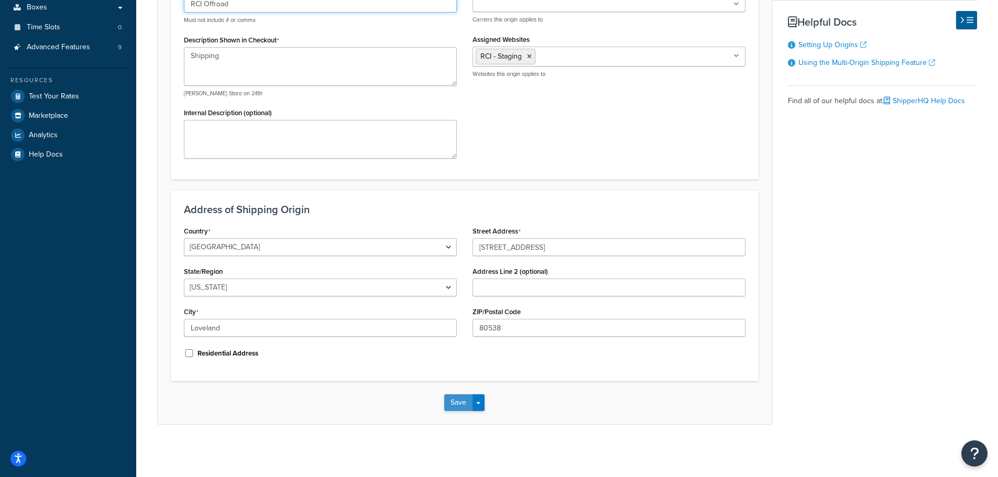
type input "RCI Offroad"
click at [456, 410] on button "Save" at bounding box center [458, 403] width 28 height 17
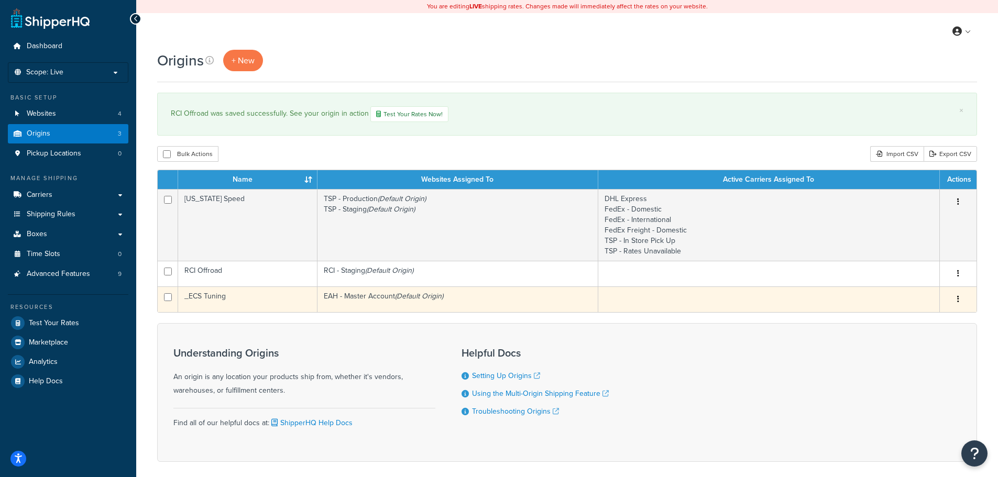
click at [224, 296] on td "_ECS Tuning" at bounding box center [247, 300] width 139 height 26
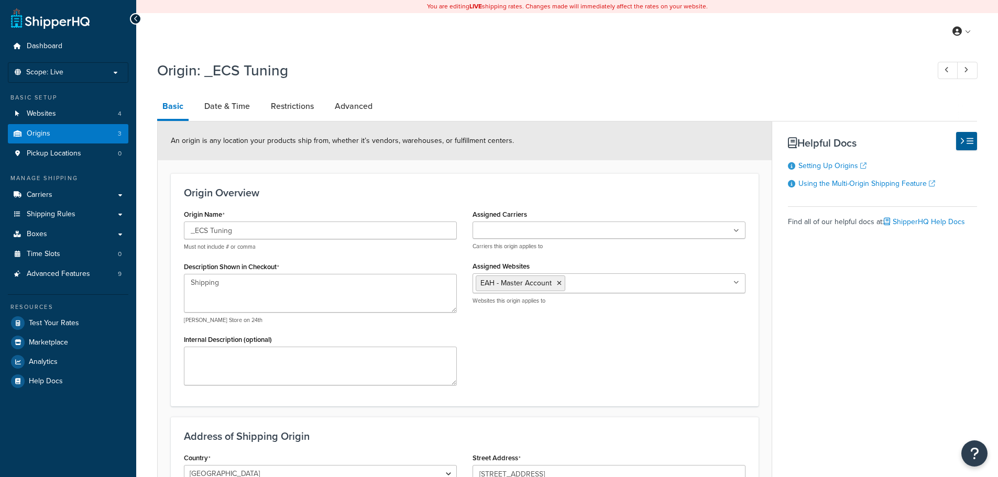
select select "35"
click at [195, 233] on input "_ECS Tuning" at bounding box center [320, 231] width 273 height 18
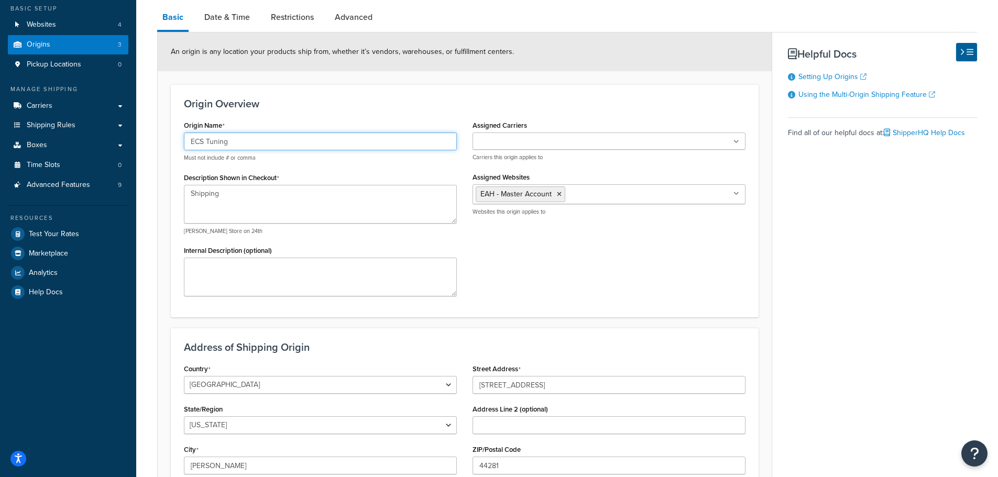
scroll to position [227, 0]
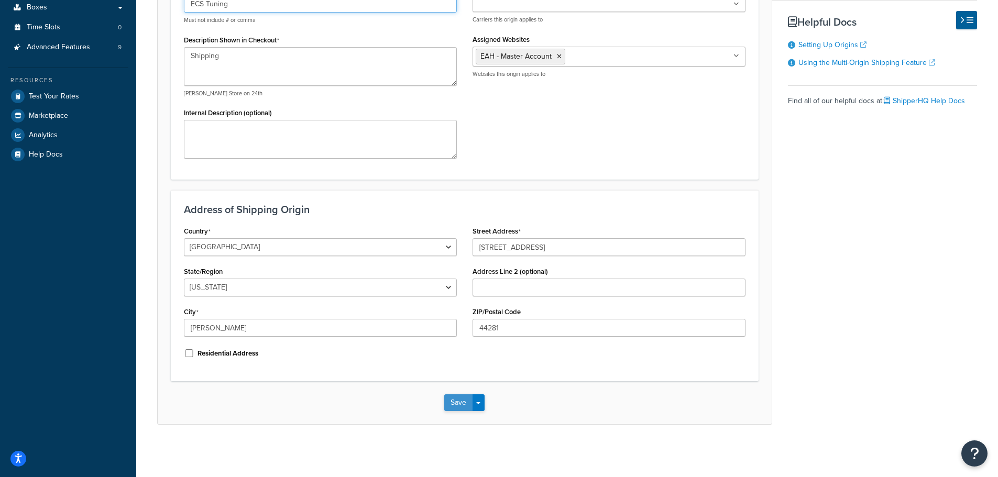
type input "ECS Tuning"
click at [460, 405] on button "Save" at bounding box center [458, 403] width 28 height 17
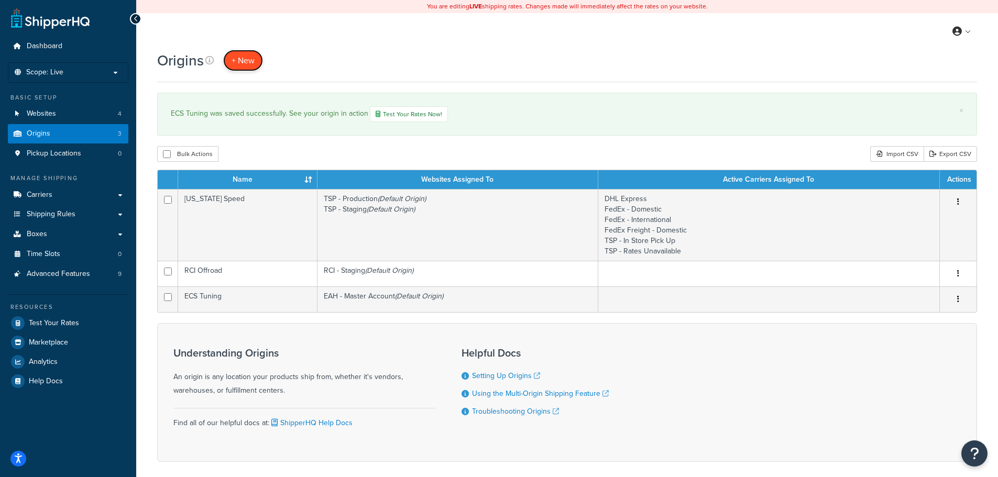
click at [246, 62] on span "+ New" at bounding box center [243, 60] width 23 height 12
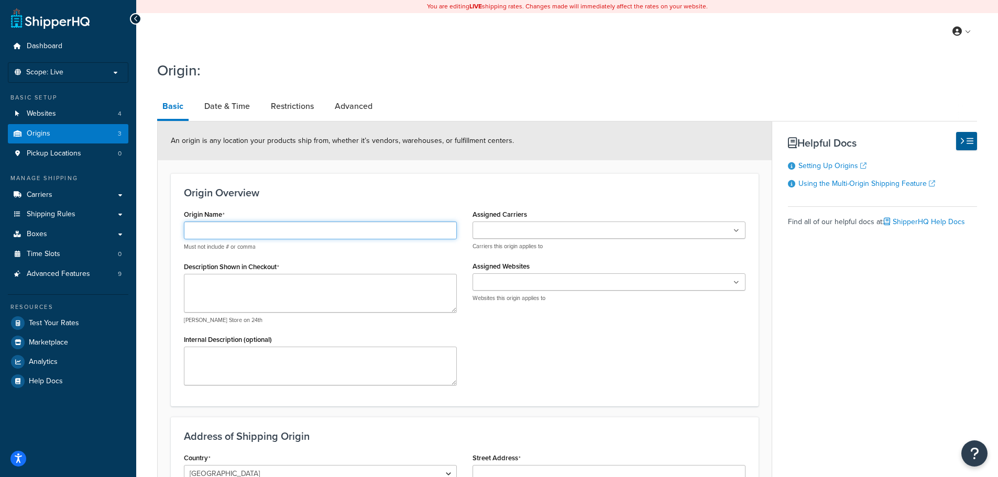
click at [279, 230] on input "Origin Name" at bounding box center [320, 231] width 273 height 18
type input "ABC"
click at [531, 290] on ul at bounding box center [609, 282] width 273 height 17
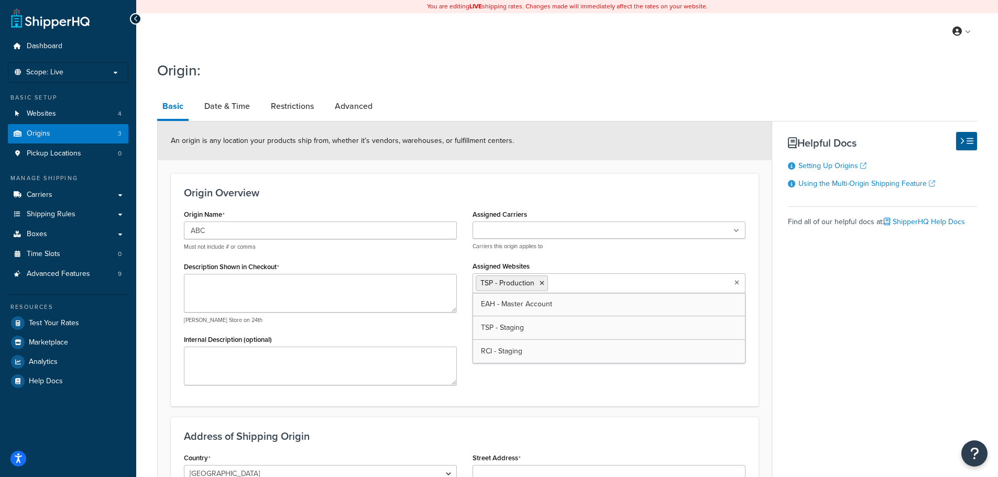
click at [520, 377] on div "Origin Name ABC Must not include # or comma Description Shown in Checkout e.g. …" at bounding box center [464, 300] width 577 height 187
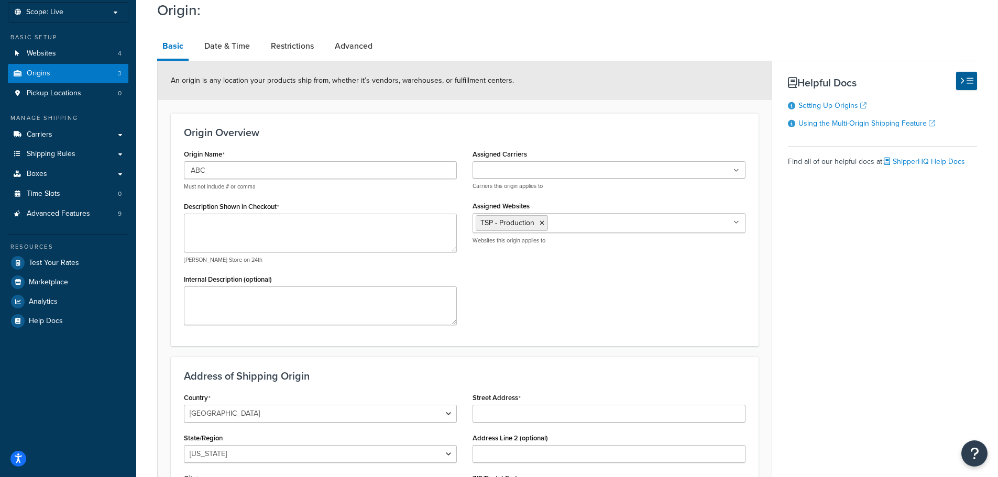
scroll to position [227, 0]
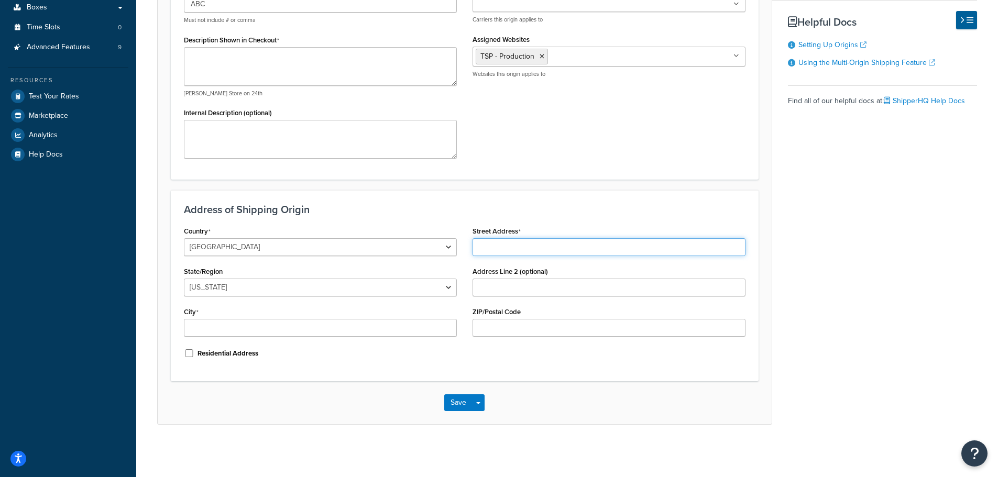
click at [506, 246] on input "Street Address" at bounding box center [609, 247] width 273 height 18
type input "120 north state"
select select "35"
type input "medina"
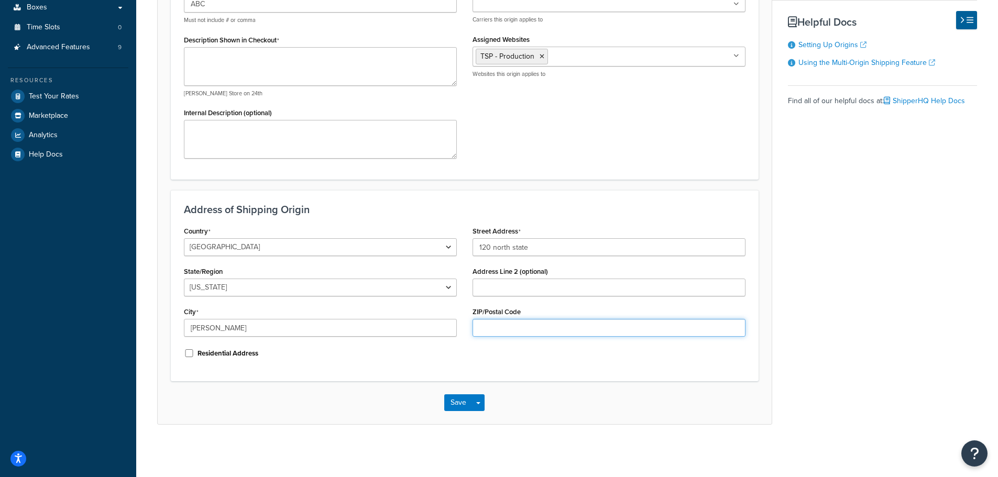
type input "44256"
click at [466, 403] on button "Save" at bounding box center [458, 403] width 28 height 17
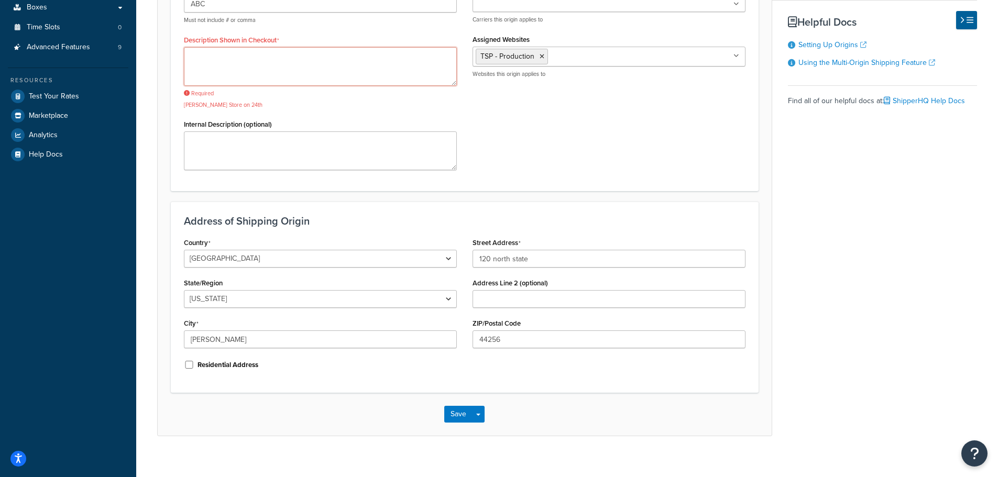
click at [314, 72] on textarea "Description Shown in Checkout" at bounding box center [320, 66] width 273 height 39
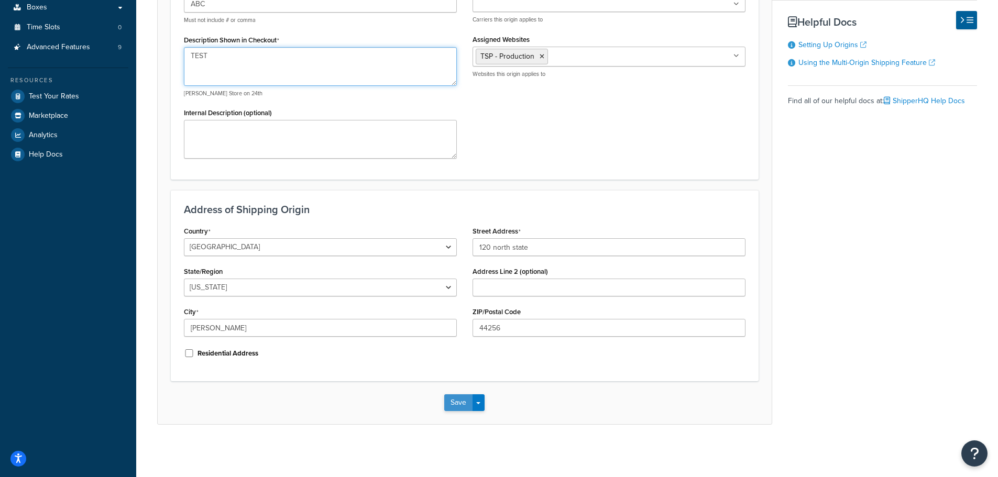
type textarea "TEST"
click at [456, 399] on button "Save" at bounding box center [458, 403] width 28 height 17
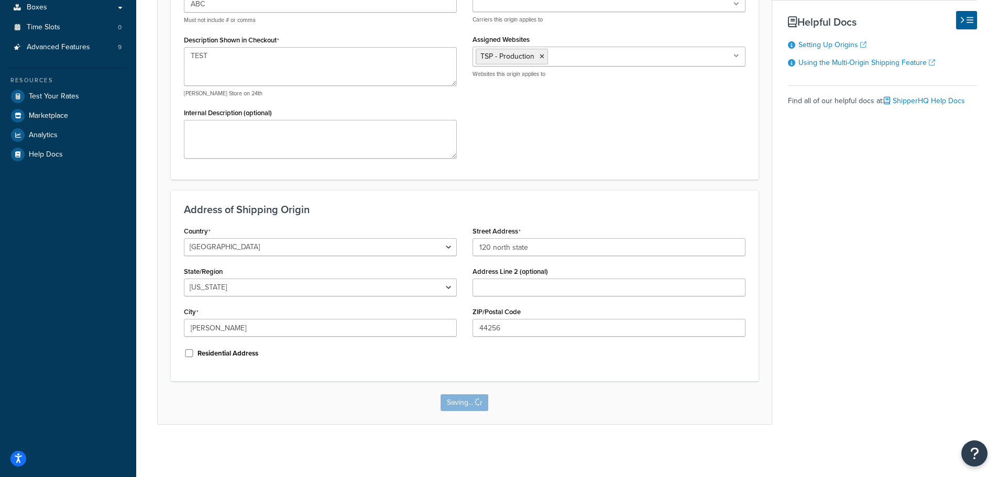
scroll to position [0, 0]
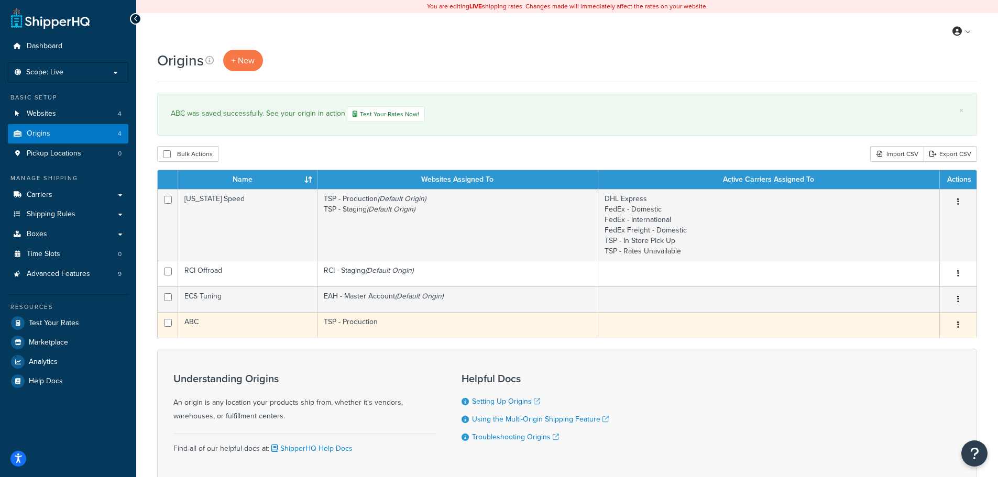
click at [168, 323] on input "checkbox" at bounding box center [168, 323] width 8 height 8
checkbox input "true"
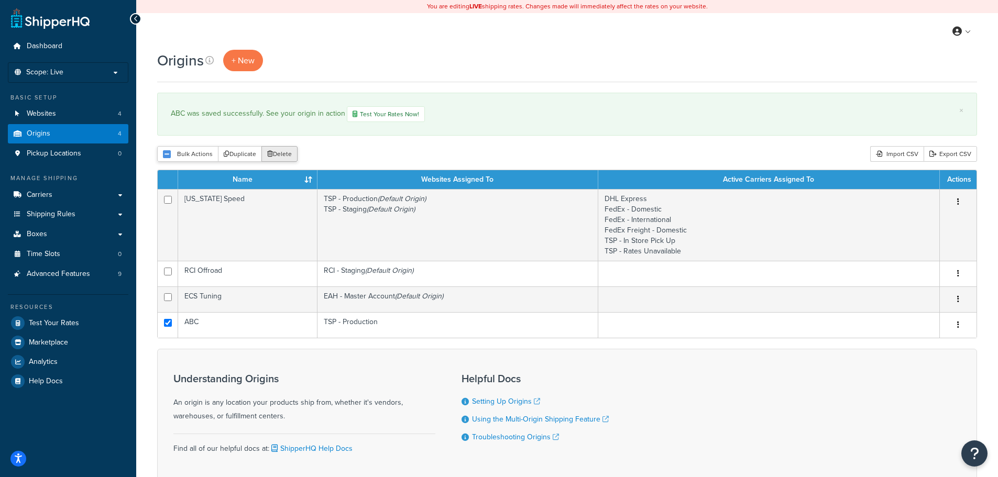
click at [282, 151] on button "Delete" at bounding box center [279, 154] width 36 height 16
